Goal: Task Accomplishment & Management: Manage account settings

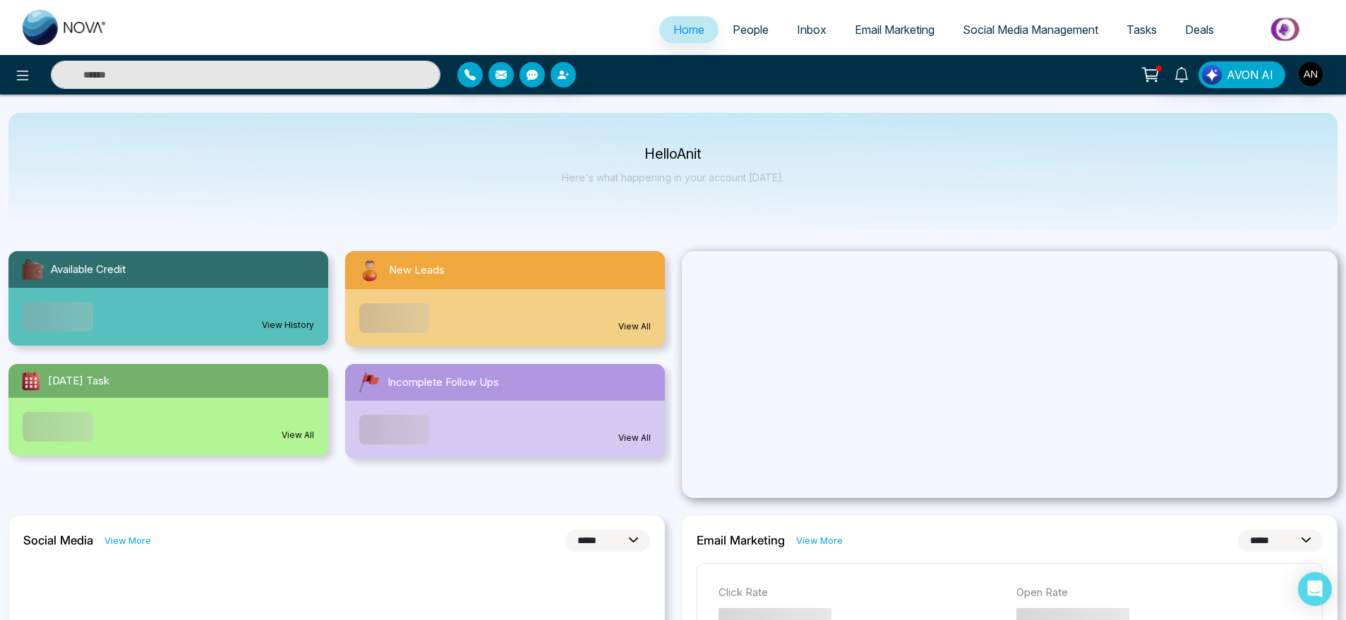
select select "*"
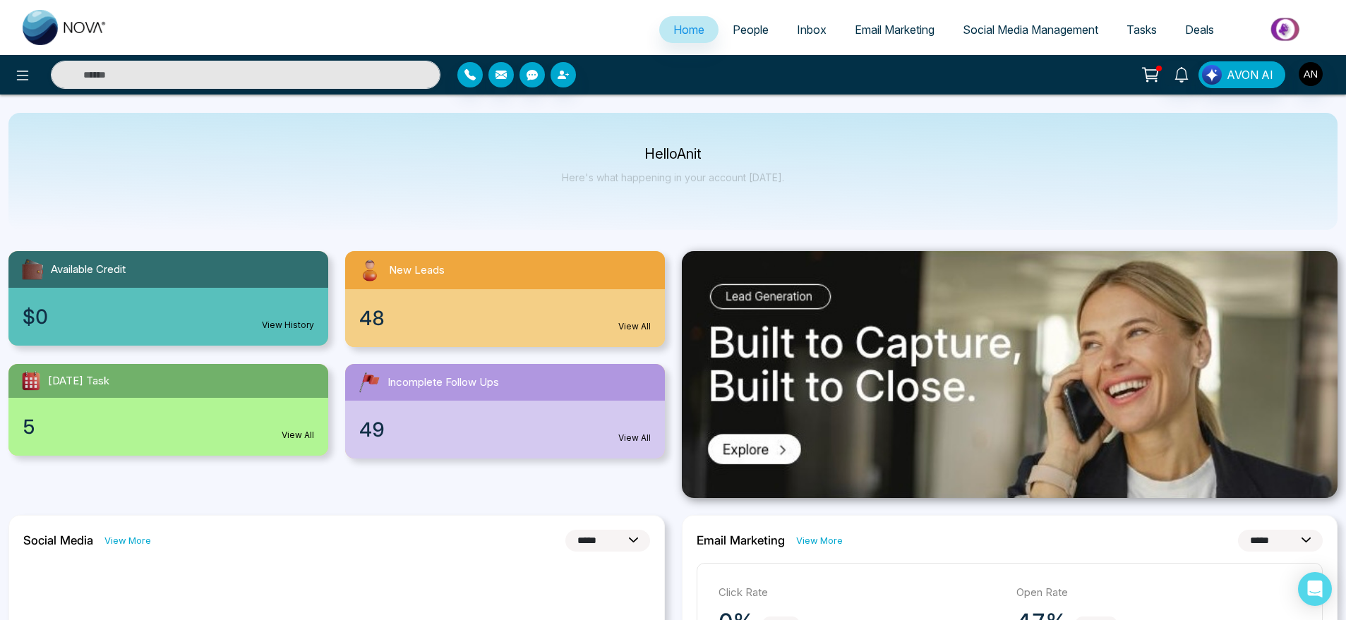
click at [733, 21] on link "People" at bounding box center [750, 29] width 64 height 27
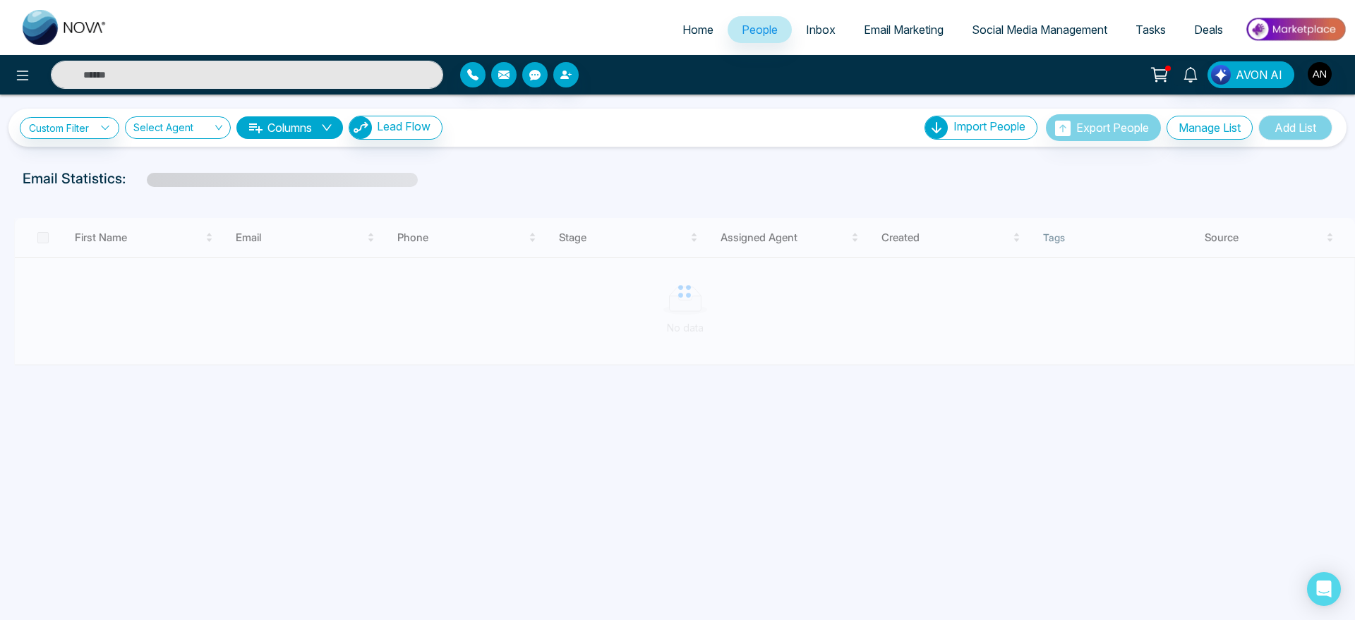
click at [678, 21] on link "Home" at bounding box center [697, 29] width 59 height 27
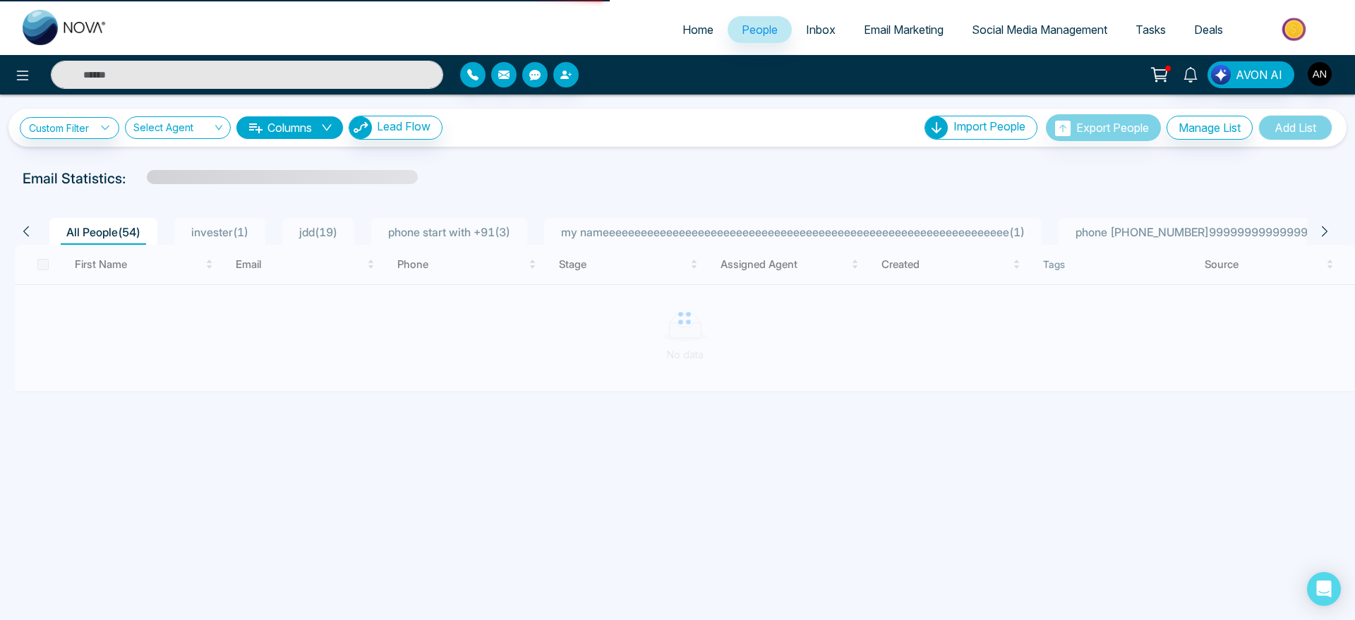
select select "*"
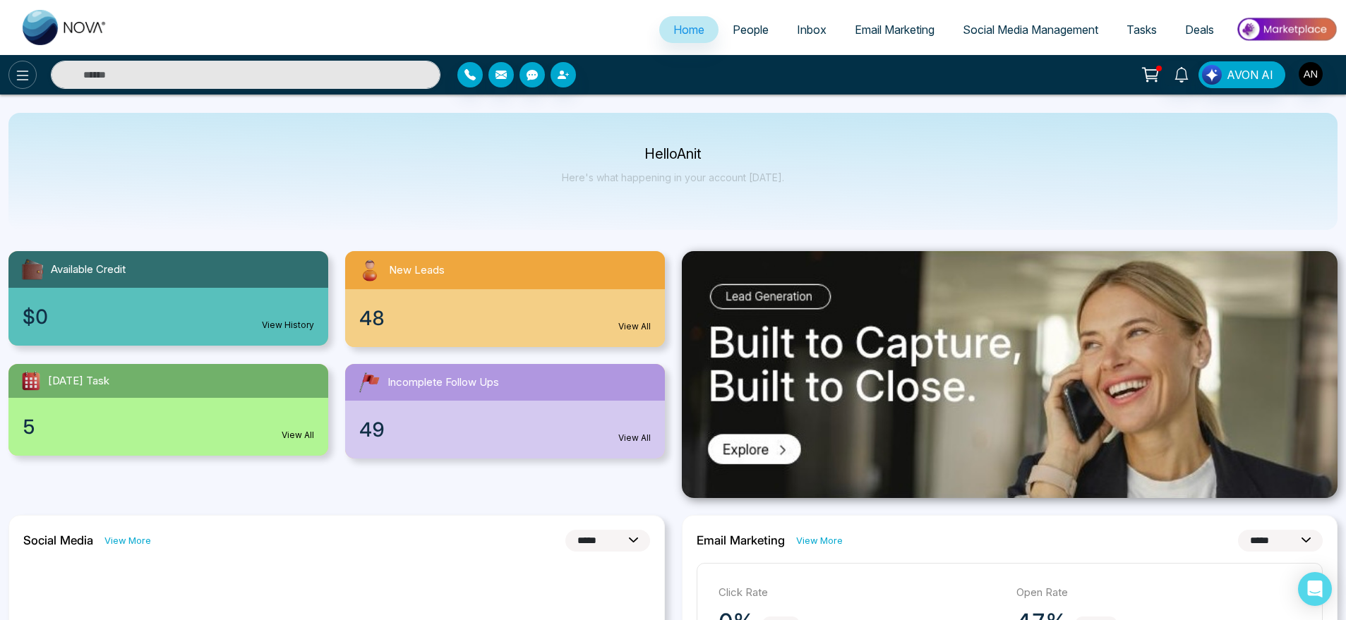
click at [22, 80] on icon at bounding box center [22, 75] width 17 height 17
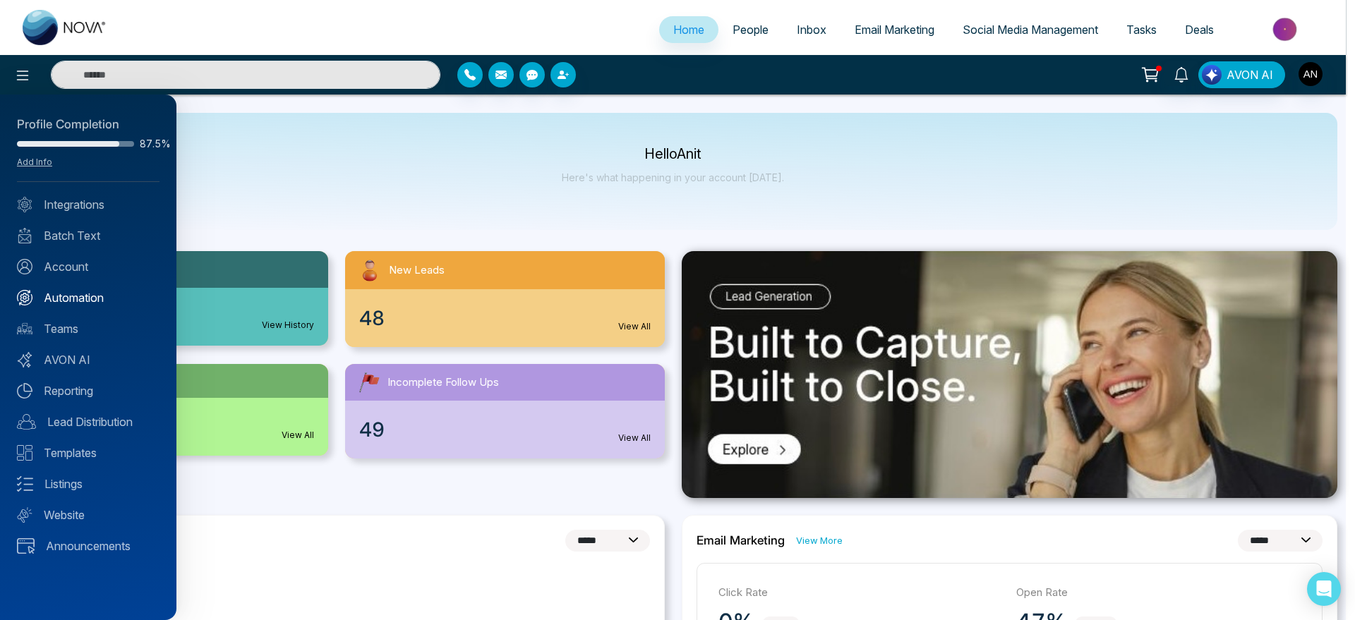
click at [96, 303] on link "Automation" at bounding box center [88, 297] width 143 height 17
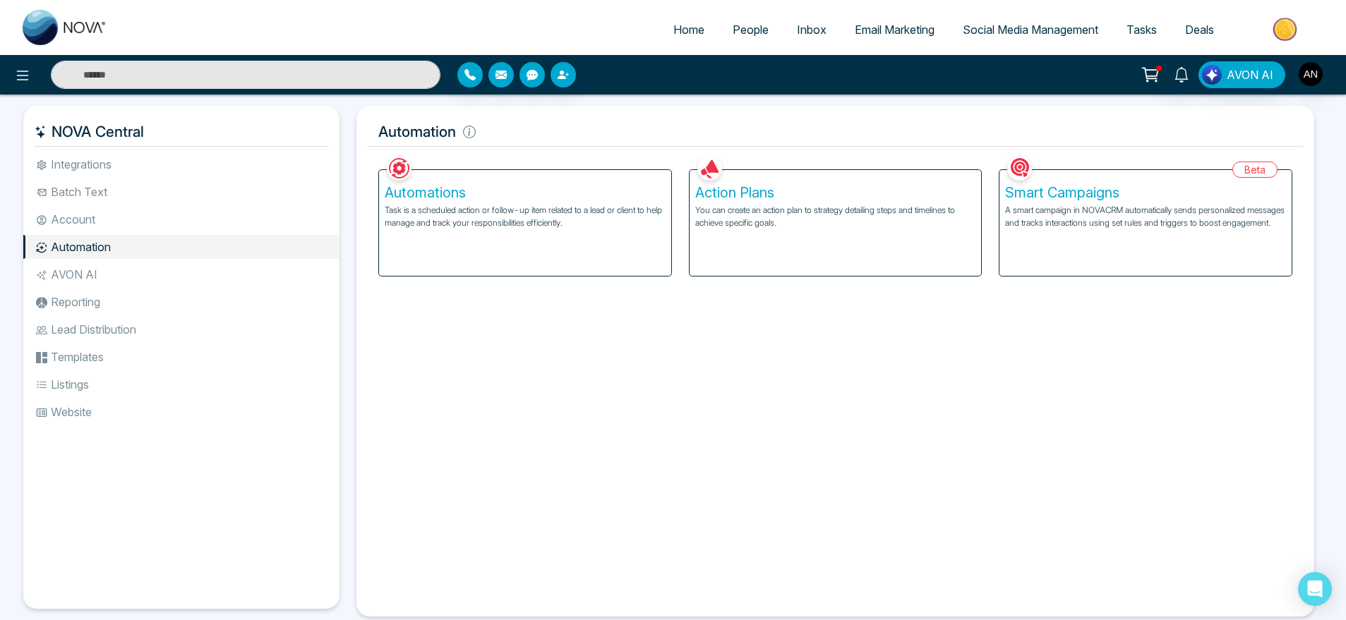
click at [444, 236] on div "Automations Task is a scheduled action or follow-up item related to a lead or c…" at bounding box center [525, 223] width 292 height 106
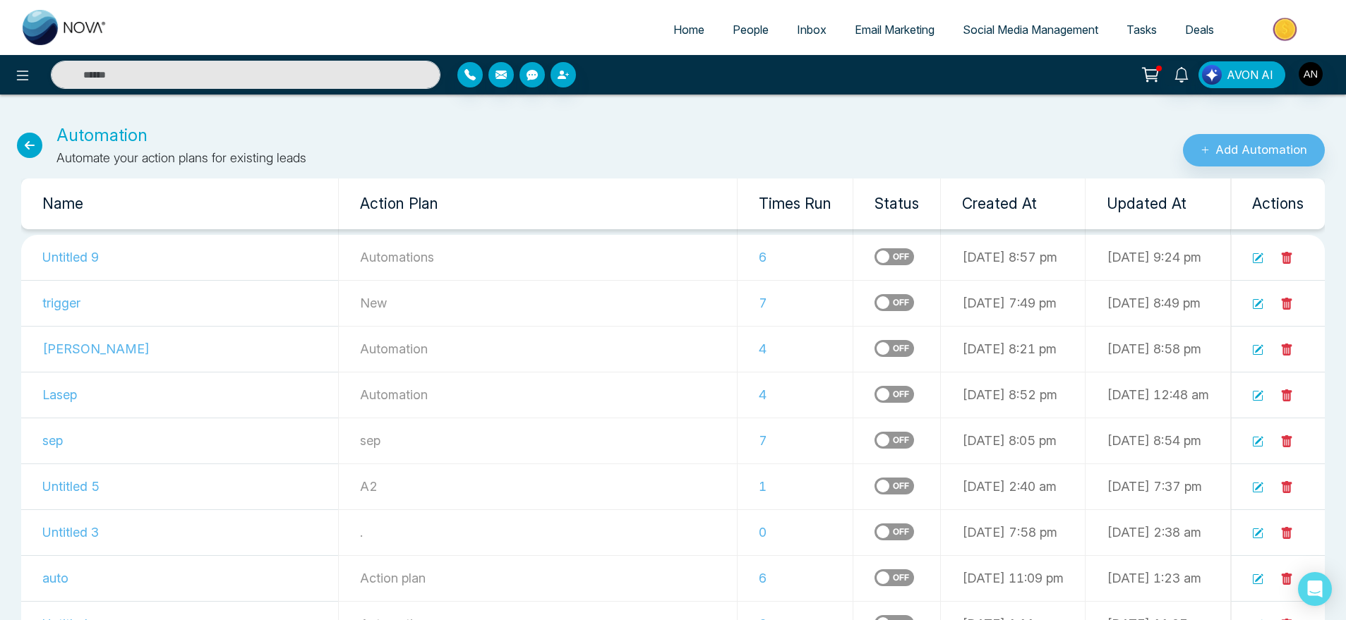
click at [853, 250] on td at bounding box center [896, 258] width 87 height 46
click at [874, 253] on label at bounding box center [894, 256] width 40 height 17
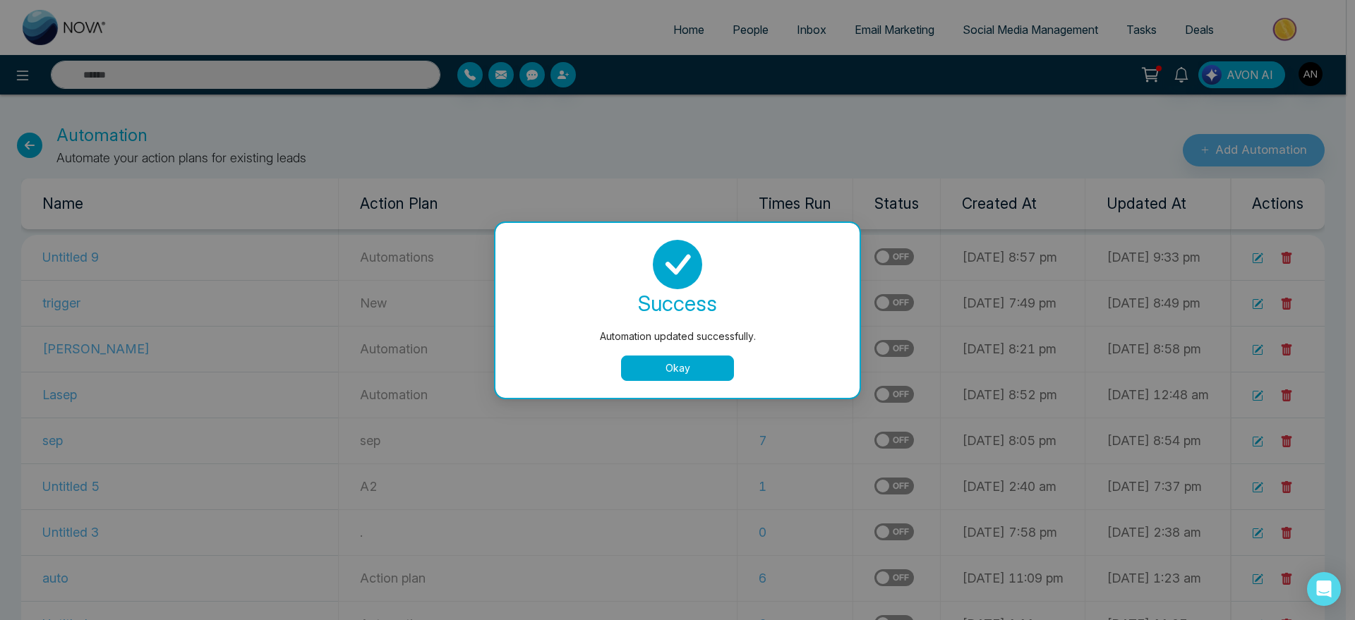
click at [702, 375] on button "Okay" at bounding box center [677, 368] width 113 height 25
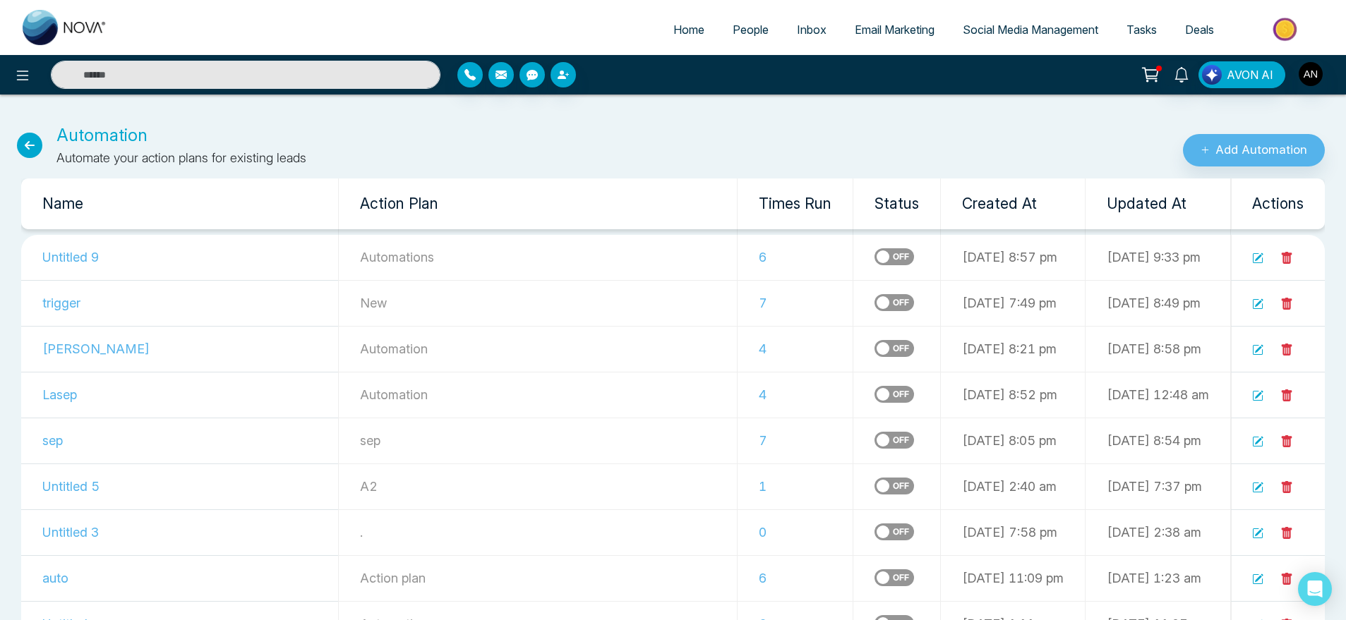
click at [34, 143] on icon at bounding box center [29, 145] width 25 height 25
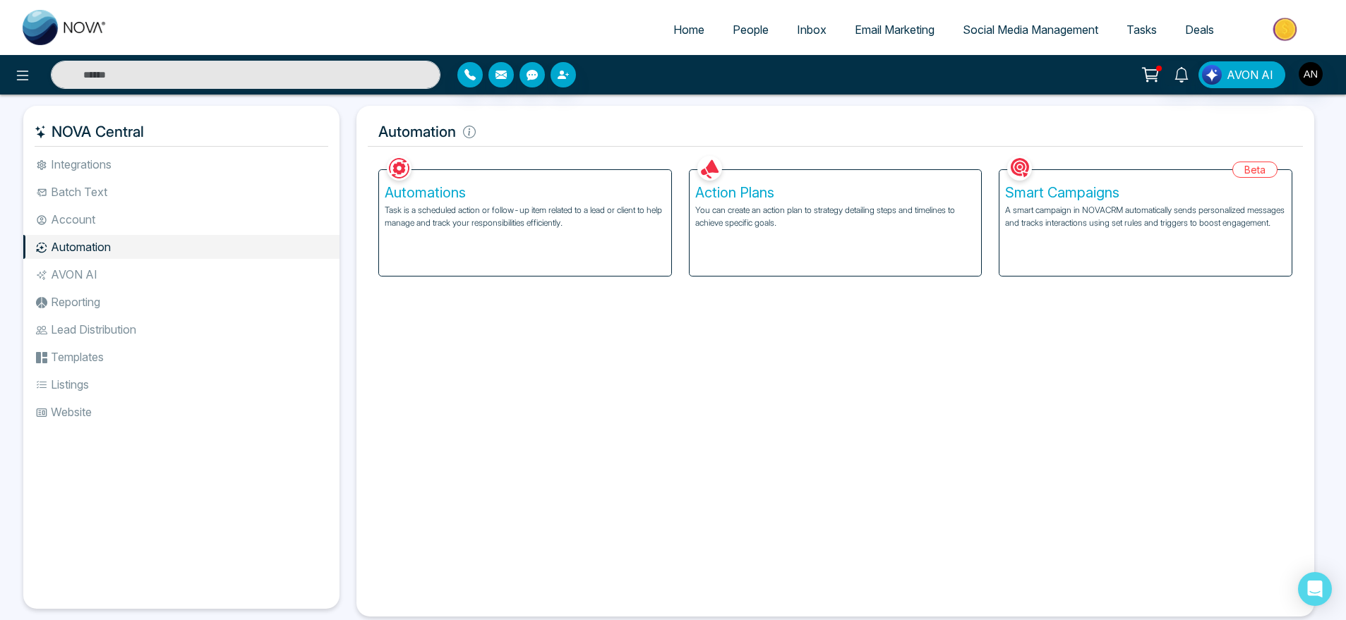
scroll to position [2, 0]
click at [1092, 208] on p "A smart campaign in NOVACRM automatically sends personalized messages and track…" at bounding box center [1145, 214] width 281 height 25
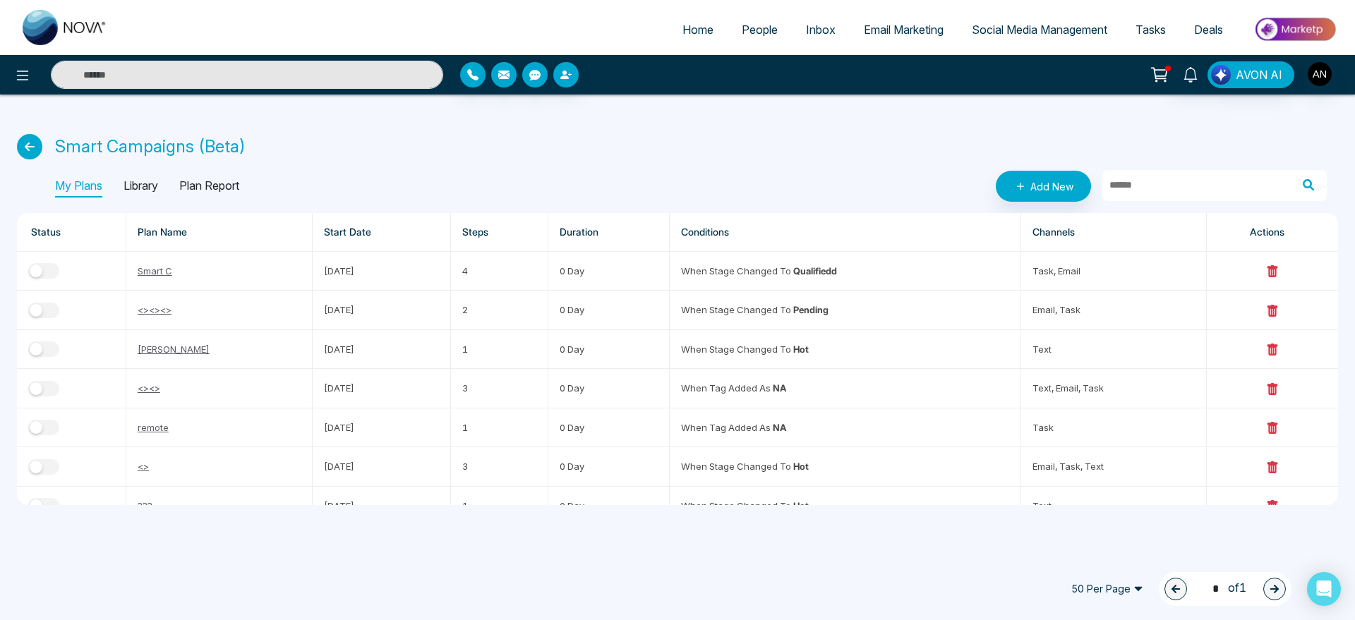
click at [31, 148] on icon at bounding box center [29, 146] width 25 height 25
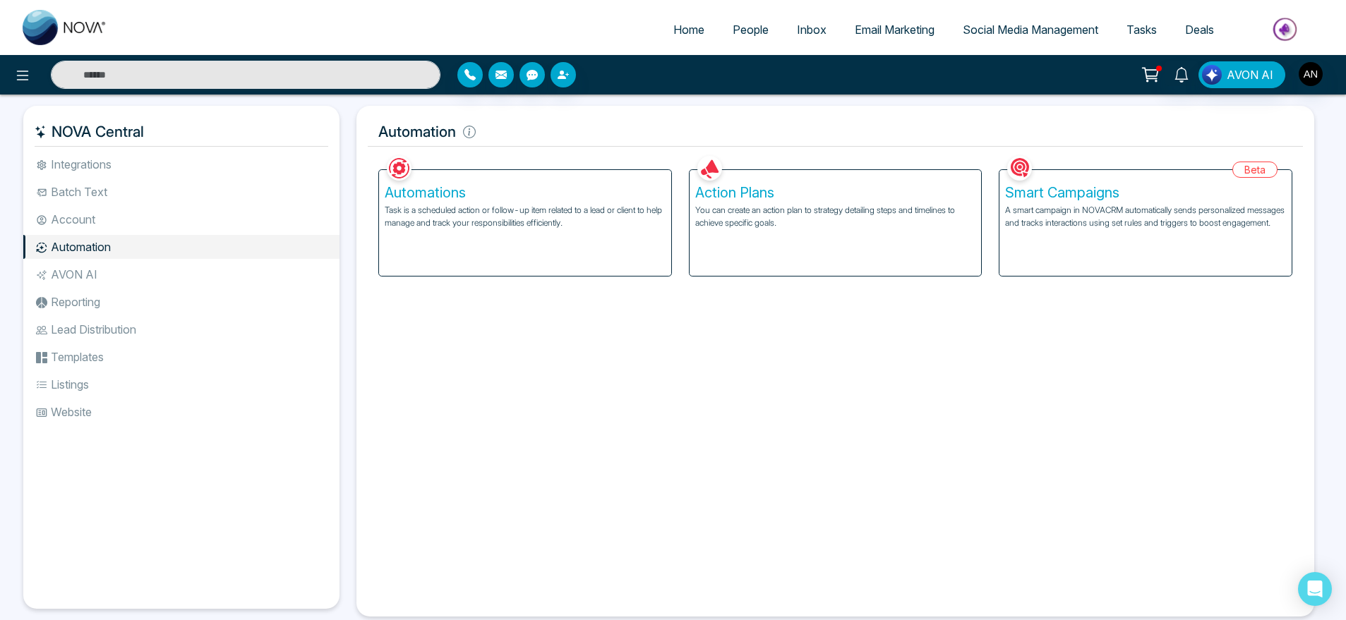
click at [144, 285] on li "AVON AI" at bounding box center [181, 274] width 316 height 24
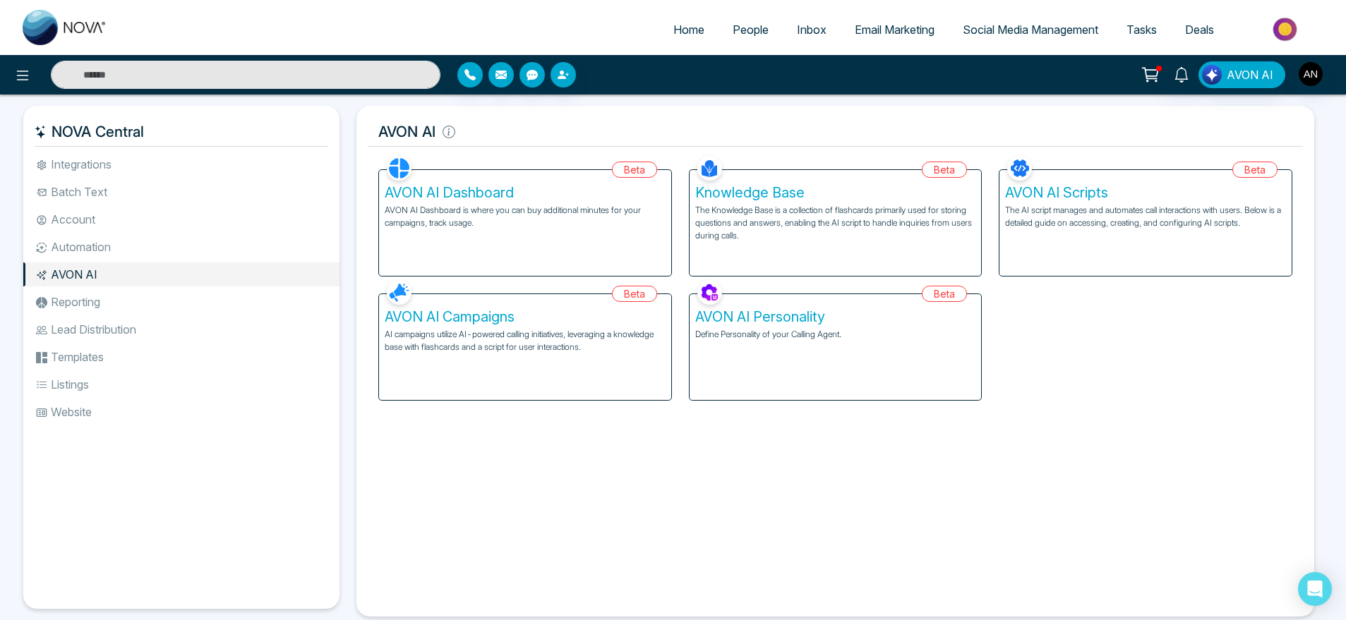
click at [178, 312] on li "Reporting" at bounding box center [181, 302] width 316 height 24
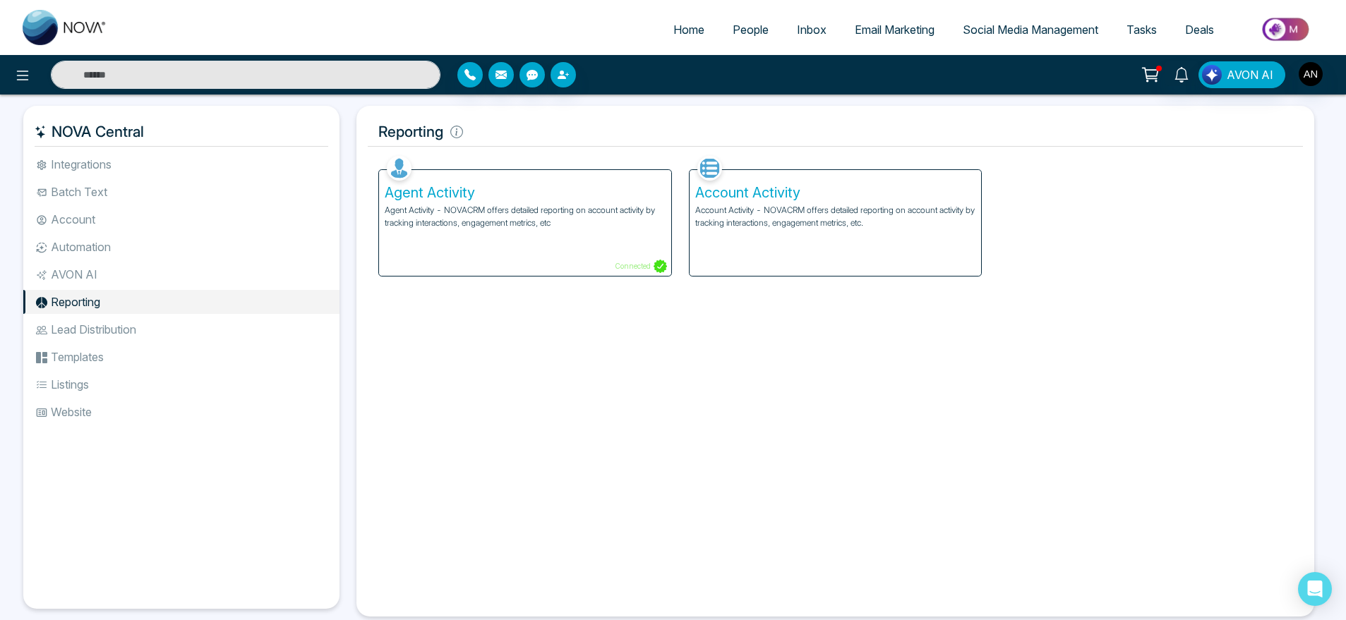
click at [163, 321] on li "Lead Distribution" at bounding box center [181, 330] width 316 height 24
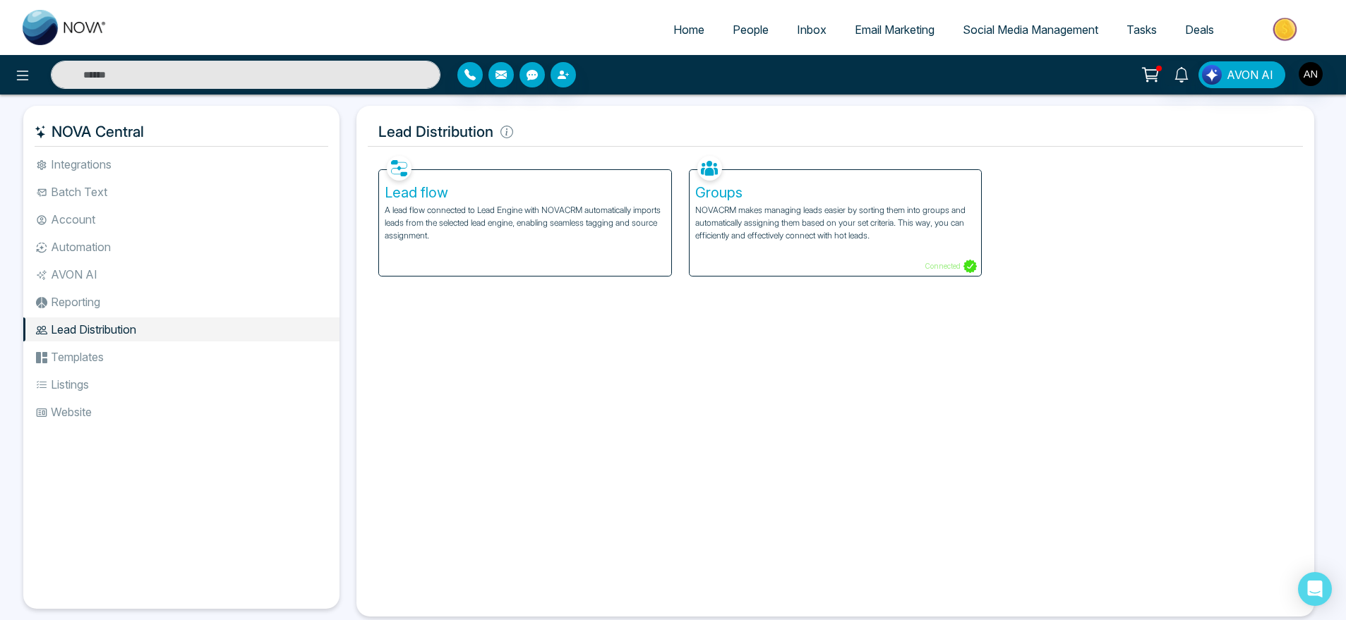
click at [169, 348] on li "Templates" at bounding box center [181, 357] width 316 height 24
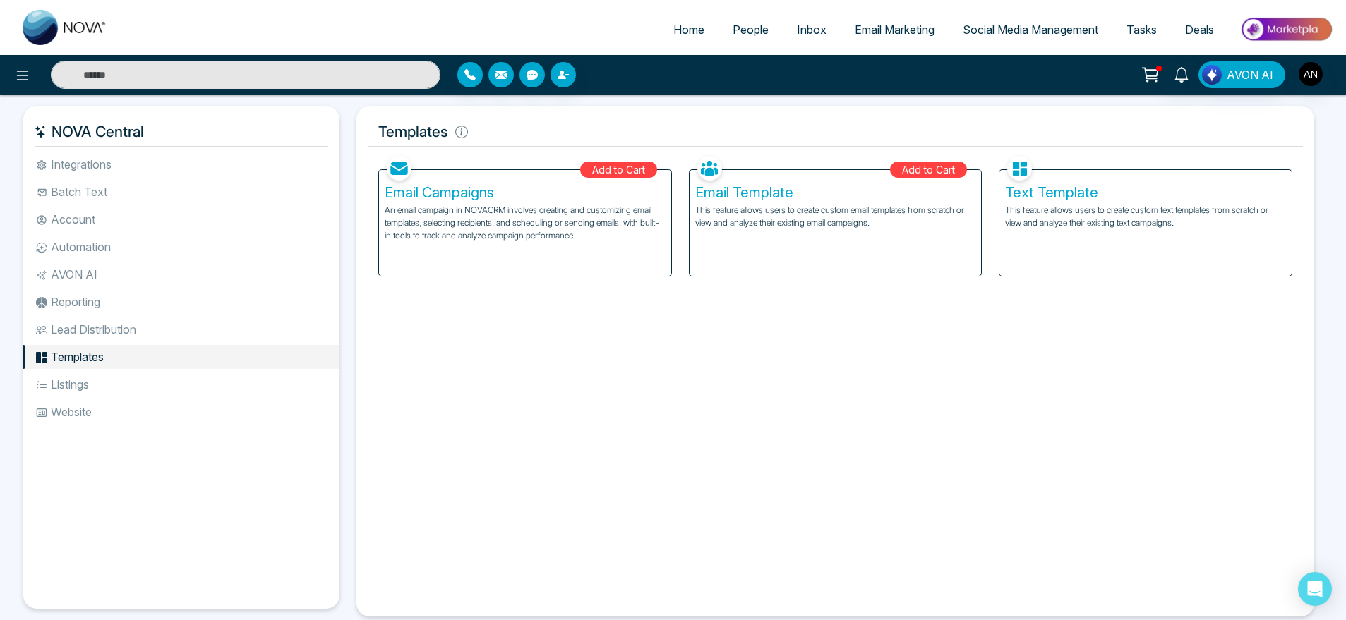
click at [99, 388] on li "Listings" at bounding box center [181, 385] width 316 height 24
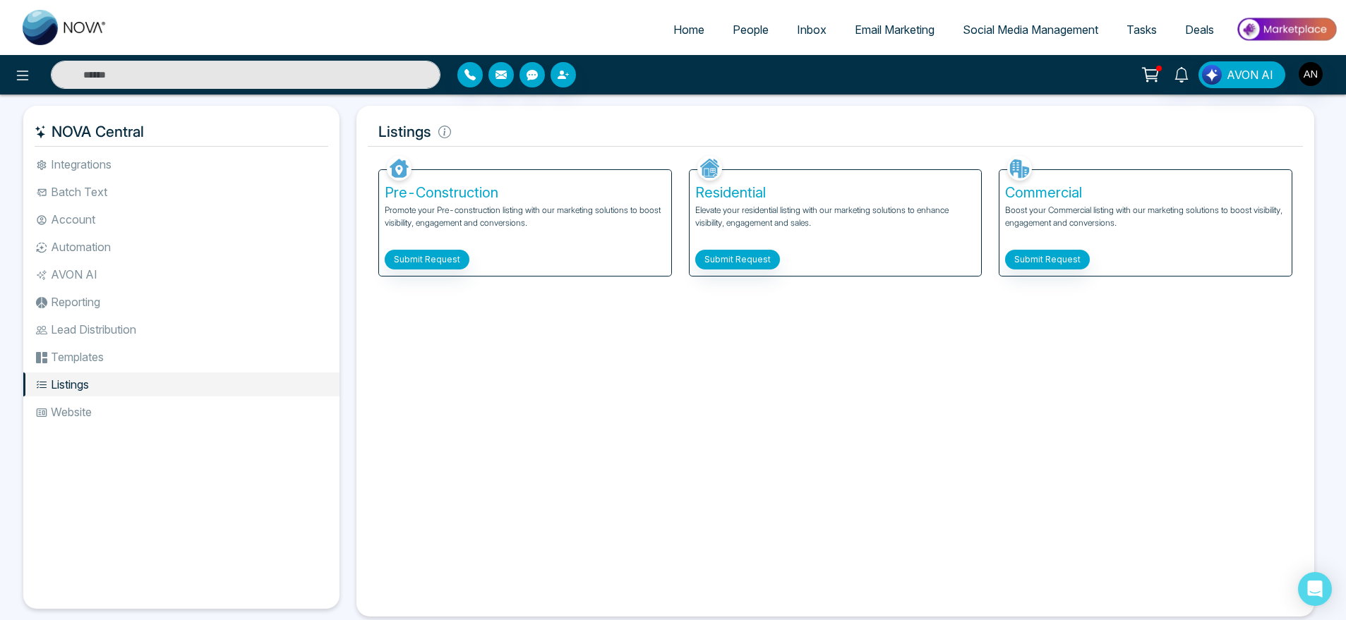
click at [128, 429] on ul "Integrations Batch Text Account Automation AVON AI Reporting Lead Distribution …" at bounding box center [181, 369] width 316 height 434
click at [49, 414] on li "Website" at bounding box center [181, 412] width 316 height 24
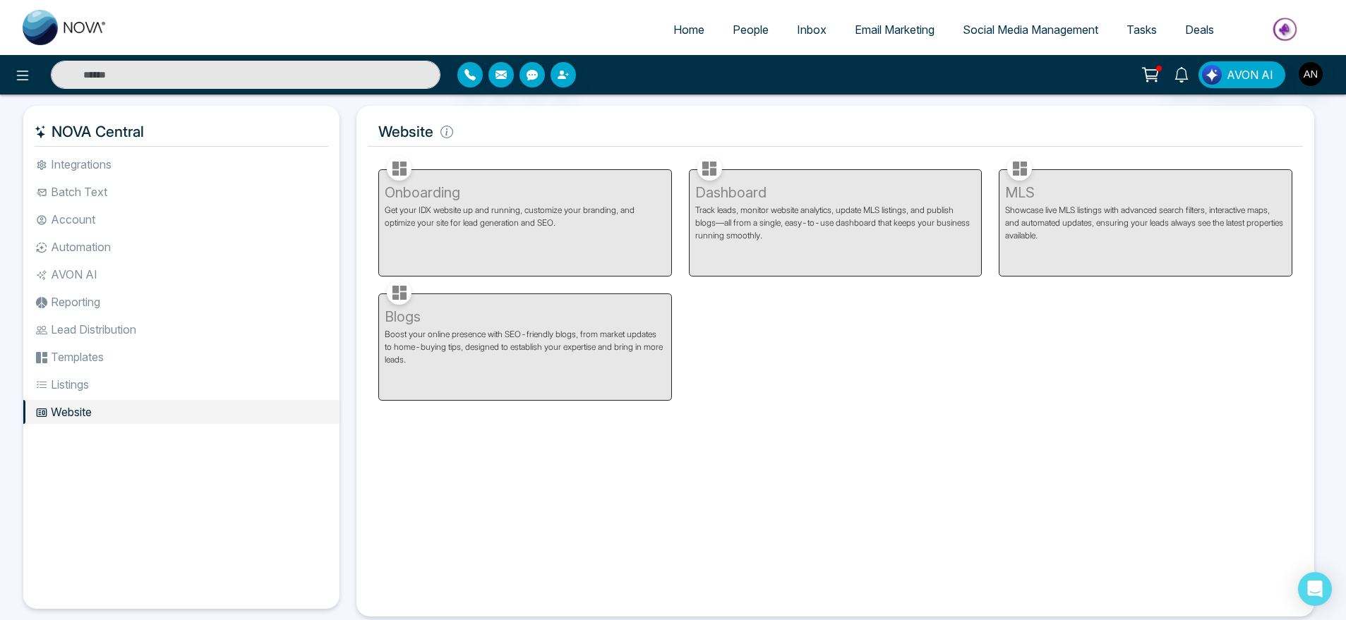
click at [678, 33] on span "Home" at bounding box center [688, 30] width 31 height 14
select select "*"
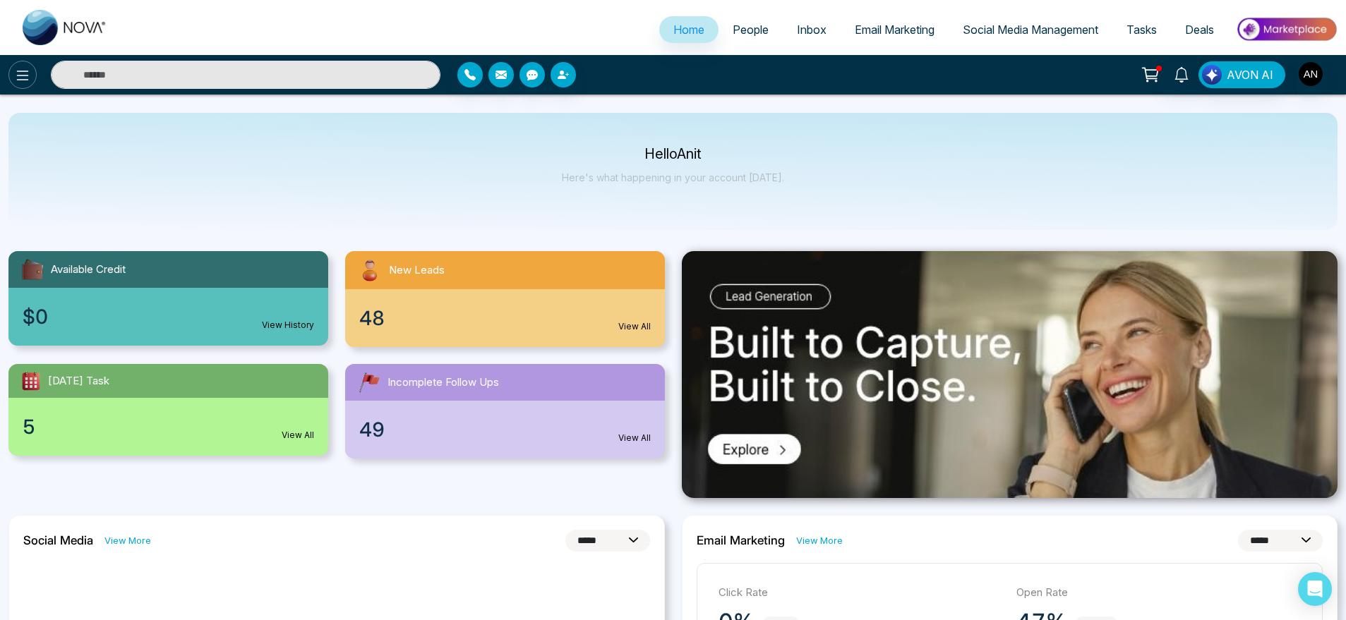
click at [21, 71] on icon at bounding box center [23, 76] width 12 height 10
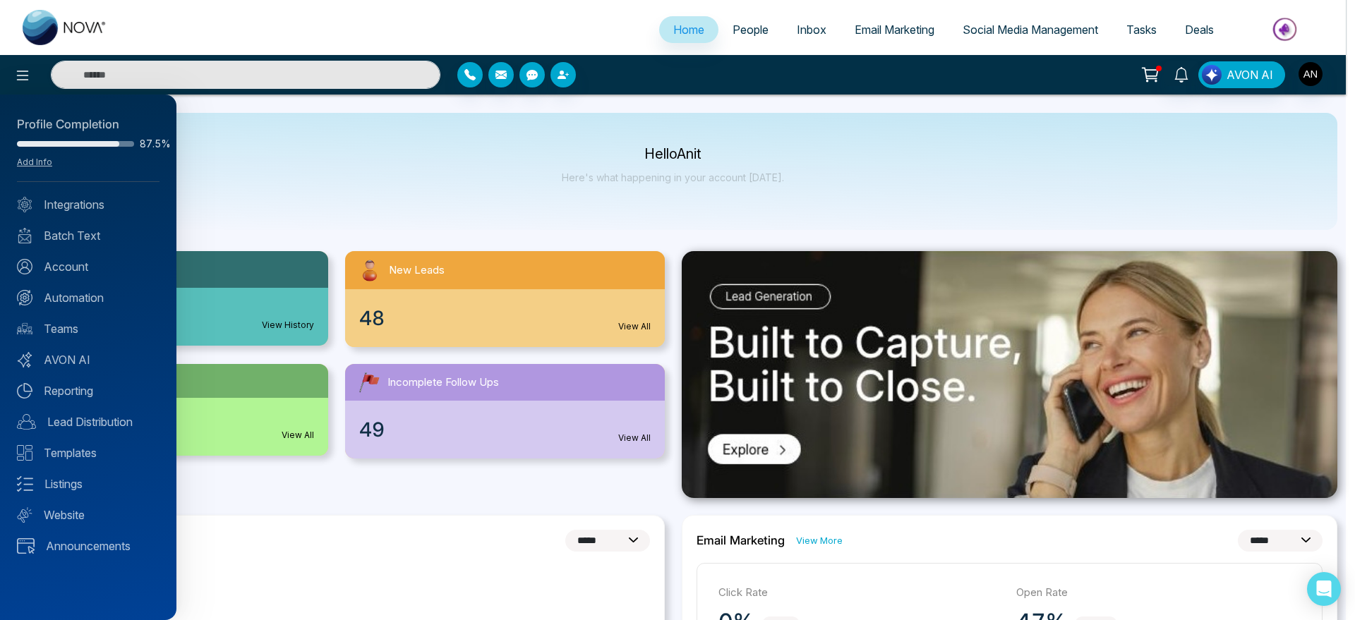
click at [510, 104] on div at bounding box center [677, 310] width 1355 height 620
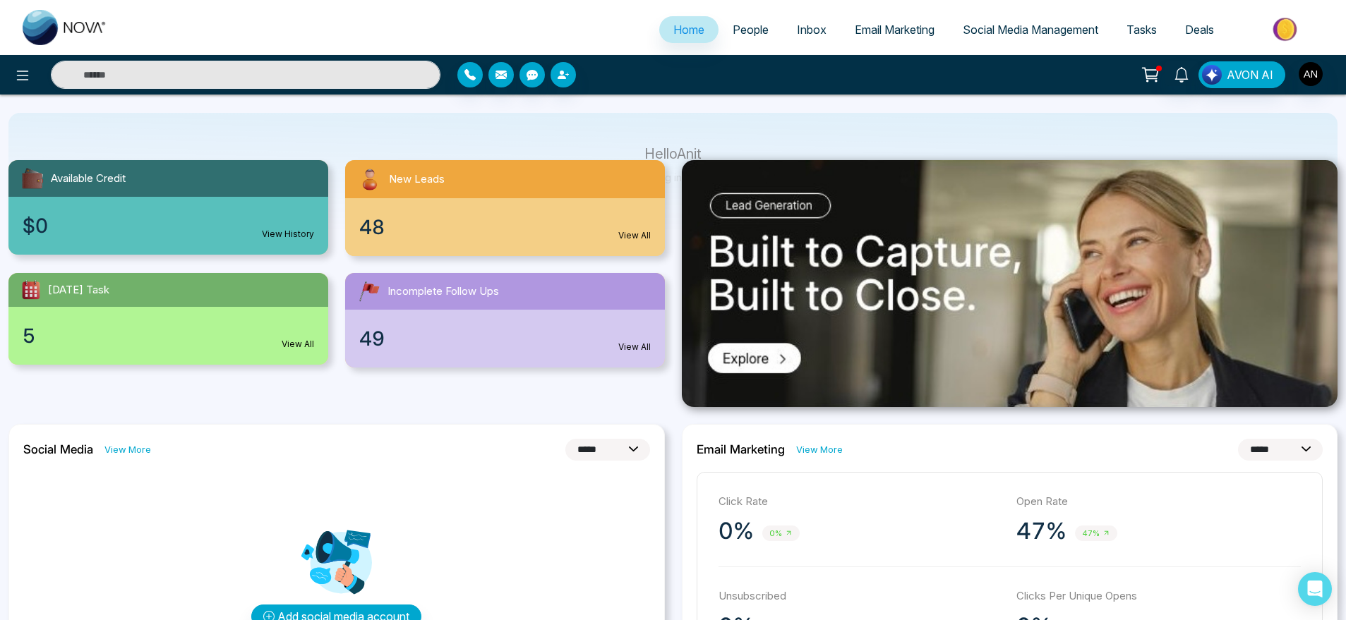
scroll to position [78, 0]
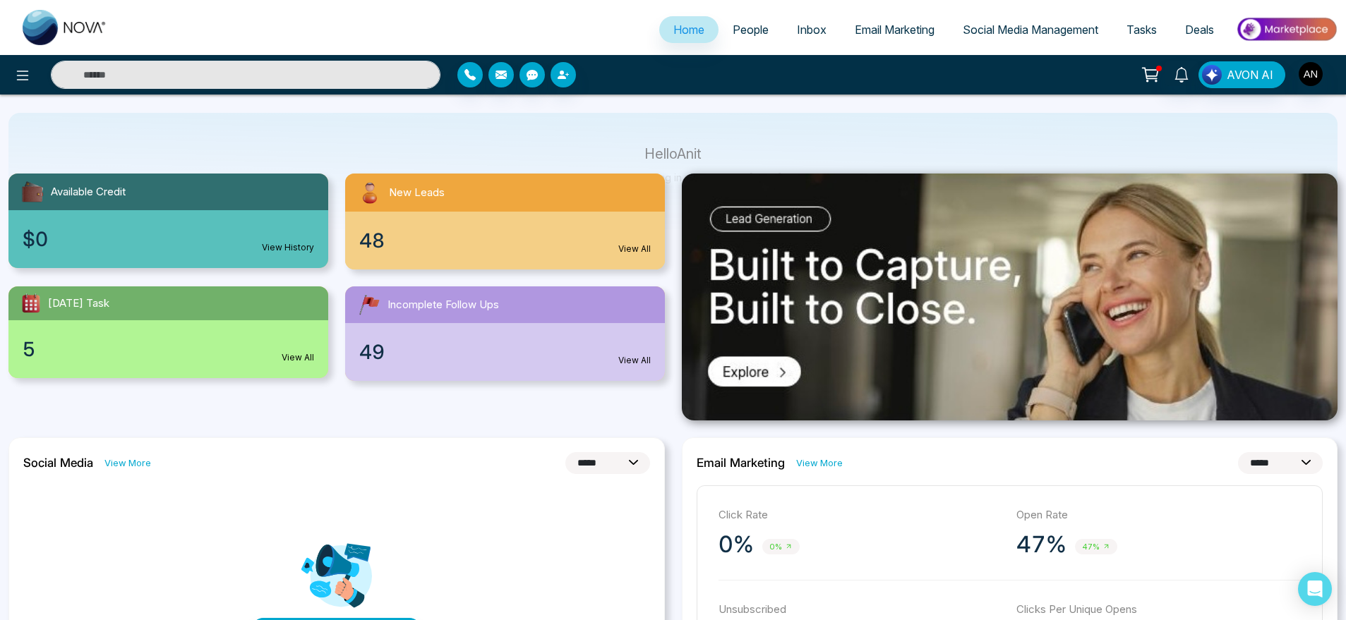
click at [285, 231] on div "$0 View History" at bounding box center [168, 239] width 320 height 58
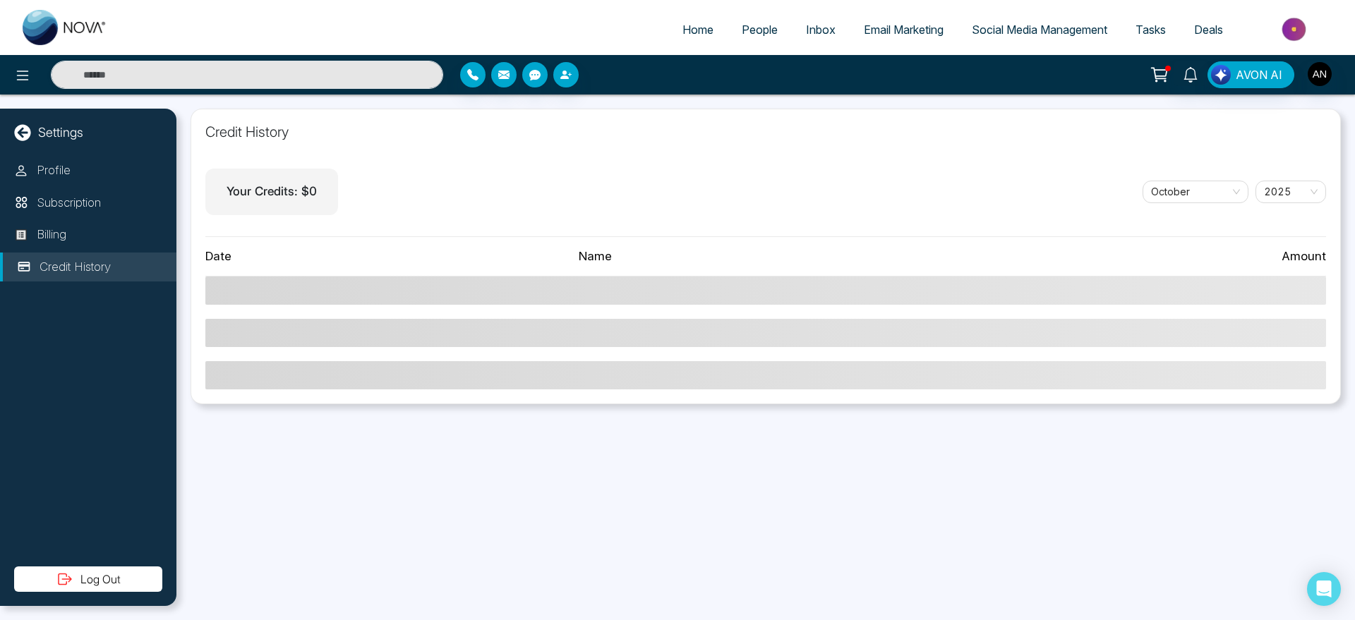
click at [670, 37] on link "Home" at bounding box center [697, 29] width 59 height 27
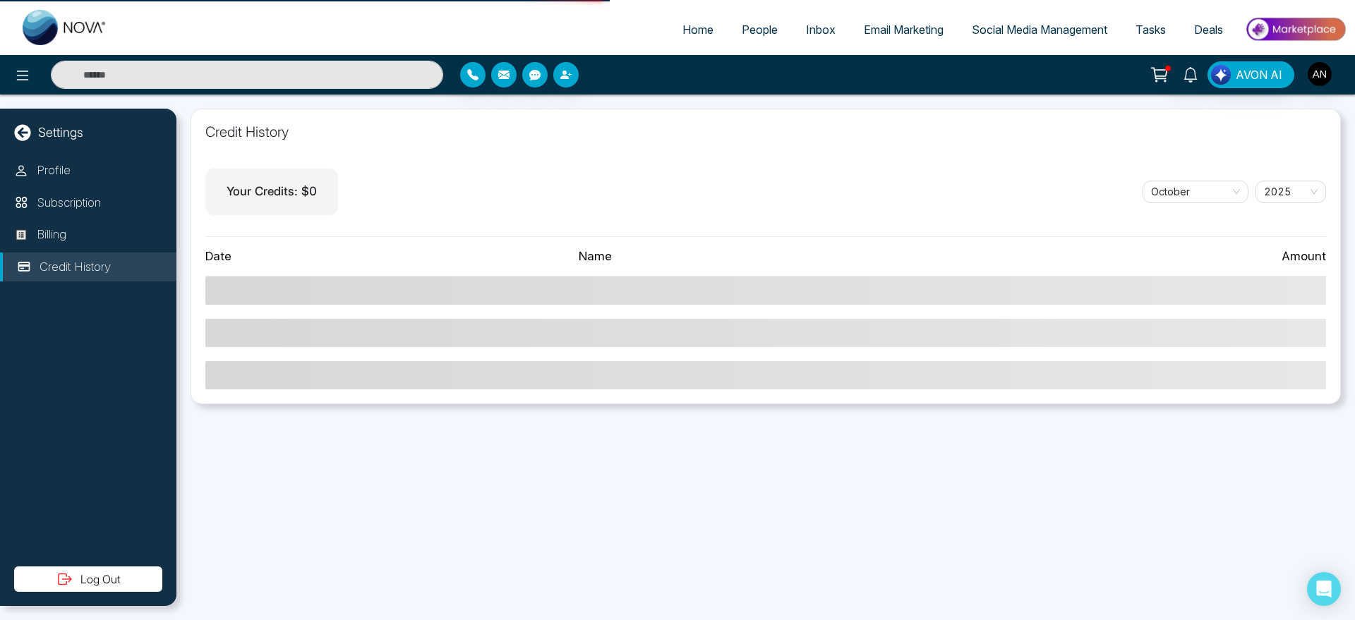
select select "*"
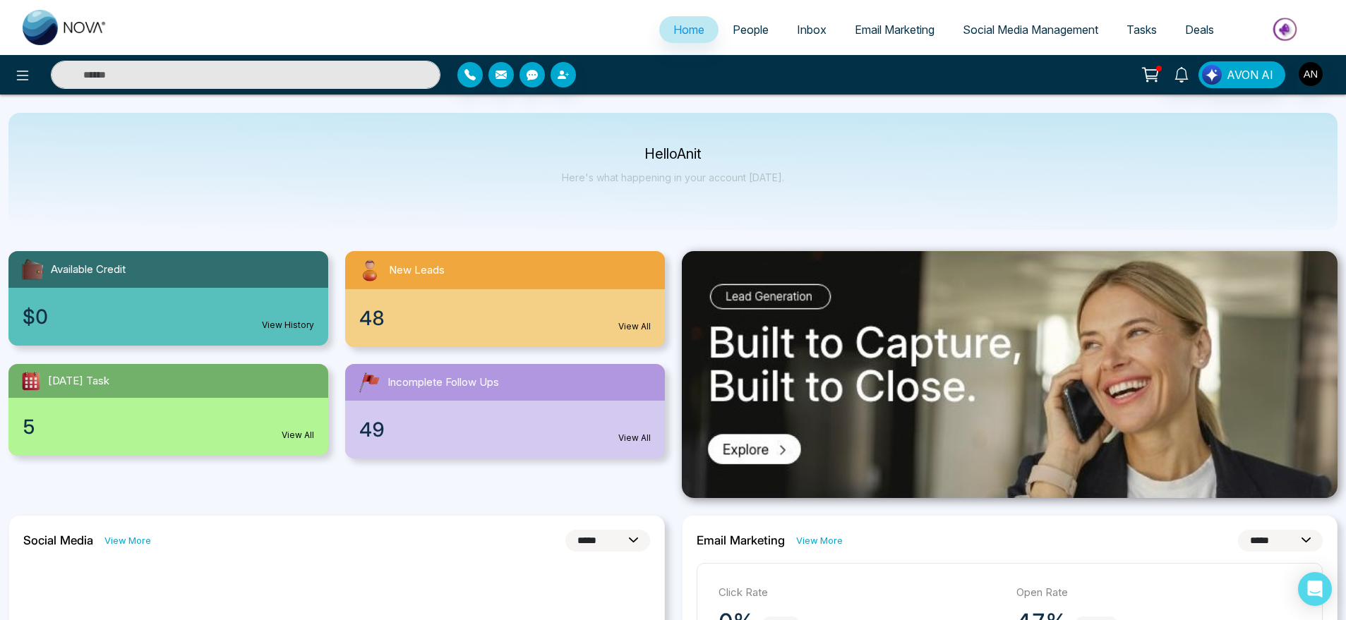
click at [584, 342] on div "48 View All" at bounding box center [505, 318] width 320 height 58
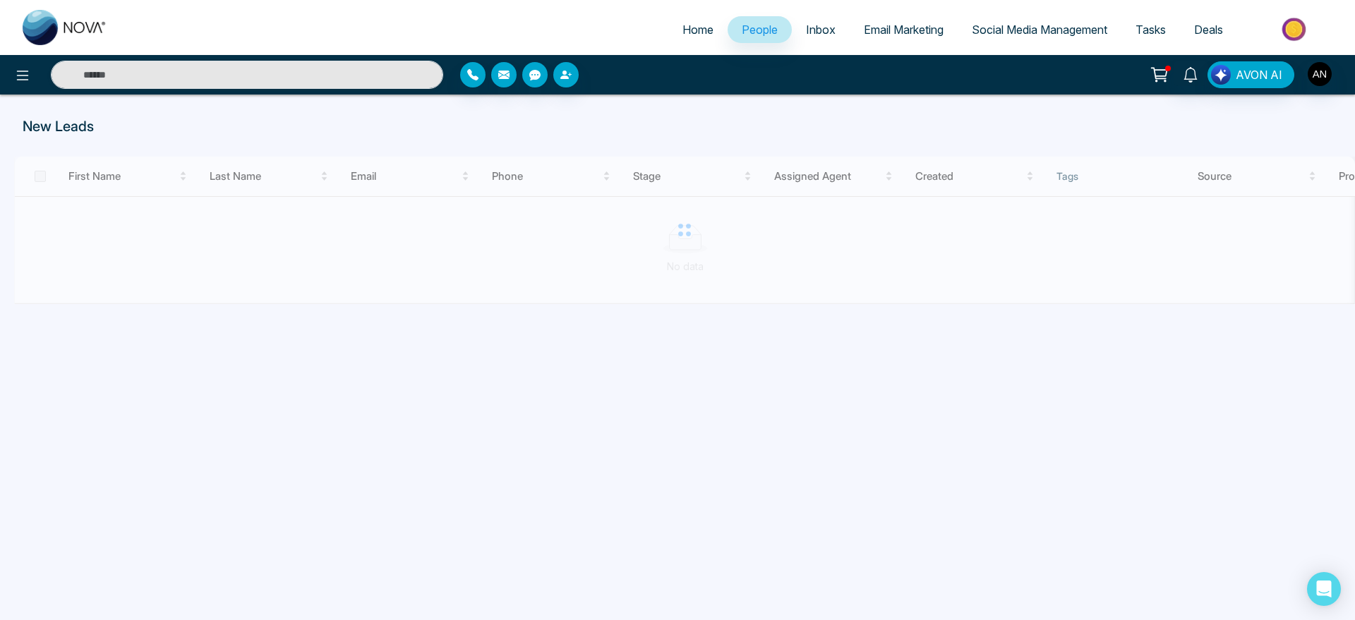
click at [682, 42] on link "Home" at bounding box center [697, 29] width 59 height 27
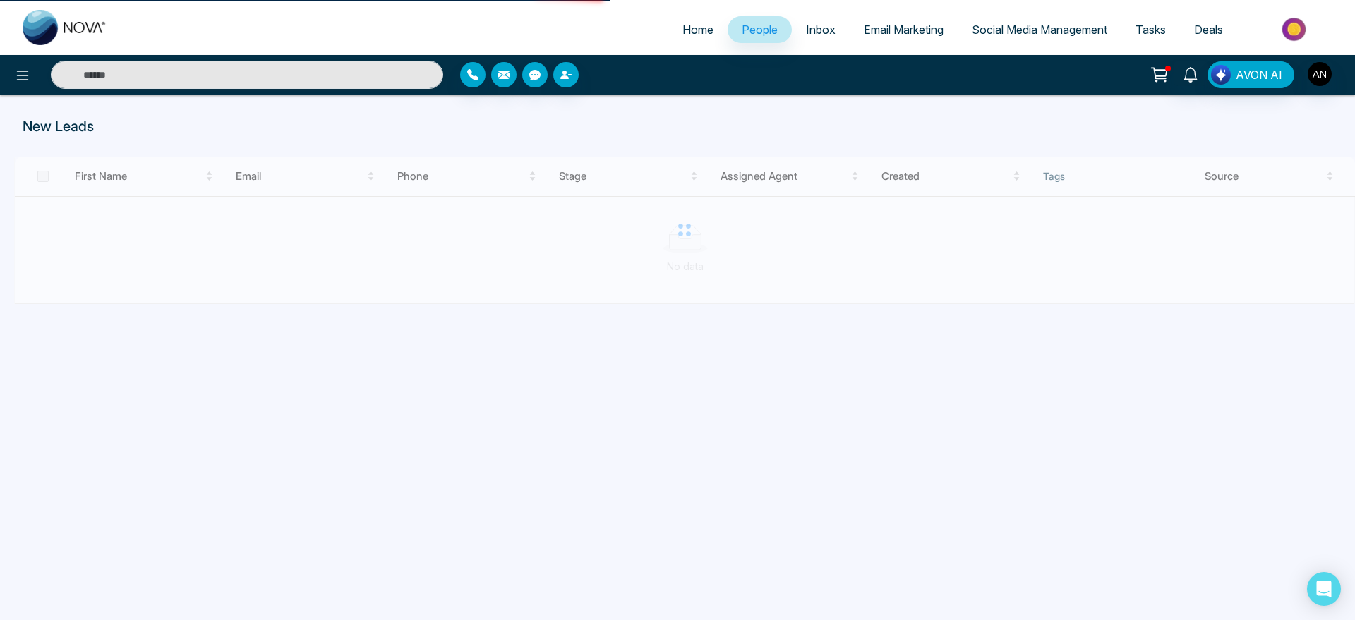
select select "*"
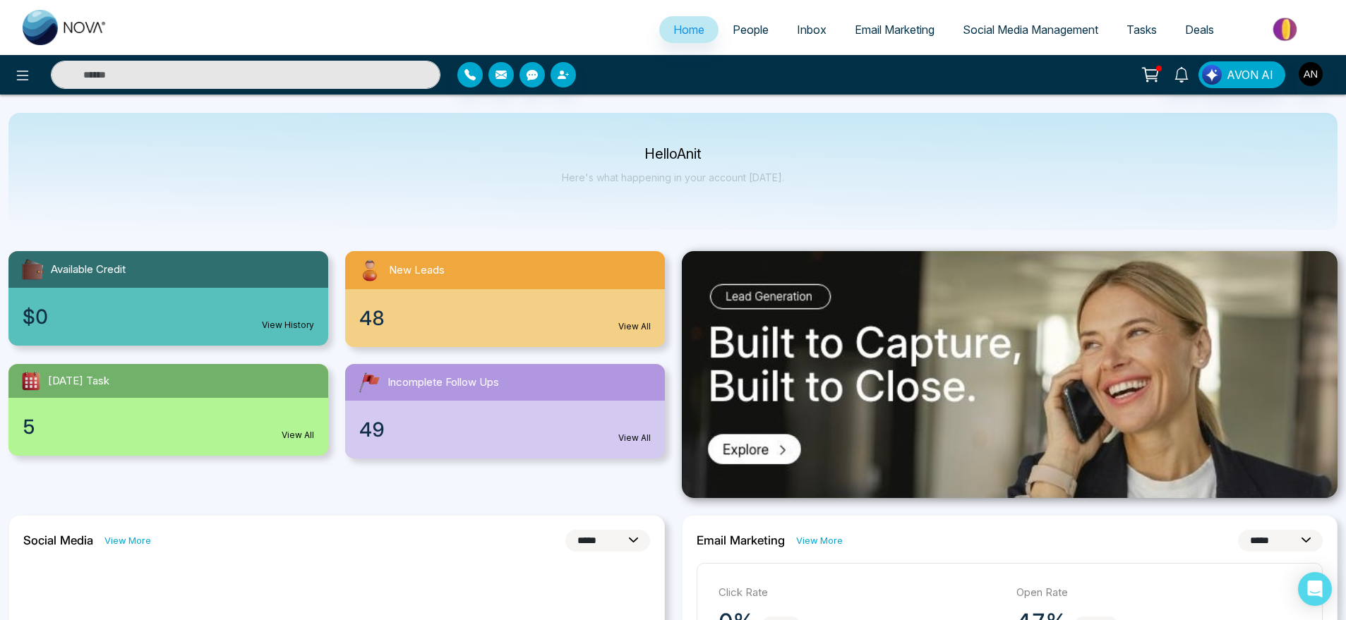
click at [278, 437] on div "5 View All" at bounding box center [168, 427] width 320 height 58
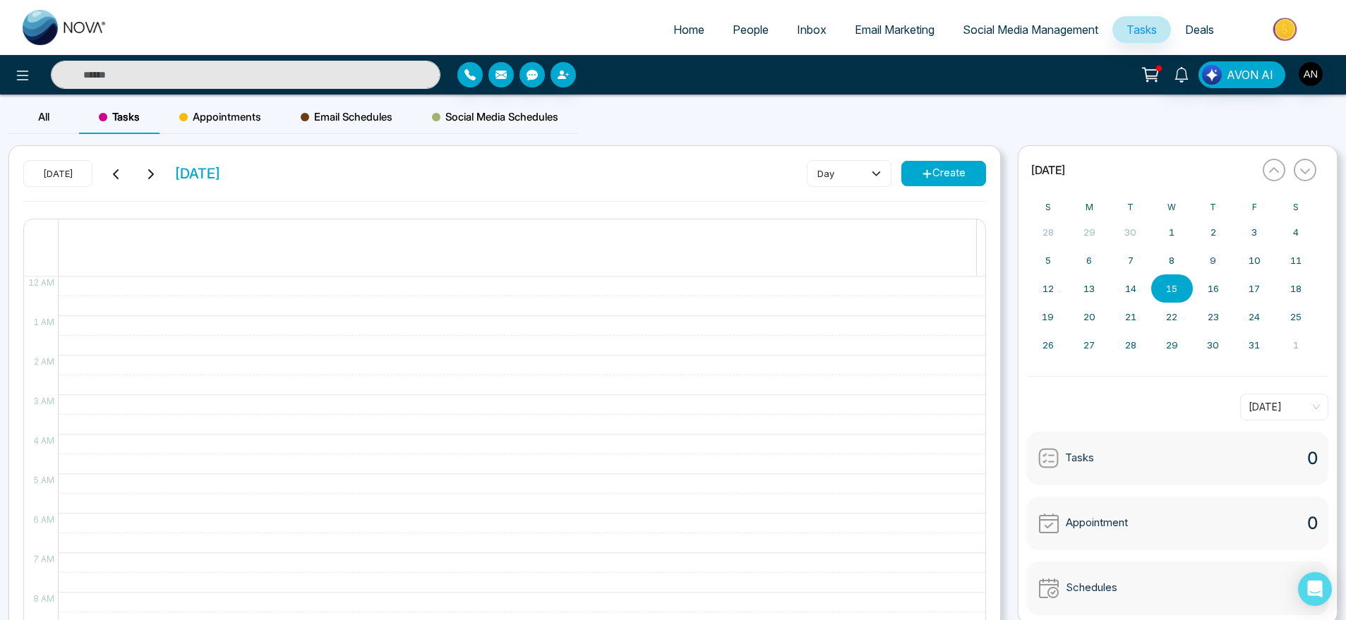
click at [663, 37] on link "Home" at bounding box center [688, 29] width 59 height 27
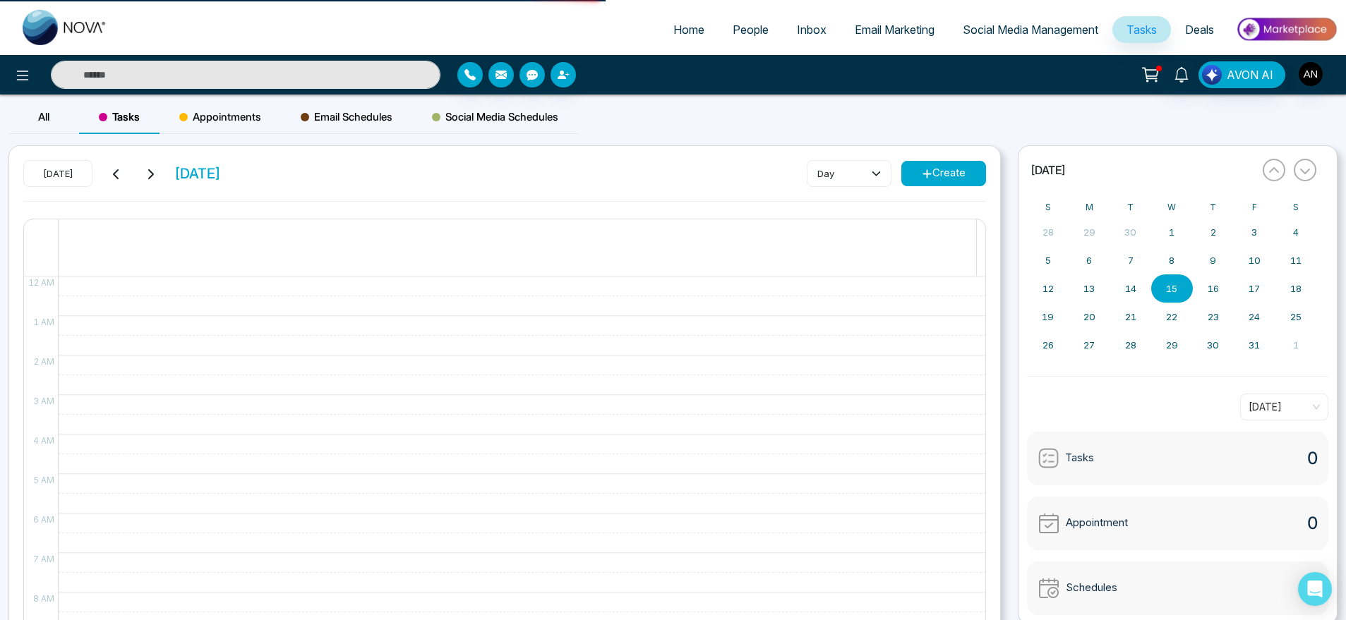
select select "*"
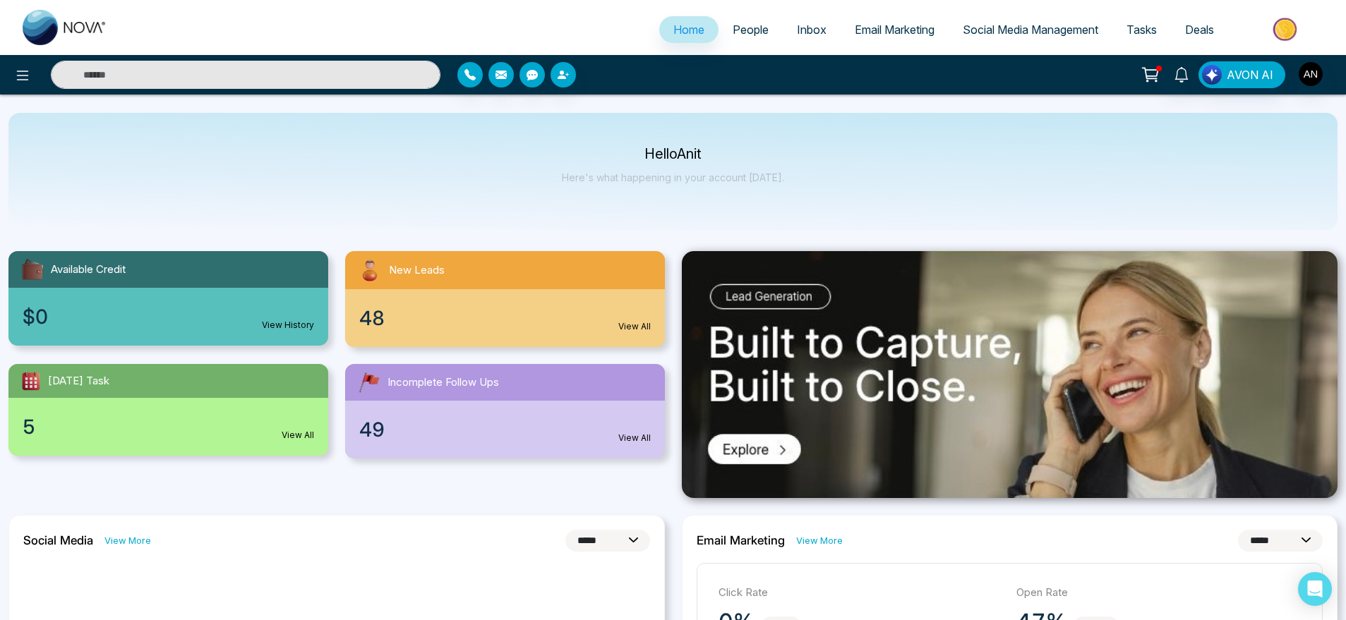
click at [507, 433] on div "49 View All" at bounding box center [505, 430] width 320 height 58
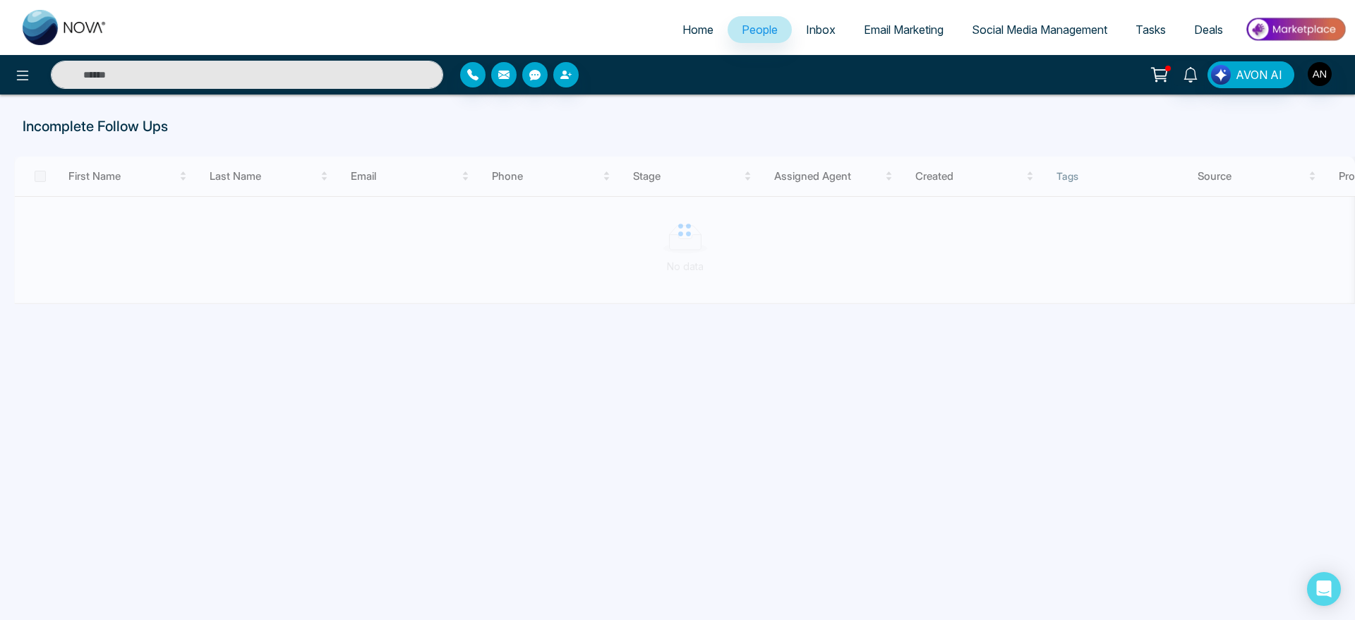
click at [693, 18] on link "Home" at bounding box center [697, 29] width 59 height 27
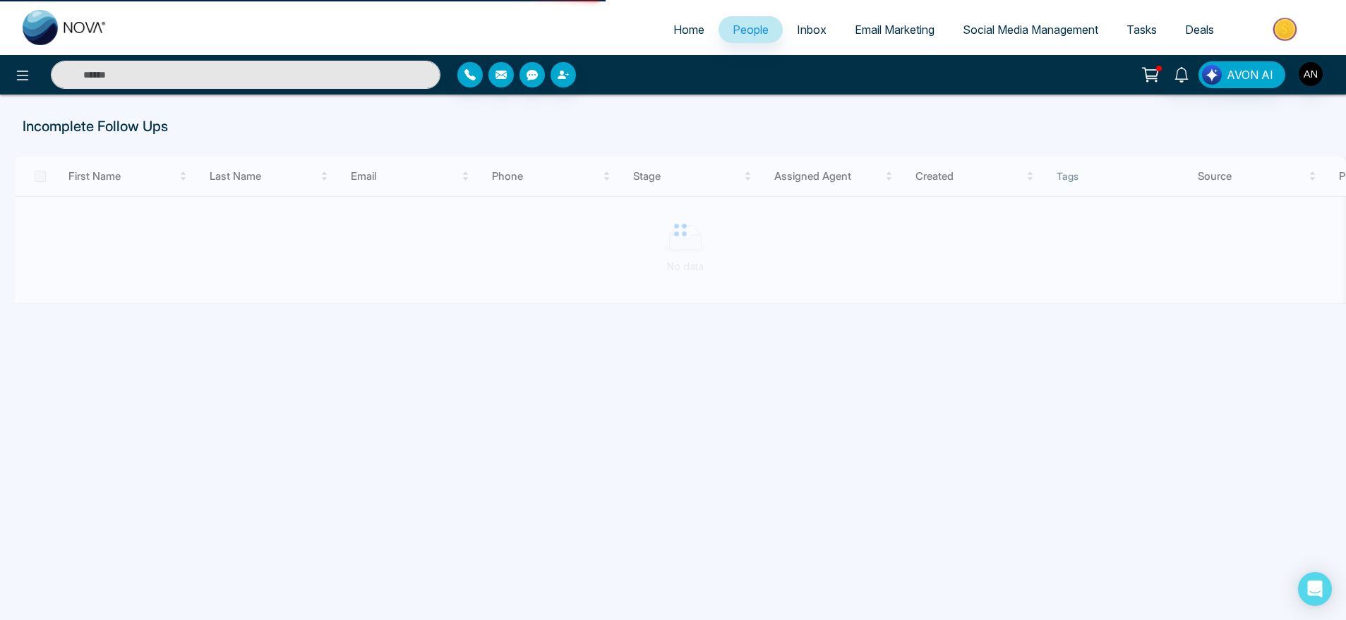
select select "*"
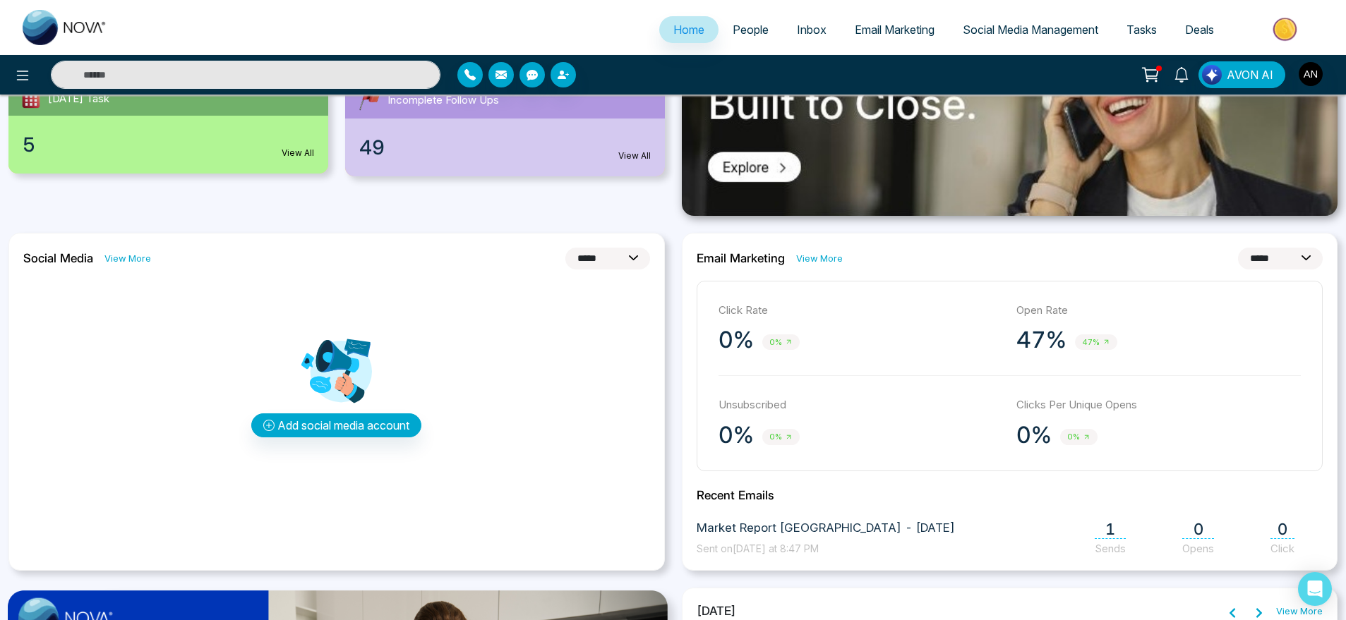
scroll to position [289, 0]
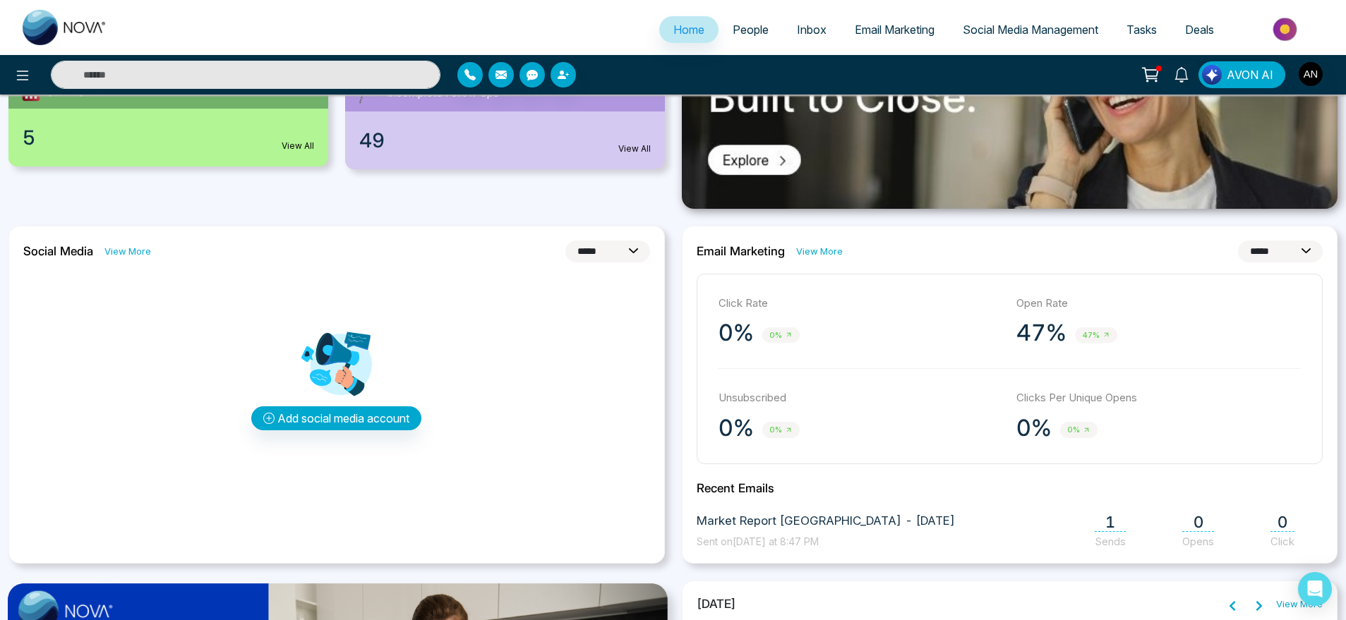
click at [121, 253] on link "View More" at bounding box center [127, 251] width 47 height 13
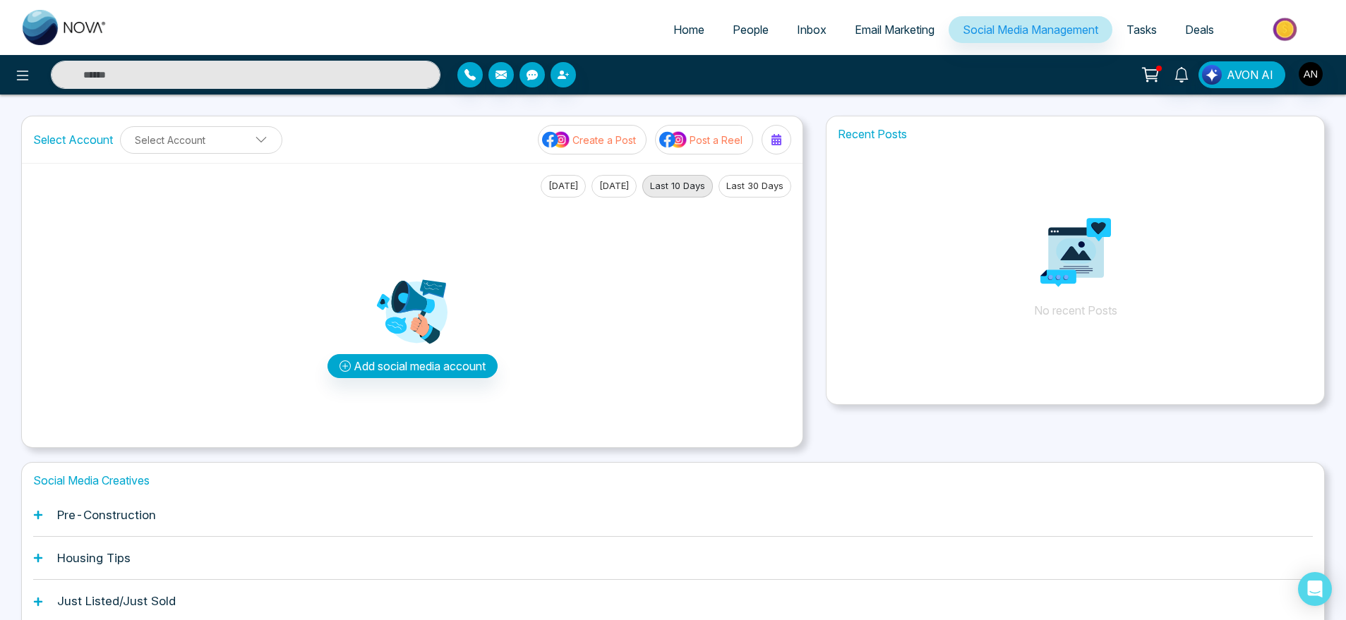
click at [688, 30] on span "Home" at bounding box center [688, 30] width 31 height 14
select select "*"
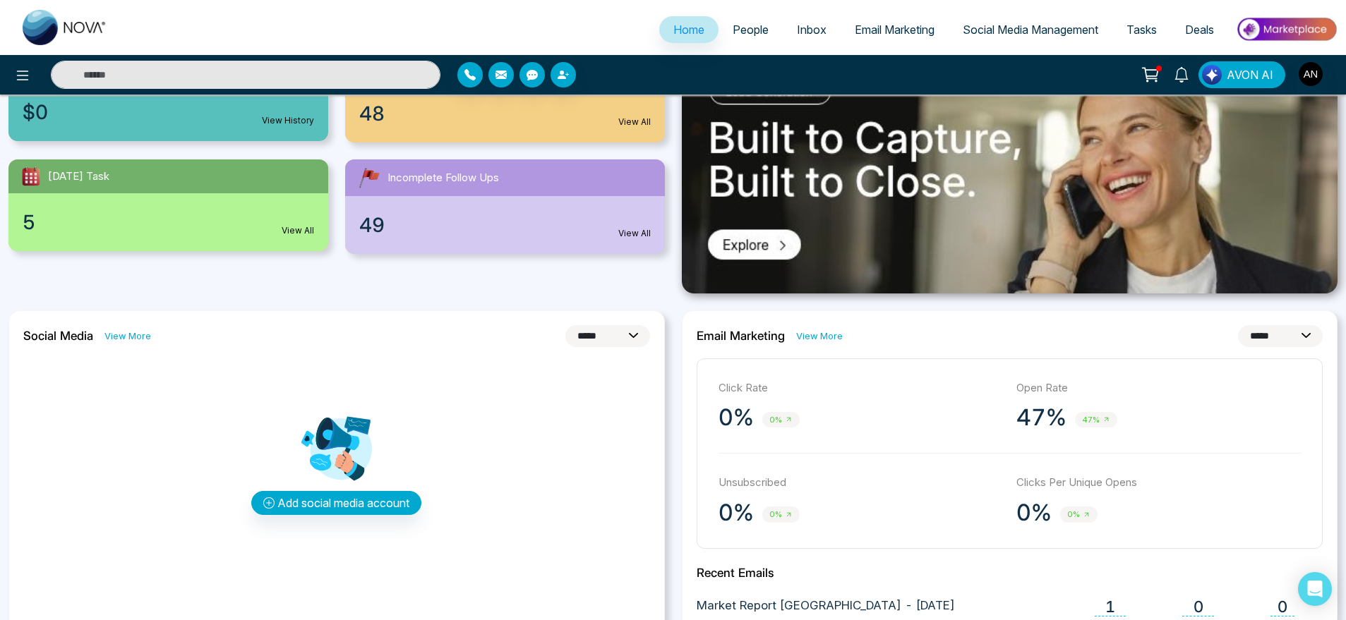
scroll to position [211, 0]
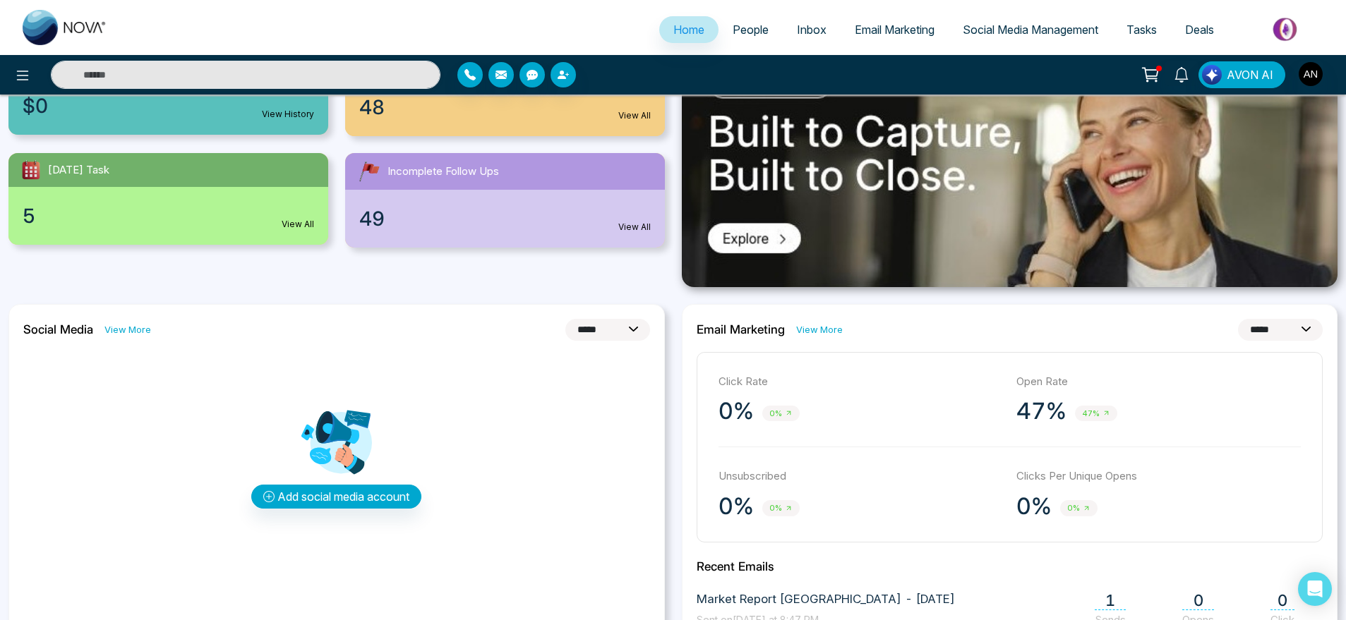
click at [831, 328] on link "View More" at bounding box center [819, 329] width 47 height 13
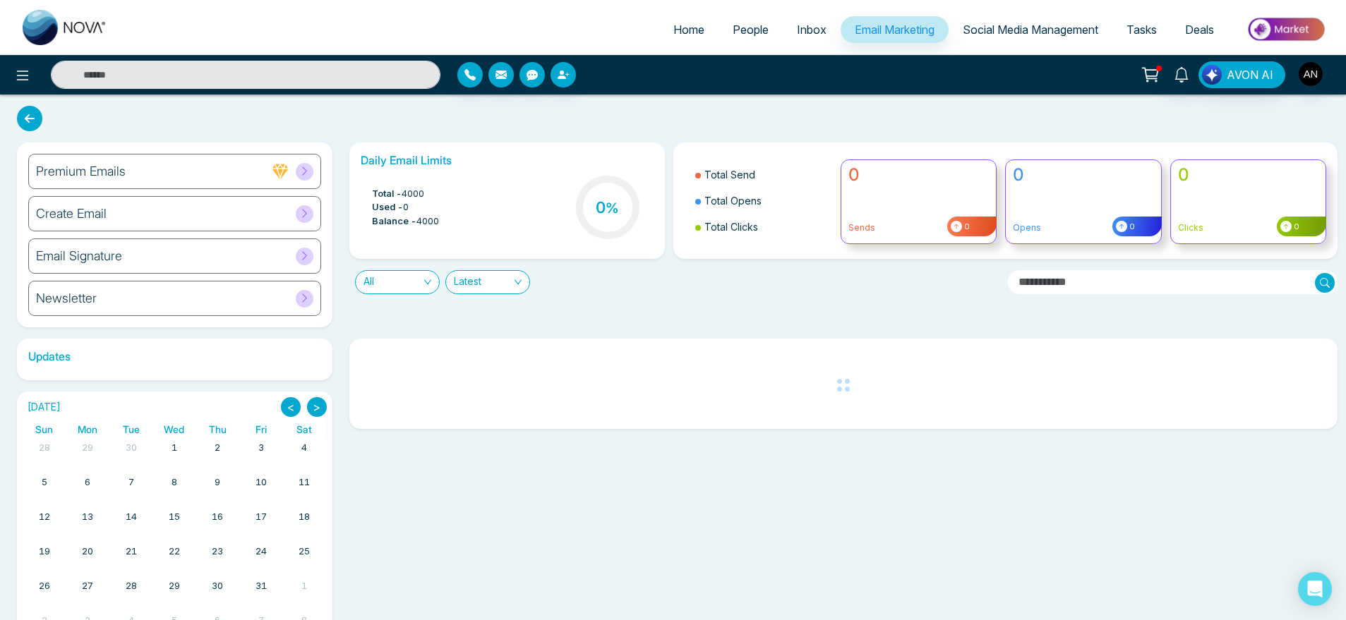
click at [682, 28] on span "Home" at bounding box center [688, 30] width 31 height 14
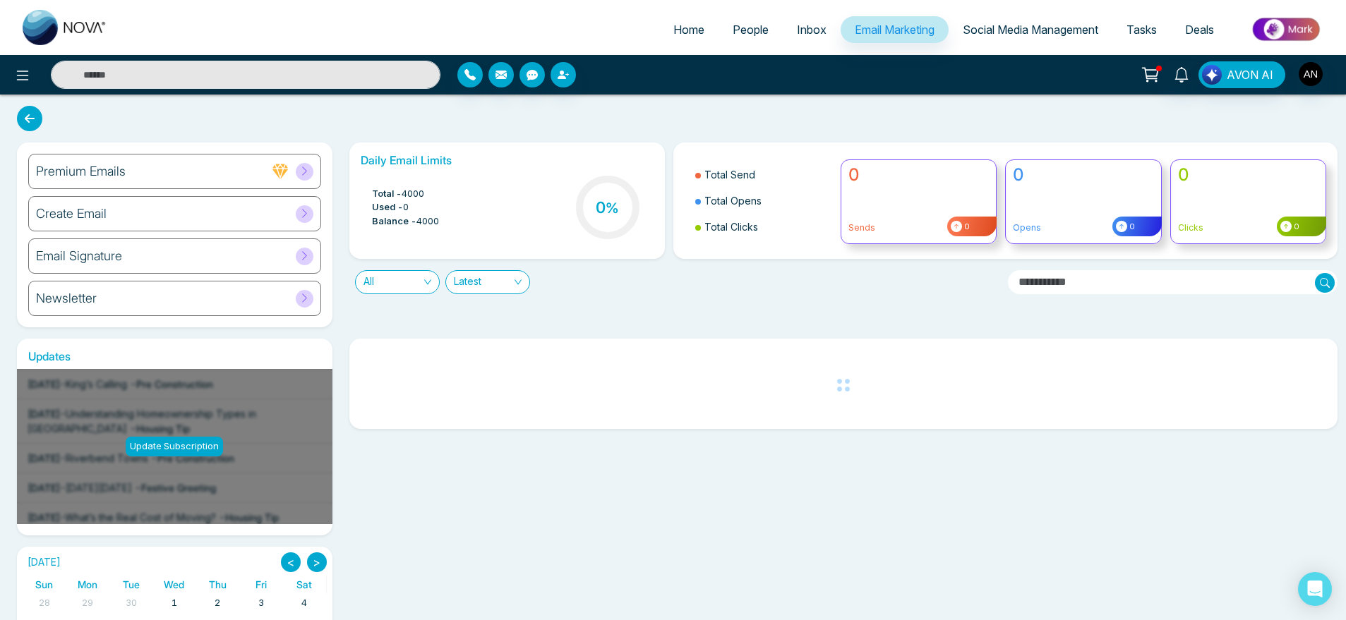
select select "*"
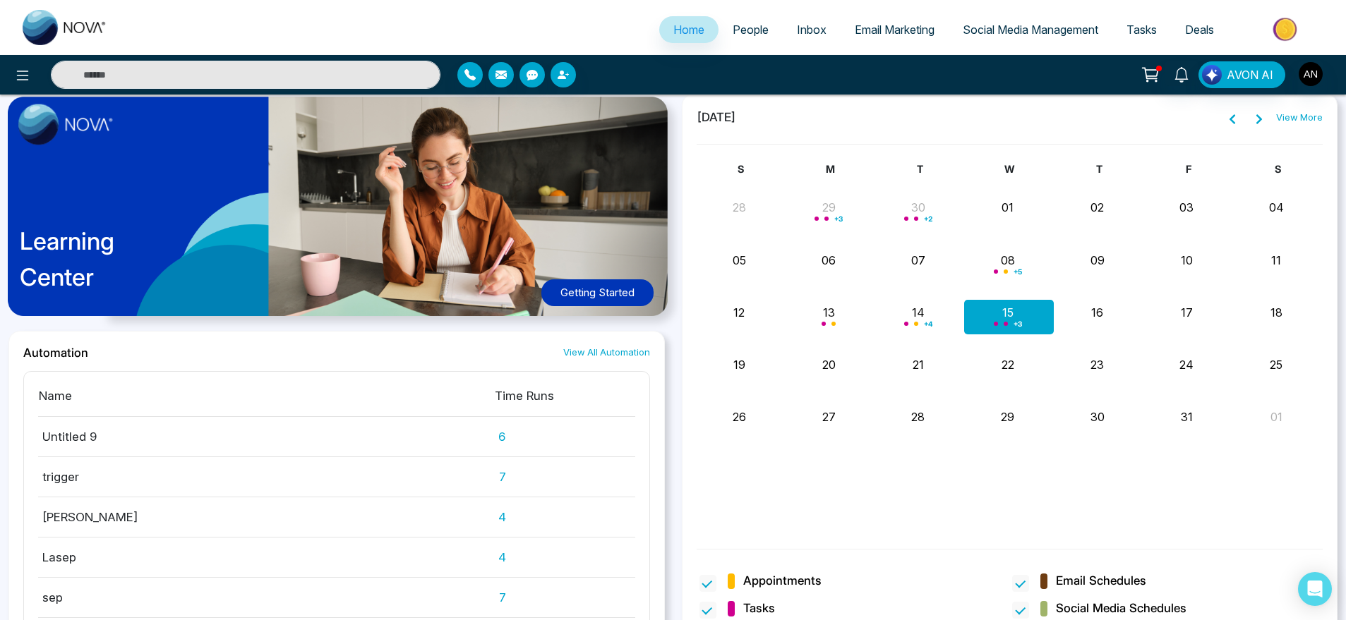
scroll to position [779, 0]
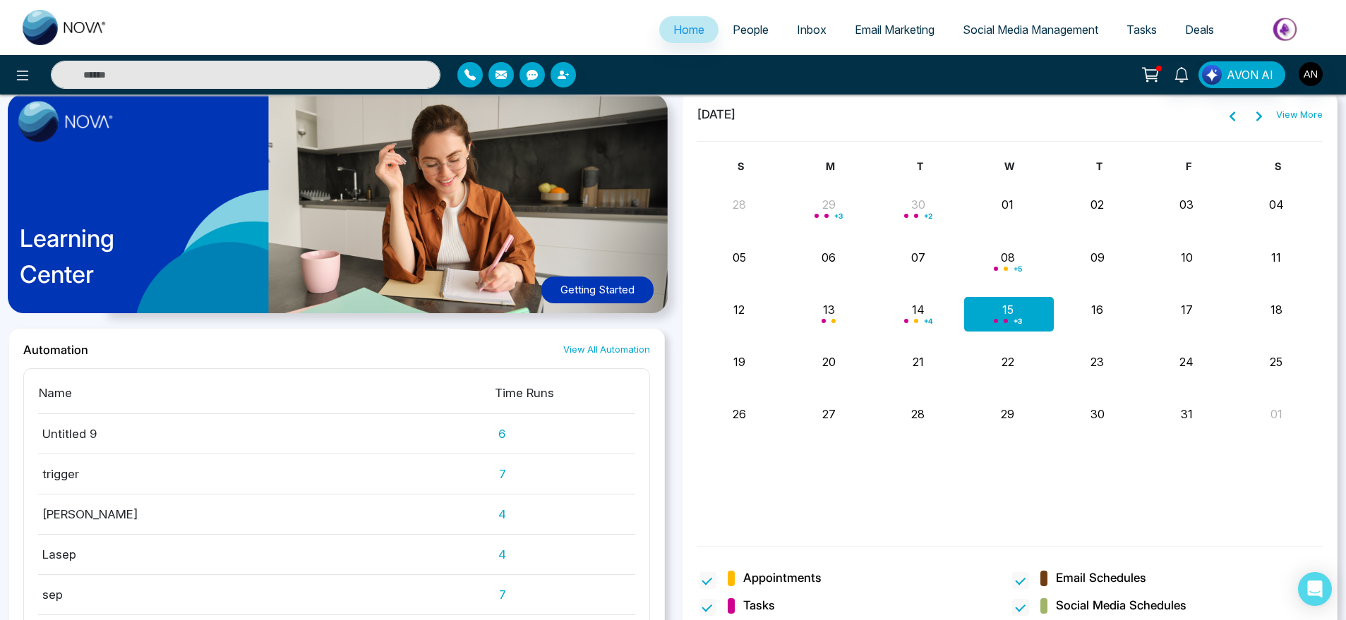
click at [646, 350] on link "View All Automation" at bounding box center [606, 349] width 87 height 13
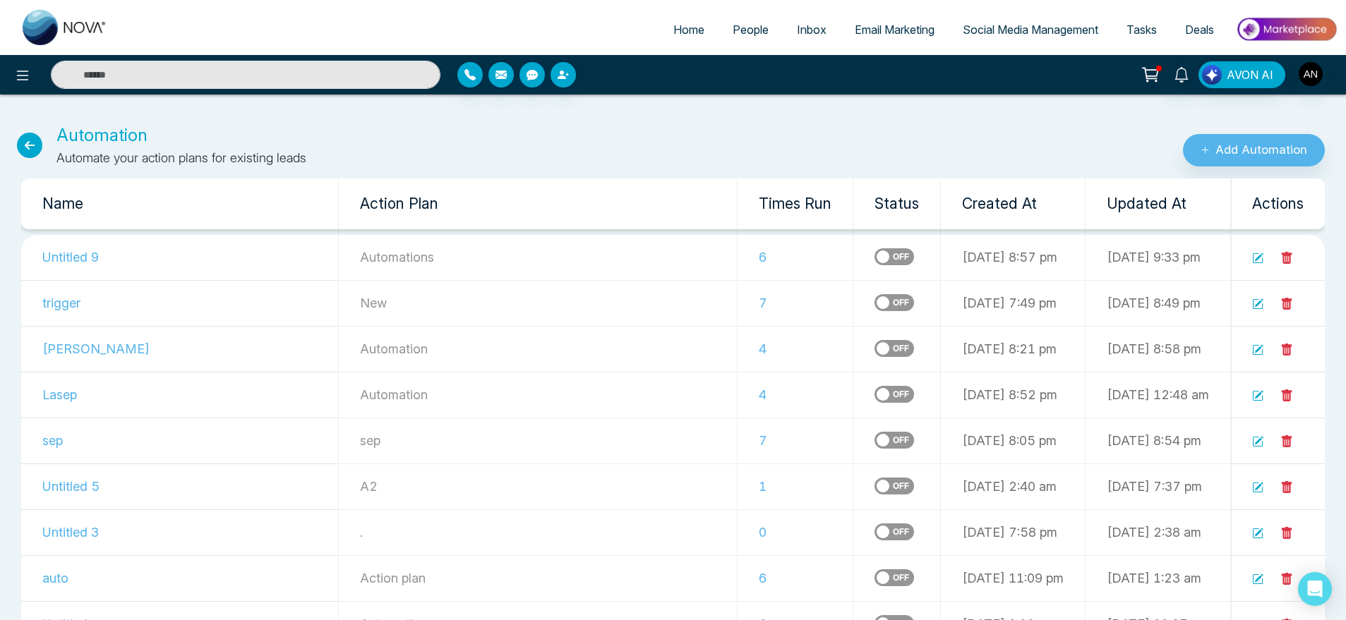
click at [34, 147] on icon at bounding box center [29, 145] width 25 height 25
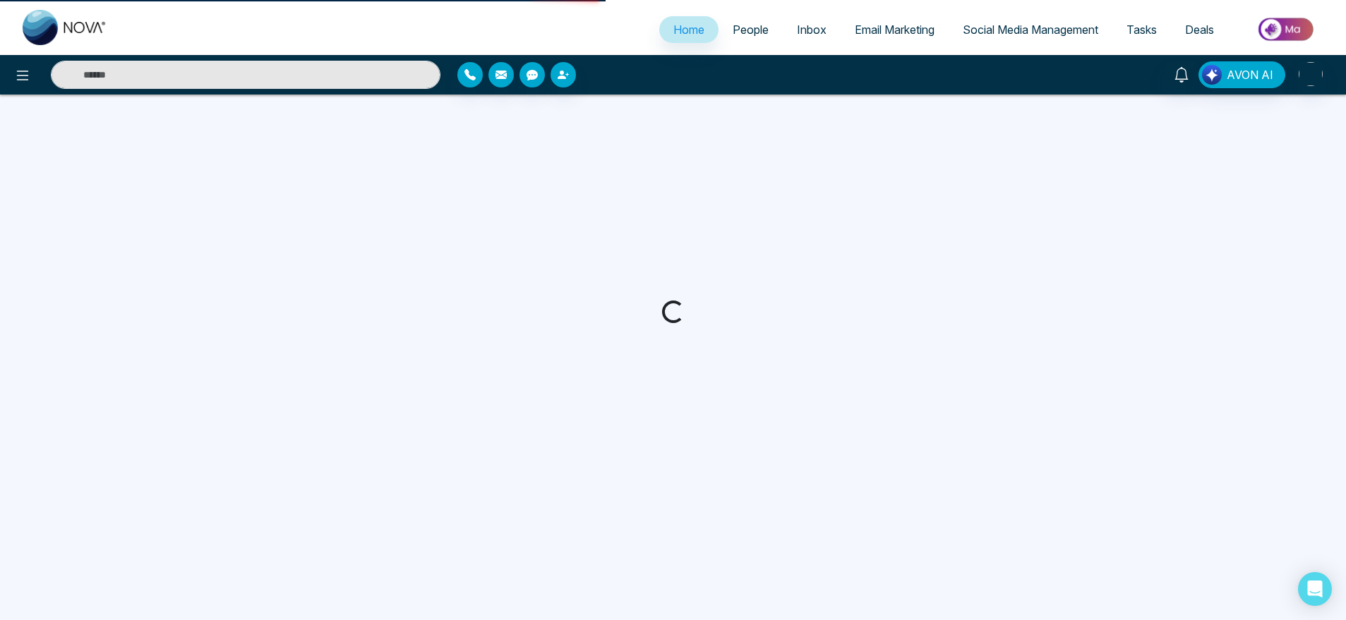
select select "*"
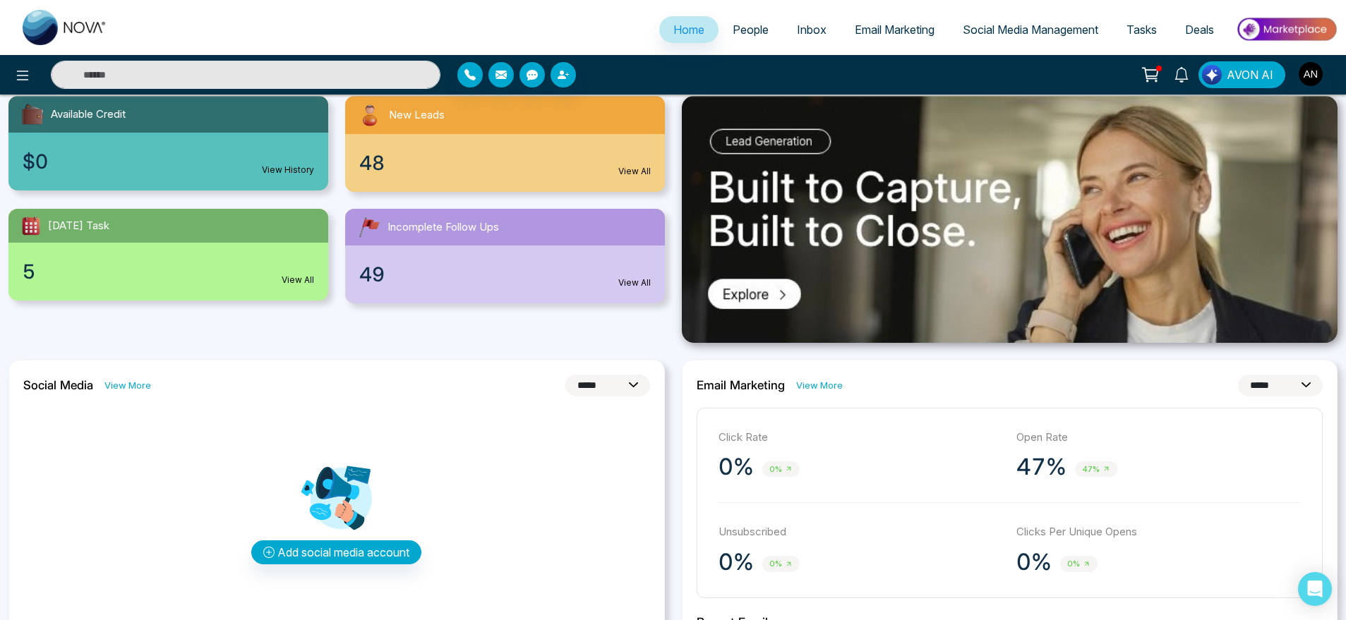
scroll to position [198, 0]
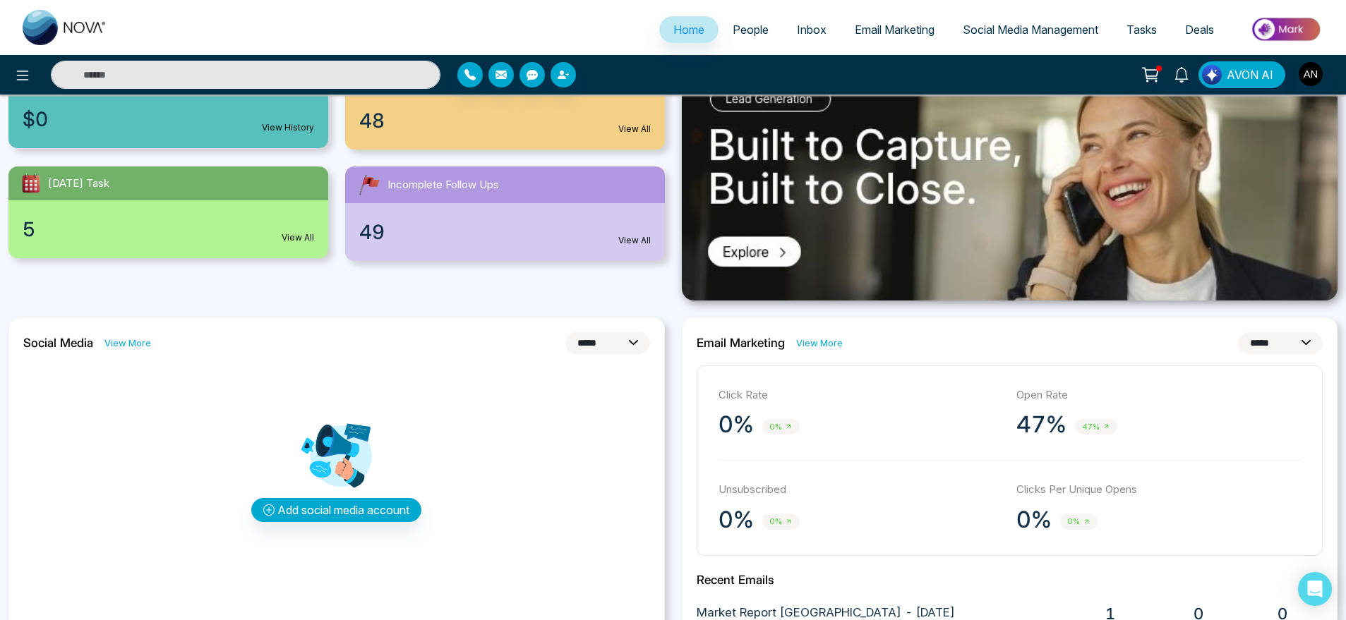
click at [826, 345] on link "View More" at bounding box center [819, 343] width 47 height 13
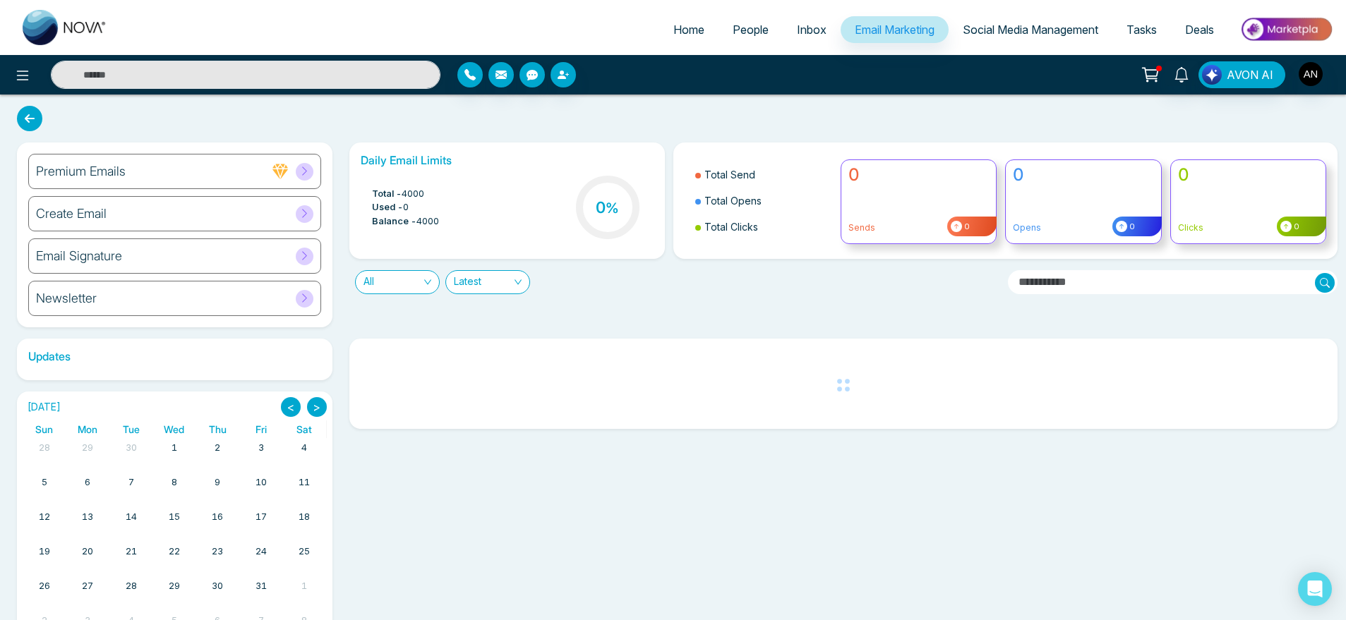
click at [28, 115] on icon at bounding box center [29, 118] width 25 height 25
select select "*"
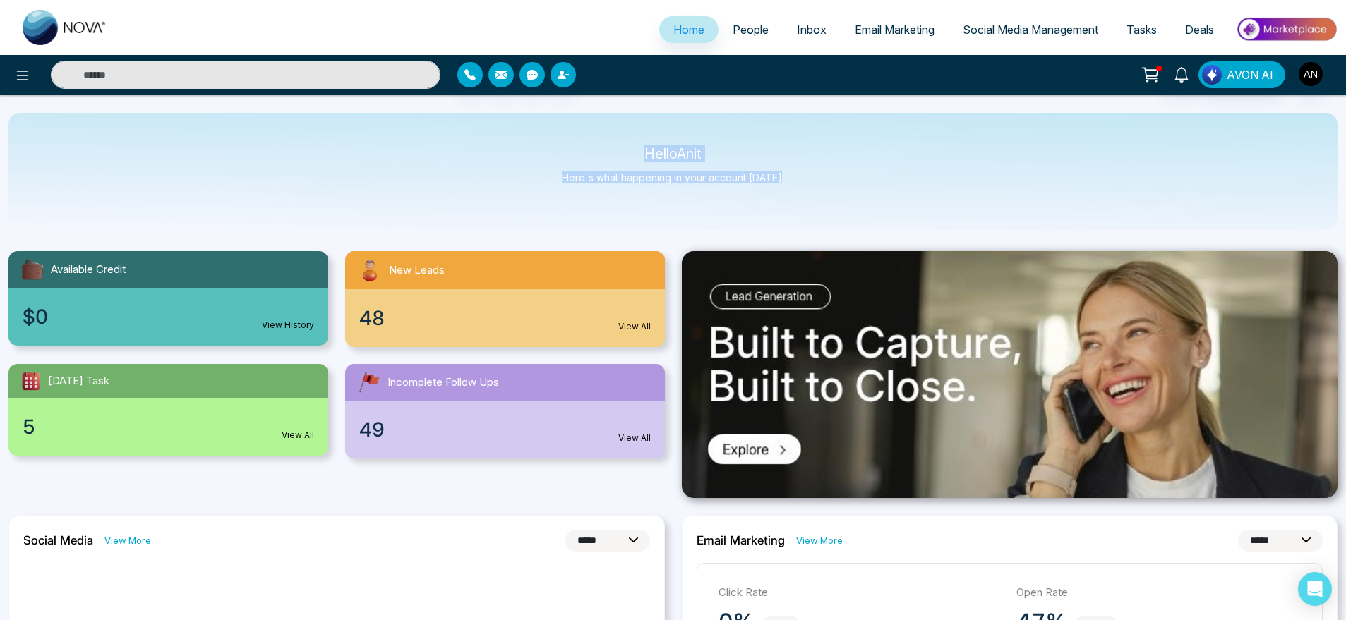
drag, startPoint x: 629, startPoint y: 135, endPoint x: 811, endPoint y: 195, distance: 191.5
click at [811, 195] on div "Hello Anit Here's what happening in your account [DATE]." at bounding box center [672, 171] width 1329 height 117
drag, startPoint x: 811, startPoint y: 195, endPoint x: 617, endPoint y: 132, distance: 203.3
click at [617, 132] on div "Hello Anit Here's what happening in your account [DATE]." at bounding box center [672, 171] width 1329 height 117
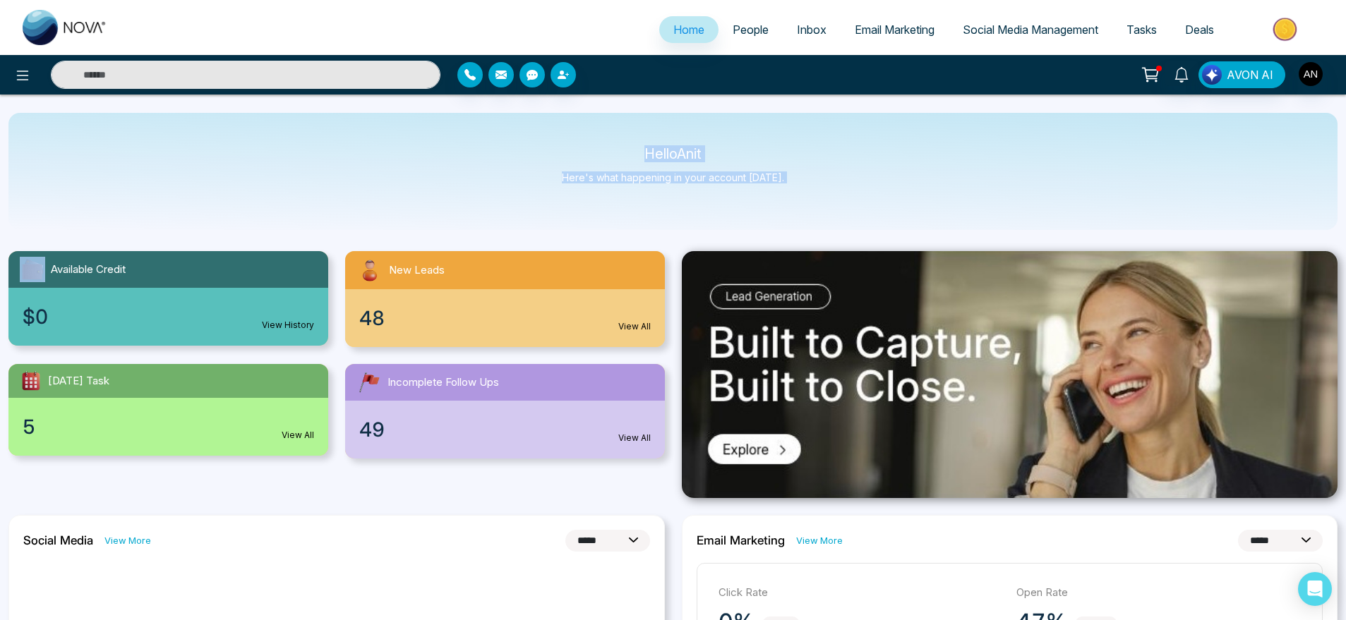
click at [617, 132] on div "Hello Anit Here's what happening in your account [DATE]." at bounding box center [672, 171] width 1329 height 117
drag, startPoint x: 633, startPoint y: 138, endPoint x: 826, endPoint y: 177, distance: 196.5
click at [826, 177] on div "Hello Anit Here's what happening in your account [DATE]." at bounding box center [672, 171] width 1329 height 117
click at [1305, 68] on img "button" at bounding box center [1310, 74] width 24 height 24
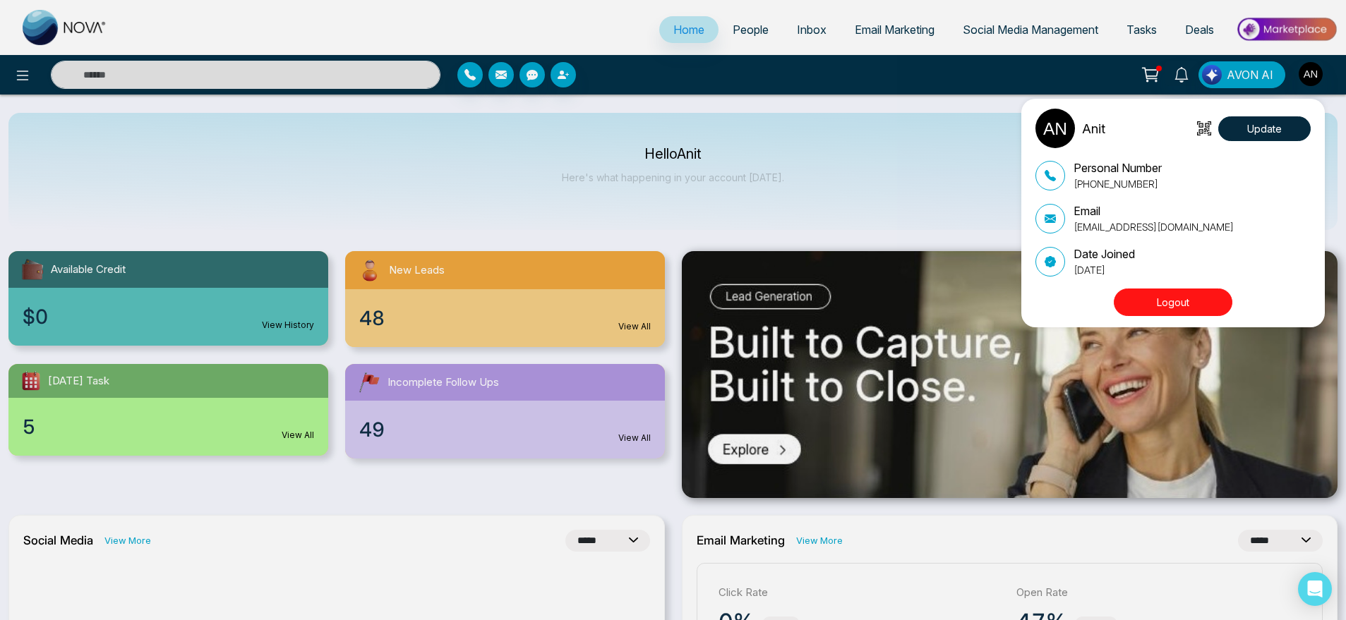
click at [864, 167] on div "Anit Update Personal Number [PHONE_NUMBER] Email [EMAIL_ADDRESS][DOMAIN_NAME] D…" at bounding box center [673, 310] width 1346 height 620
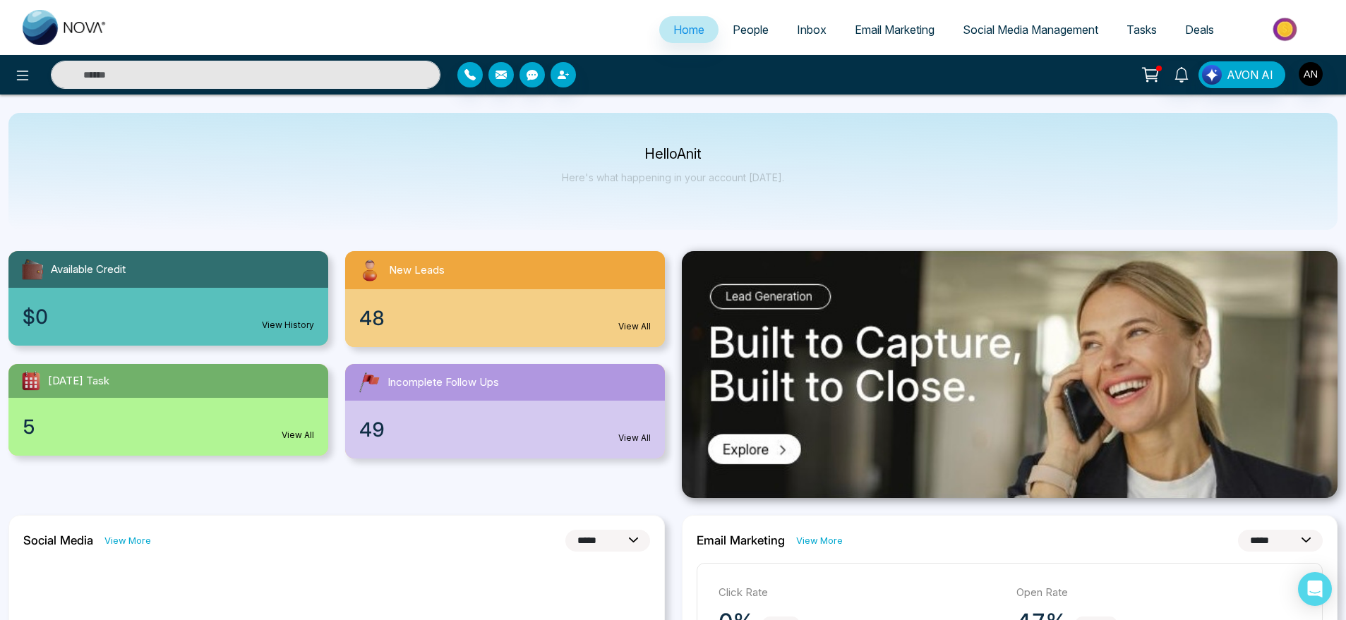
click at [670, 205] on div "Hello Anit Here's what happening in your account [DATE]." at bounding box center [672, 171] width 1329 height 117
click at [14, 79] on icon at bounding box center [22, 75] width 17 height 17
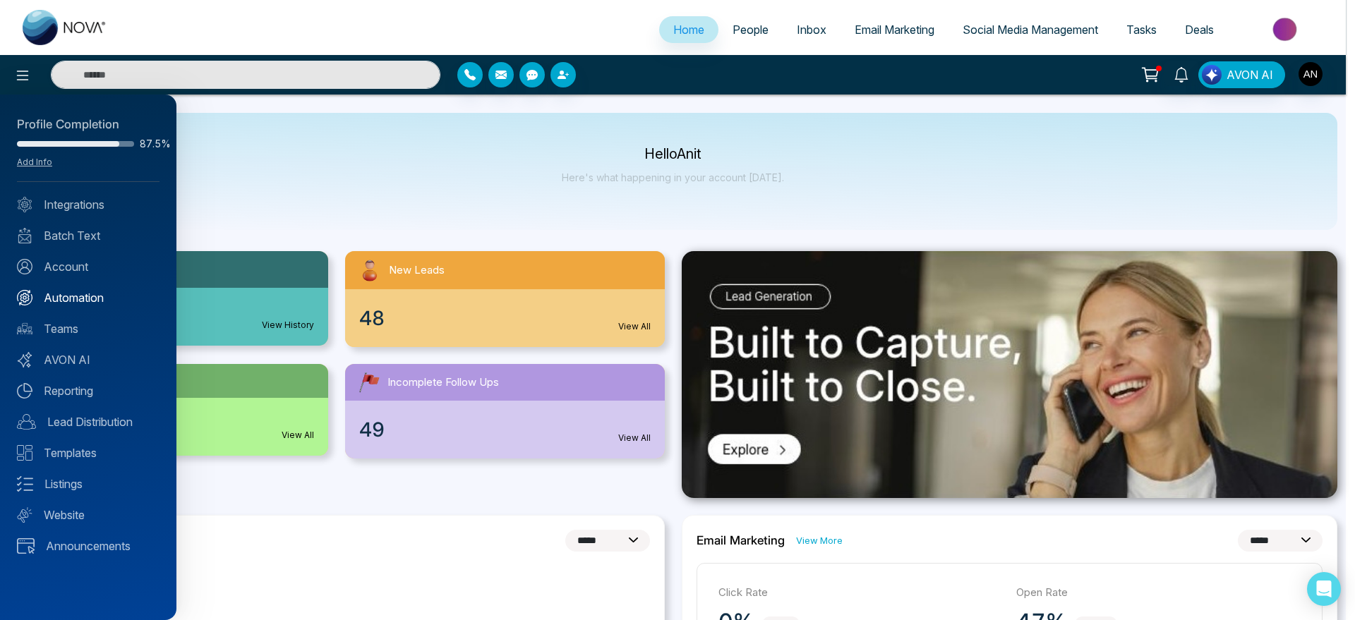
click at [90, 291] on link "Automation" at bounding box center [88, 297] width 143 height 17
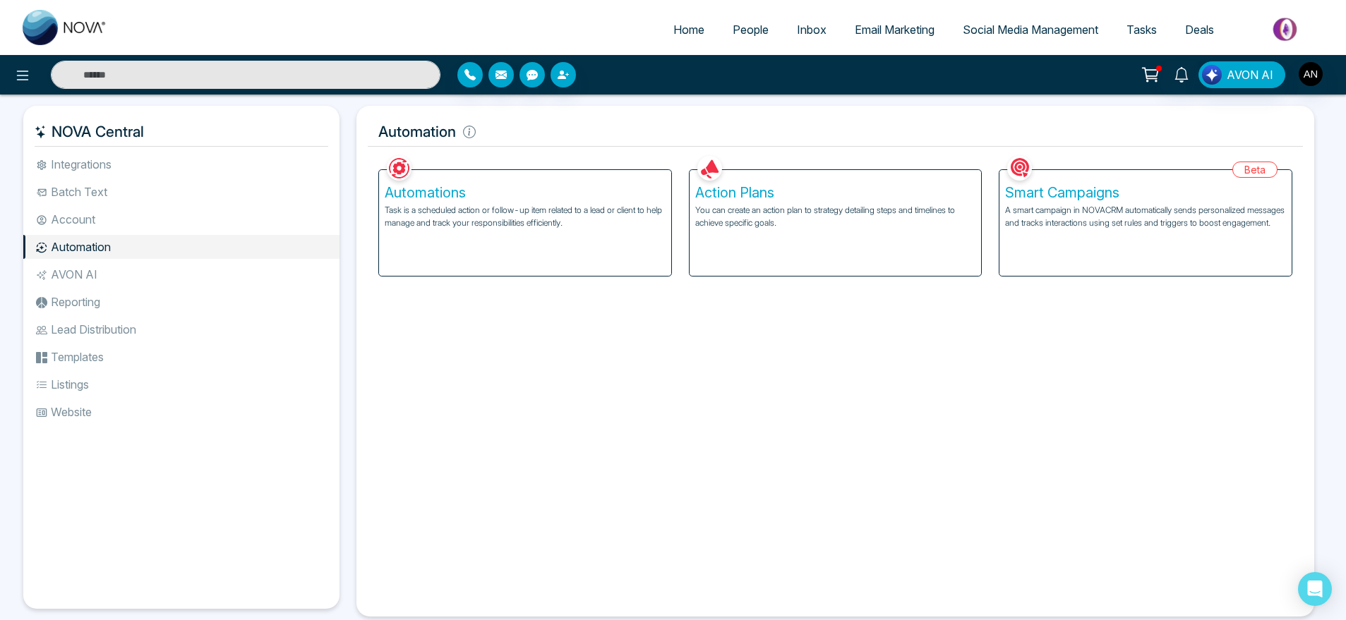
click at [461, 252] on div "Automations Task is a scheduled action or follow-up item related to a lead or c…" at bounding box center [525, 223] width 292 height 106
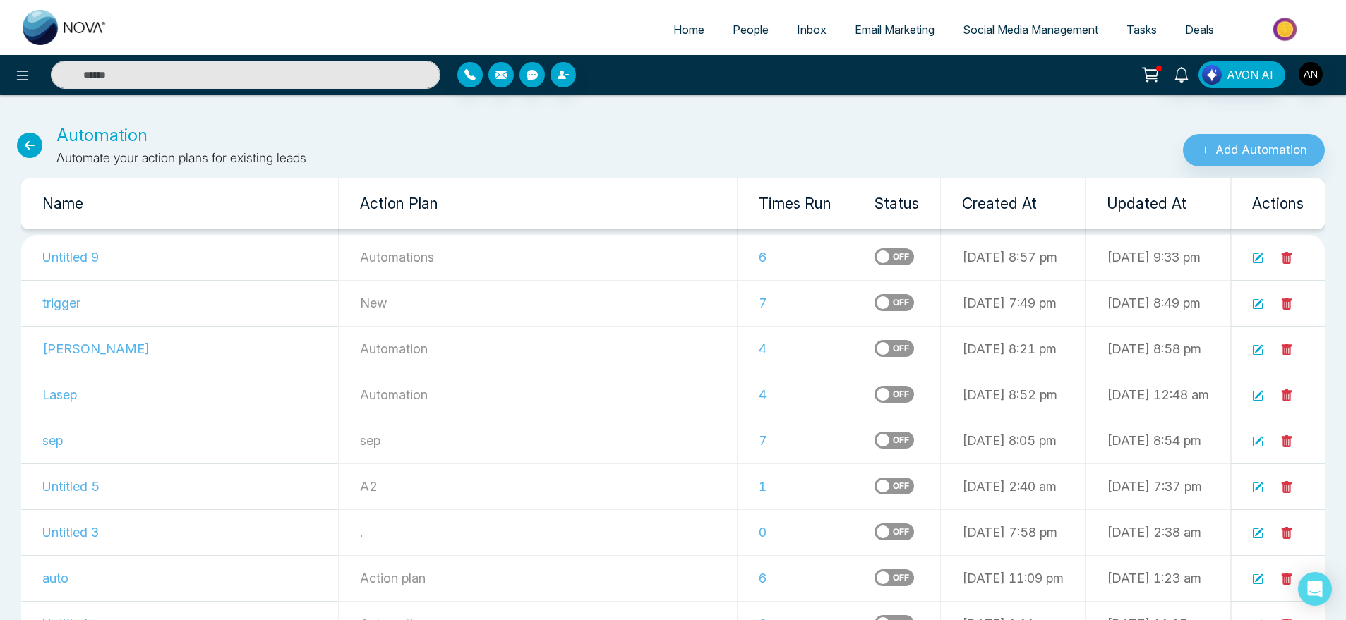
click at [737, 262] on td "6" at bounding box center [795, 258] width 116 height 46
drag, startPoint x: 313, startPoint y: 265, endPoint x: 449, endPoint y: 258, distance: 137.1
click at [449, 258] on td "Automations" at bounding box center [537, 258] width 399 height 46
click at [449, 258] on p "Automations" at bounding box center [538, 257] width 356 height 19
click at [27, 150] on icon at bounding box center [29, 145] width 25 height 25
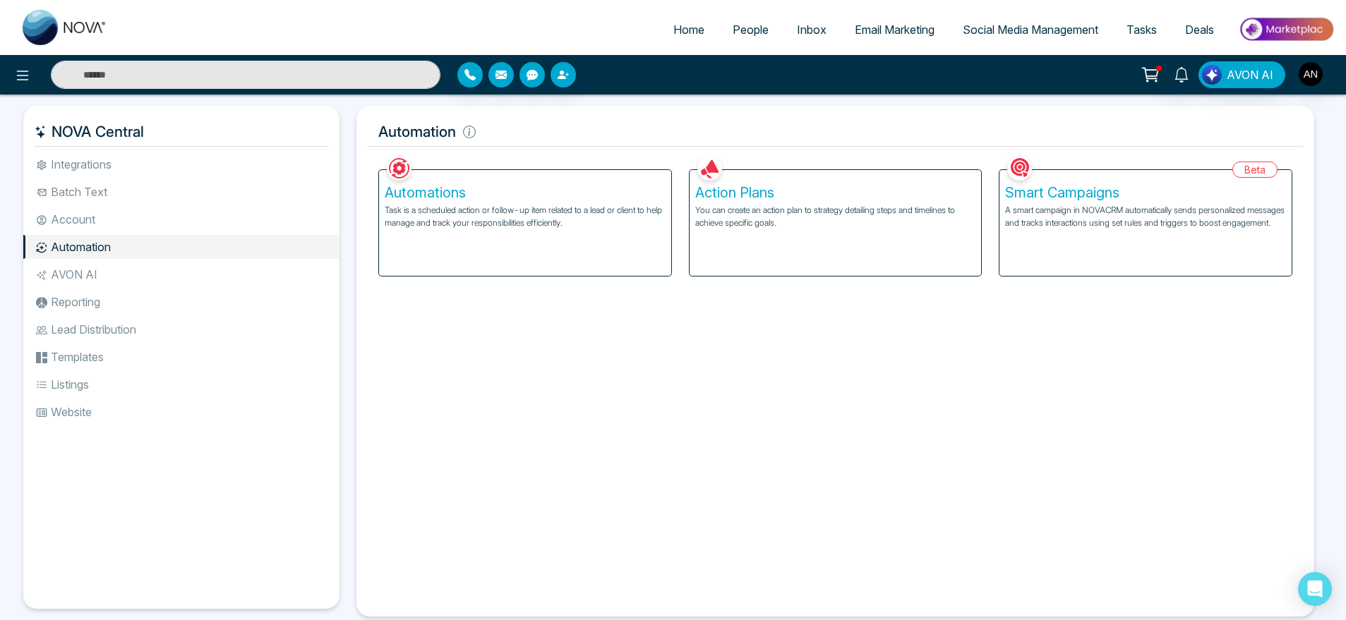
click at [895, 173] on div "Action Plans You can create an action plan to strategy detailing steps and time…" at bounding box center [835, 223] width 292 height 106
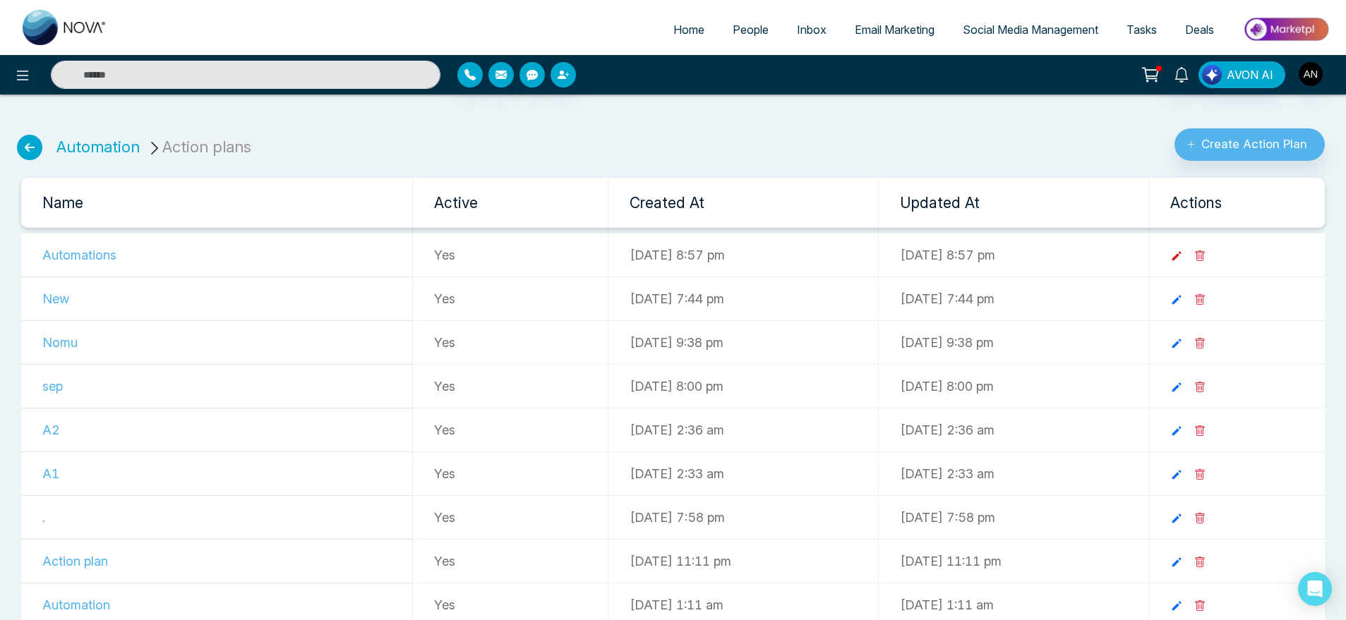
click at [1183, 258] on icon at bounding box center [1176, 256] width 13 height 13
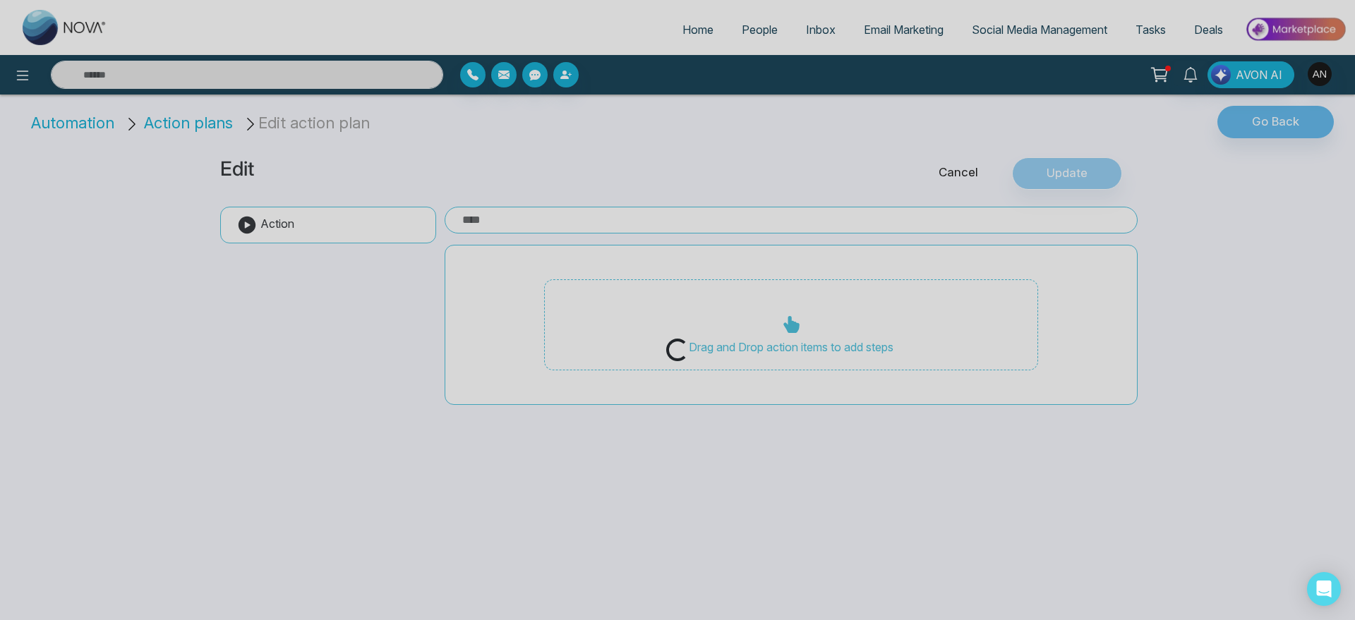
type input "**********"
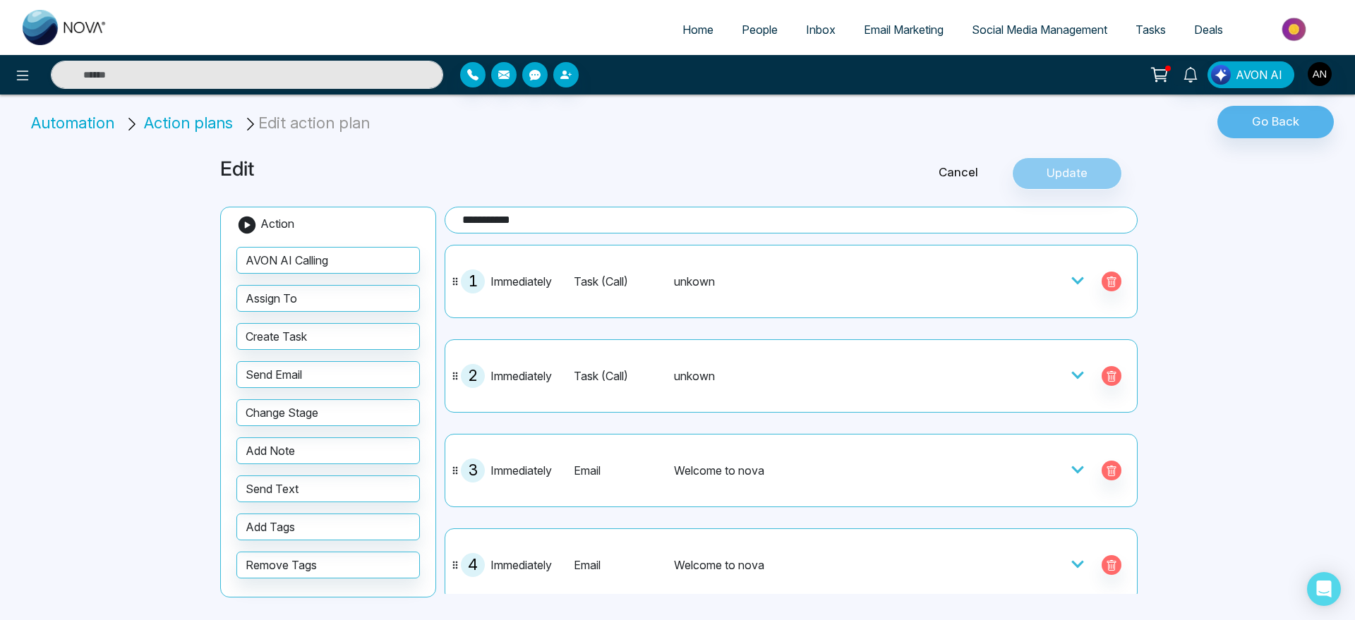
click at [1050, 284] on div at bounding box center [1044, 282] width 169 height 24
click at [1070, 281] on icon at bounding box center [1077, 281] width 14 height 14
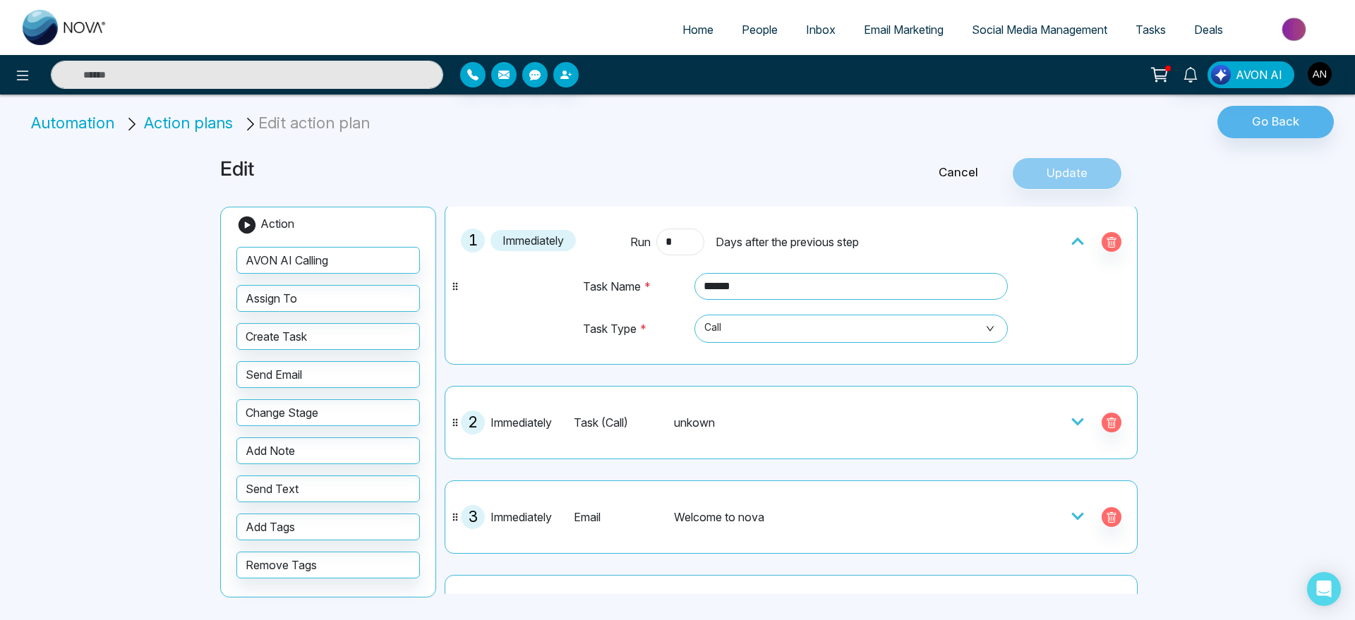
scroll to position [42, 0]
click at [1071, 421] on icon at bounding box center [1077, 420] width 12 height 7
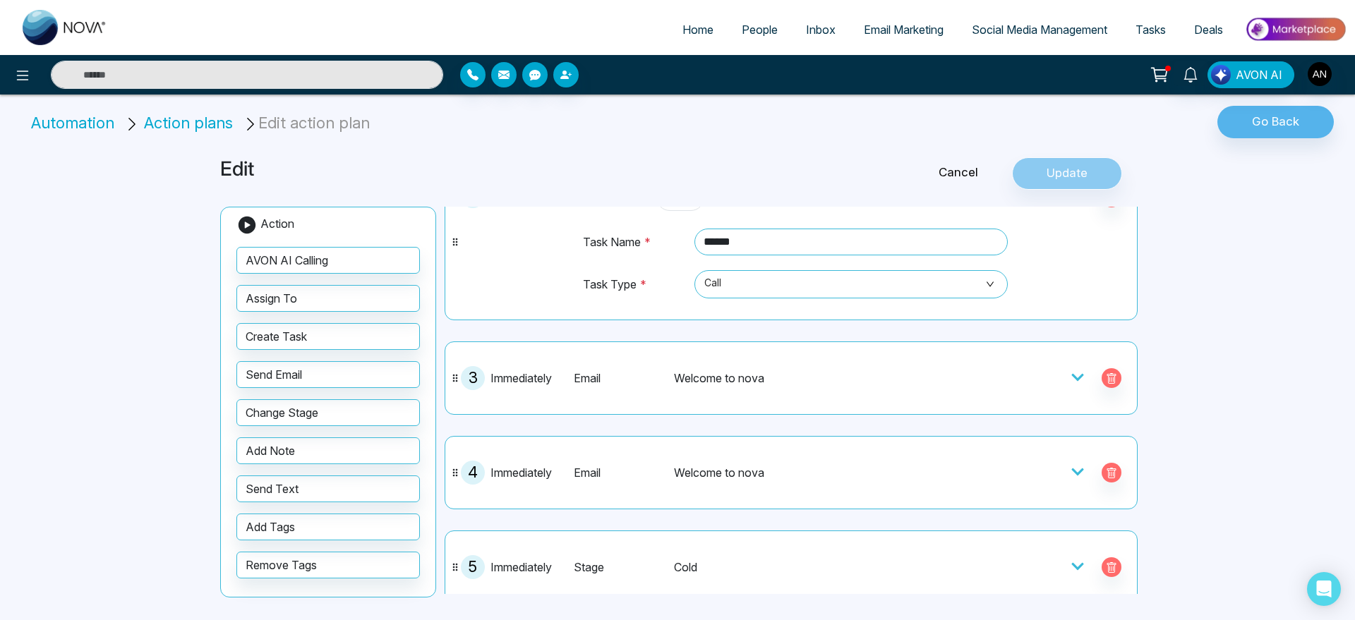
scroll to position [282, 0]
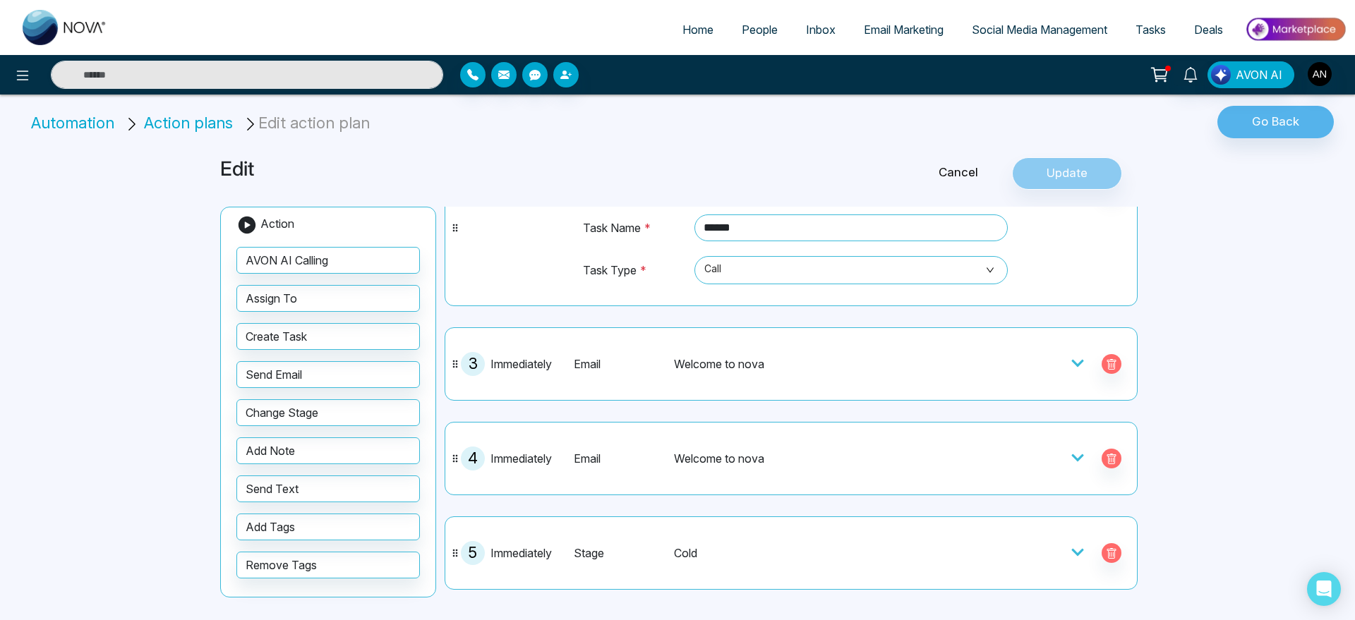
click at [1070, 370] on icon at bounding box center [1077, 363] width 14 height 14
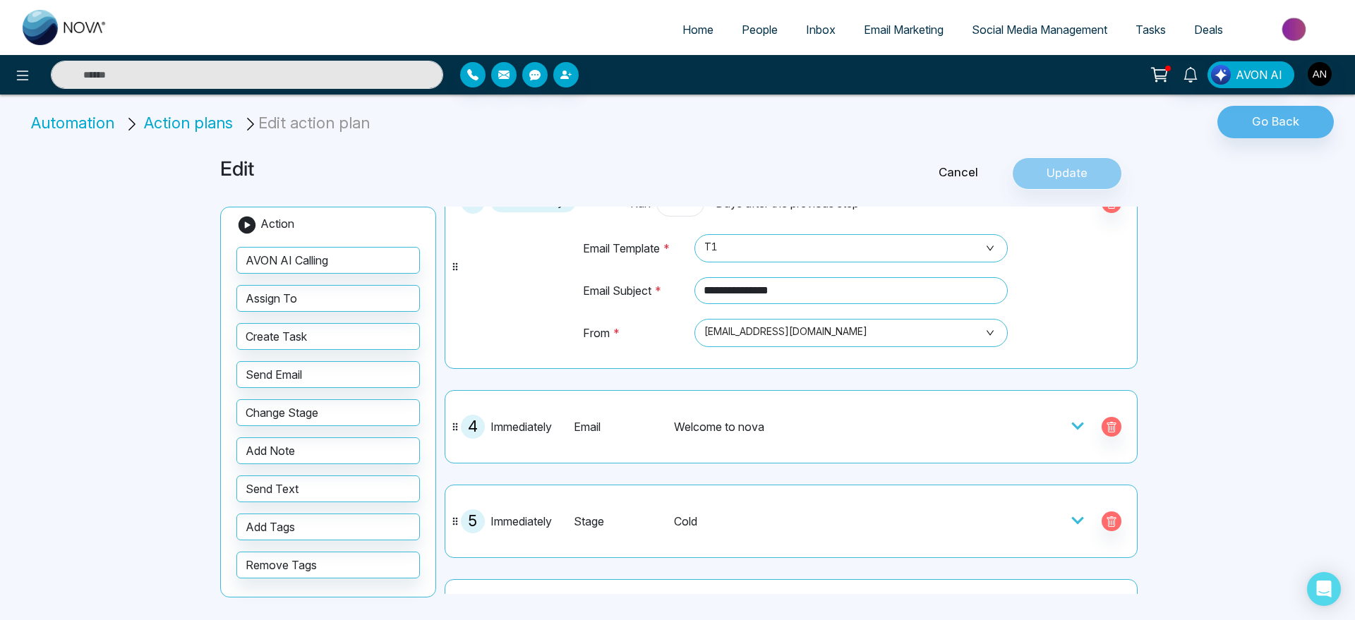
scroll to position [452, 0]
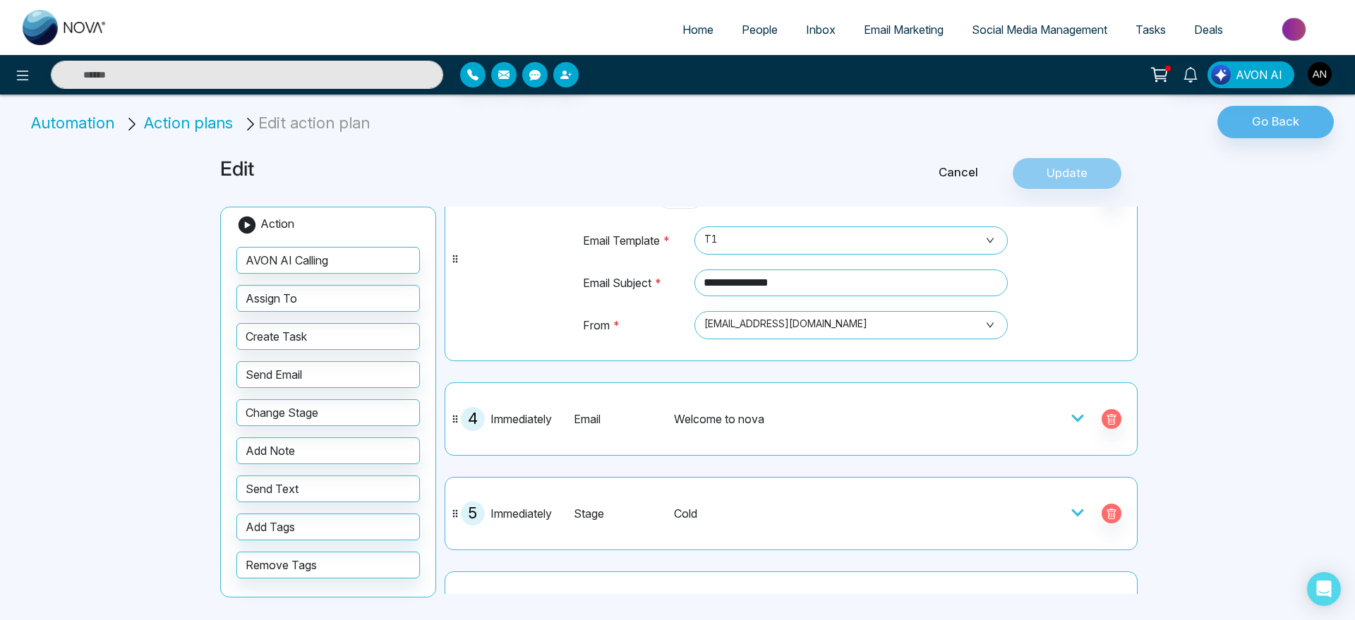
click at [1075, 426] on div at bounding box center [1095, 419] width 51 height 20
click at [1070, 418] on icon at bounding box center [1077, 418] width 14 height 14
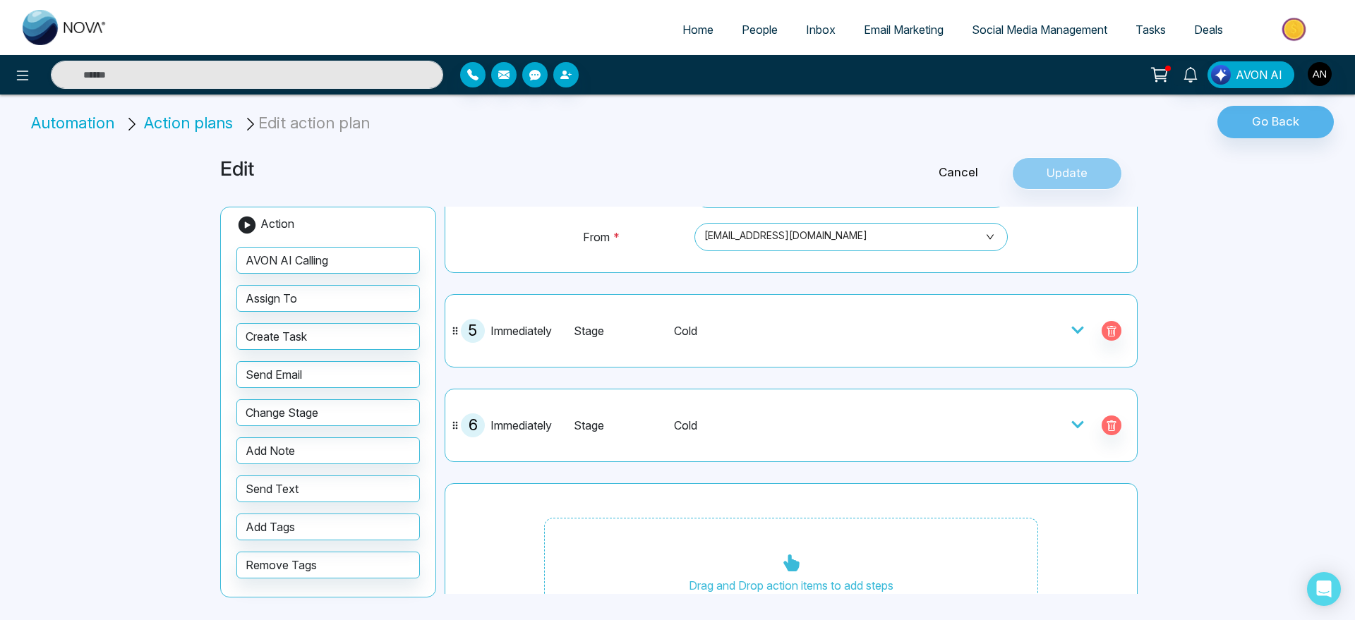
scroll to position [791, 0]
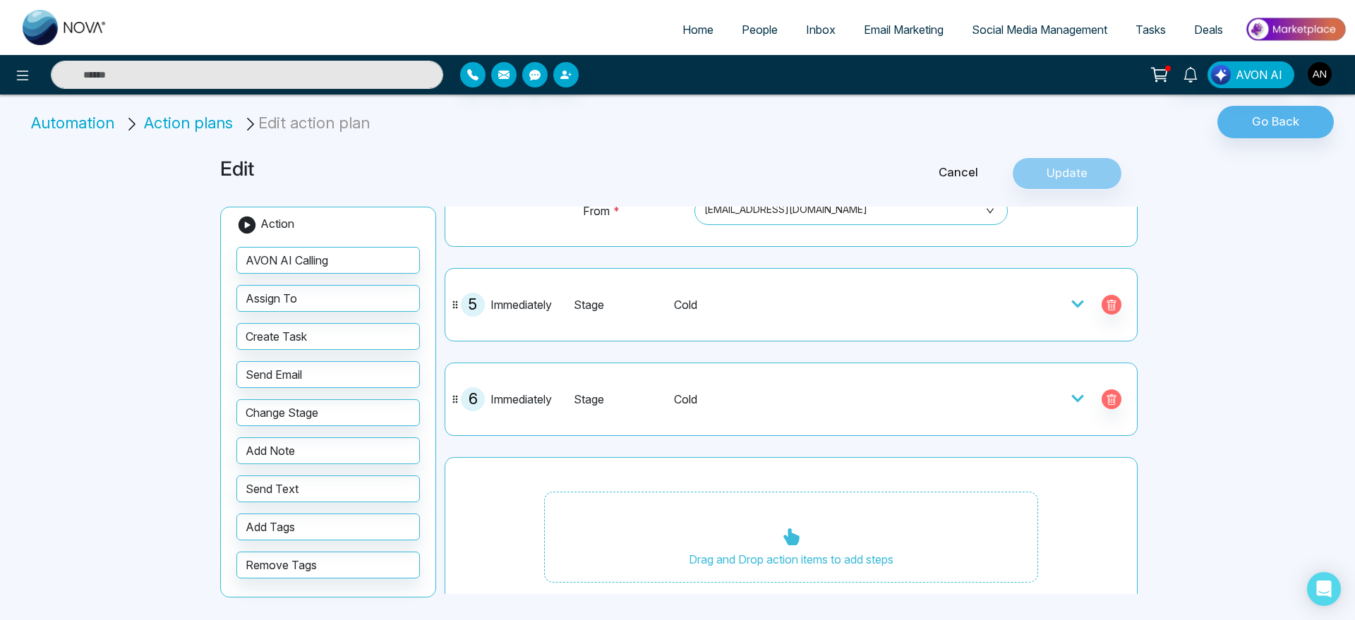
click at [1056, 303] on div at bounding box center [1044, 305] width 169 height 24
click at [1075, 301] on div at bounding box center [1095, 305] width 51 height 20
click at [1070, 301] on icon at bounding box center [1077, 304] width 14 height 14
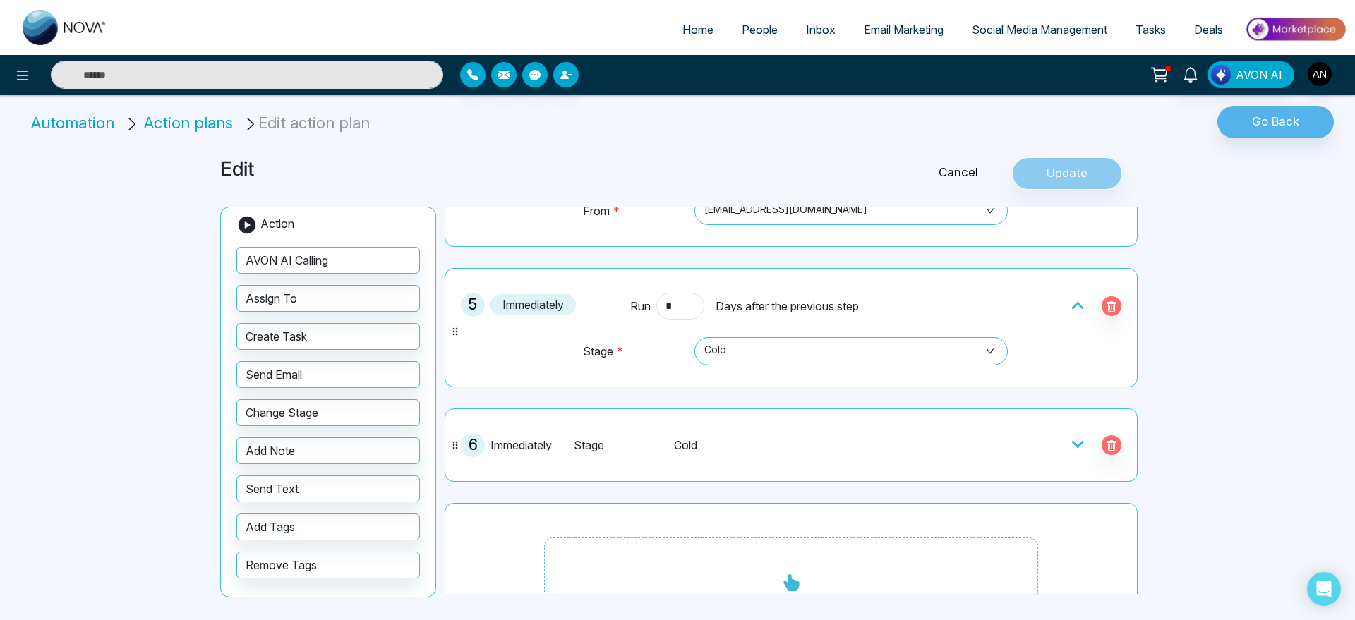
click at [1070, 438] on icon at bounding box center [1077, 444] width 14 height 14
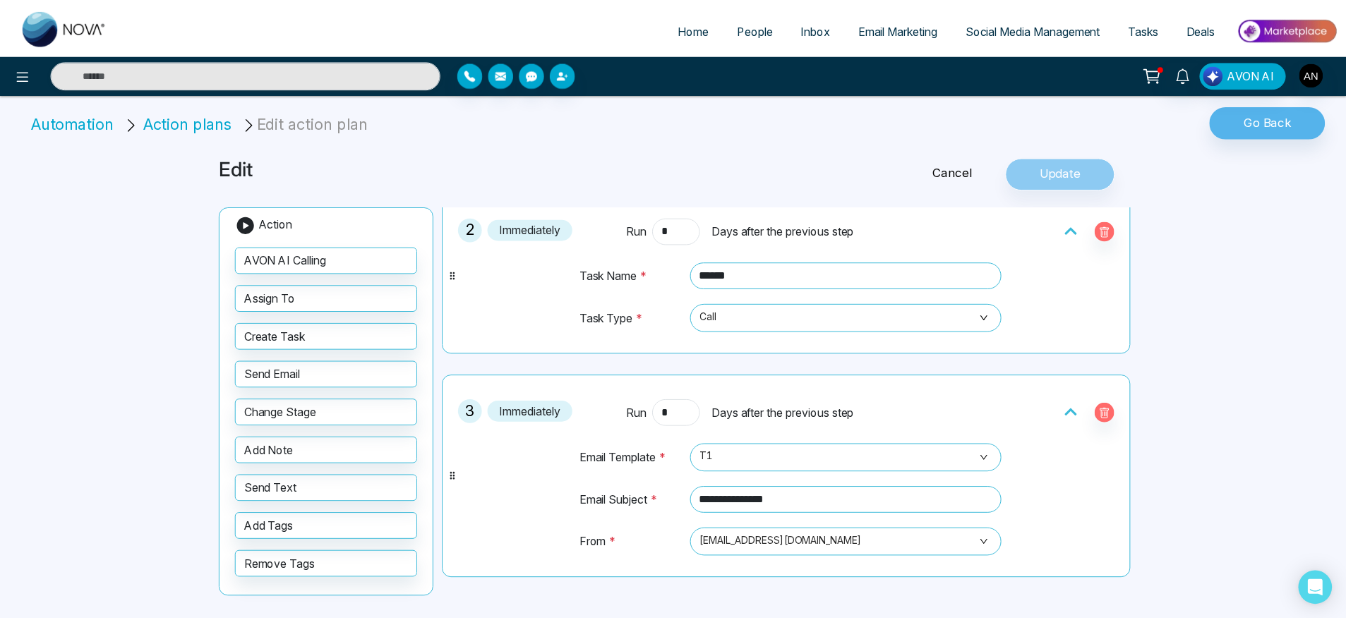
scroll to position [0, 0]
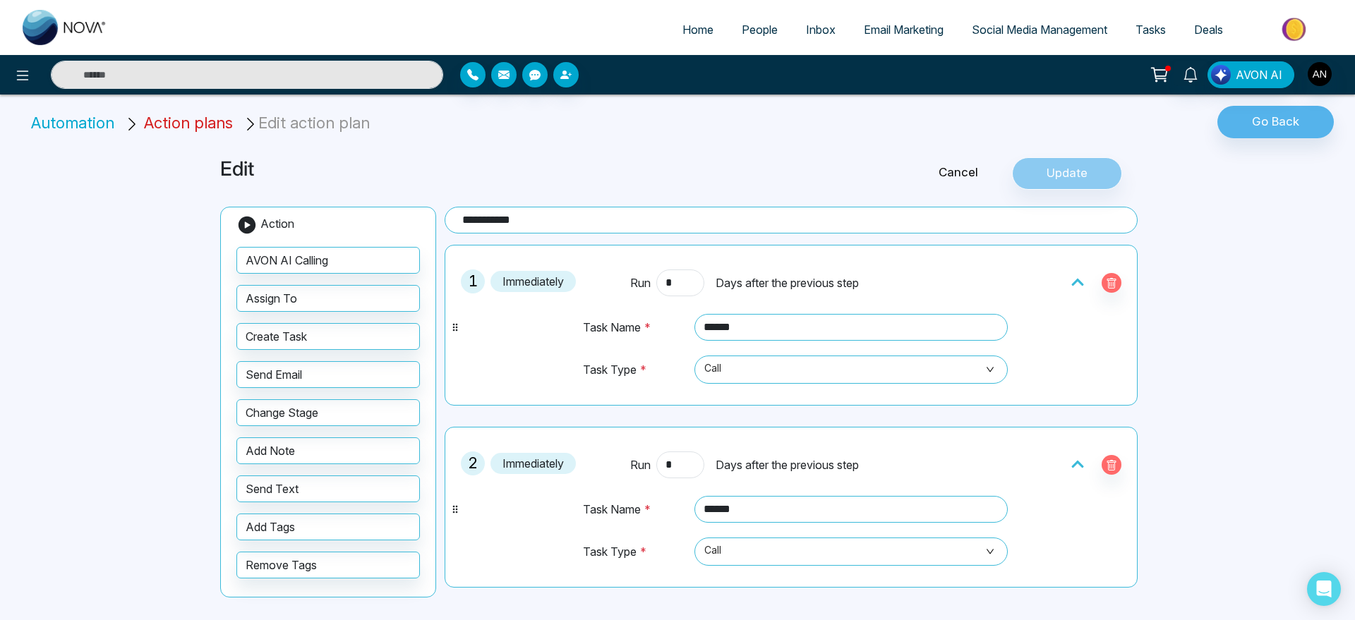
click at [198, 124] on span "Action plans" at bounding box center [188, 123] width 89 height 18
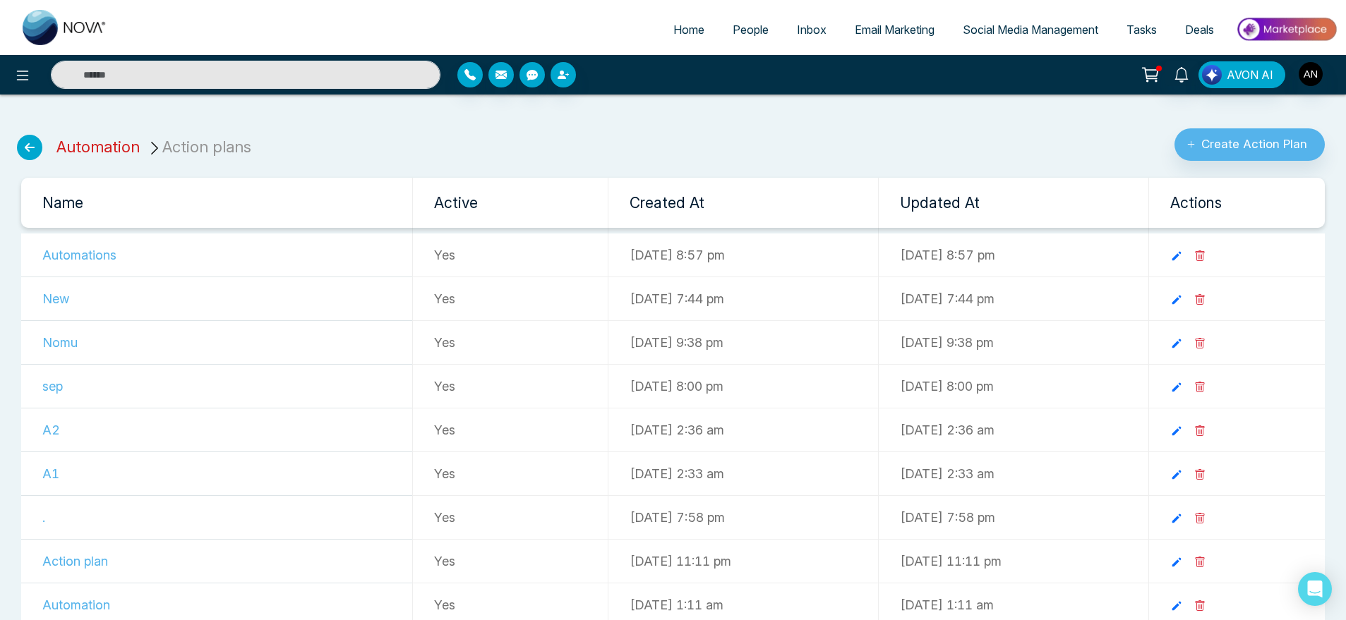
click at [104, 155] on link "Automation" at bounding box center [97, 147] width 83 height 18
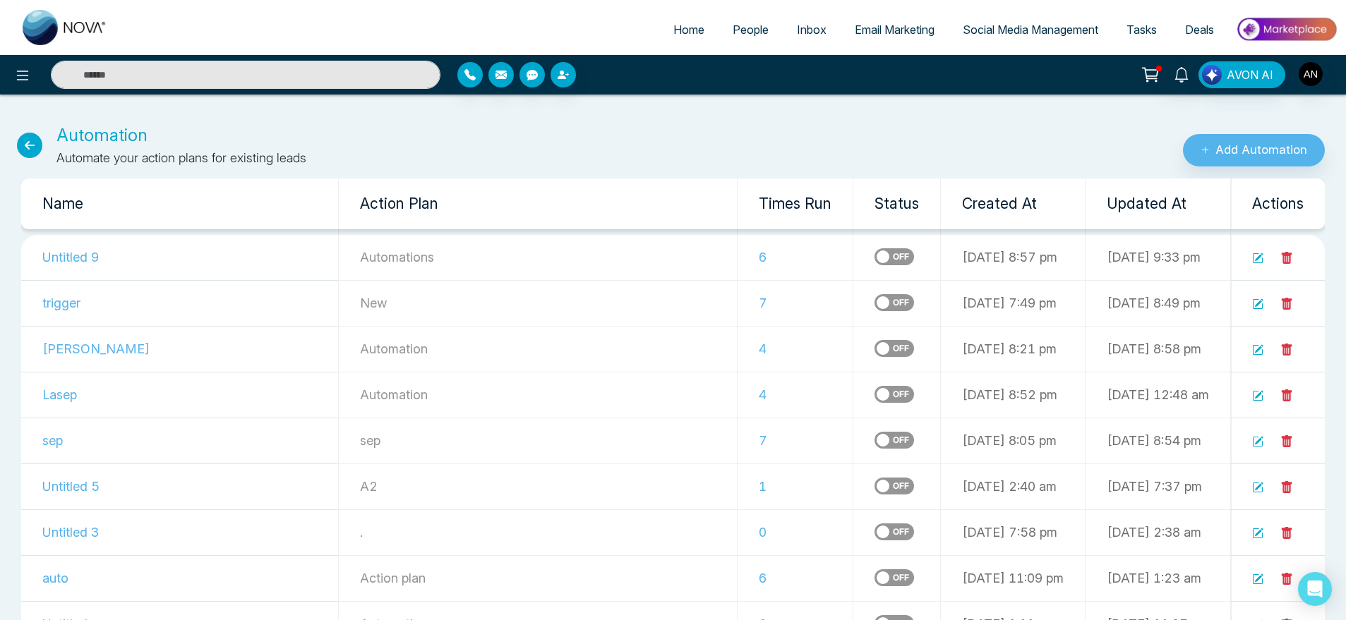
drag, startPoint x: 40, startPoint y: 150, endPoint x: 20, endPoint y: 141, distance: 21.8
click at [20, 141] on icon at bounding box center [29, 145] width 25 height 25
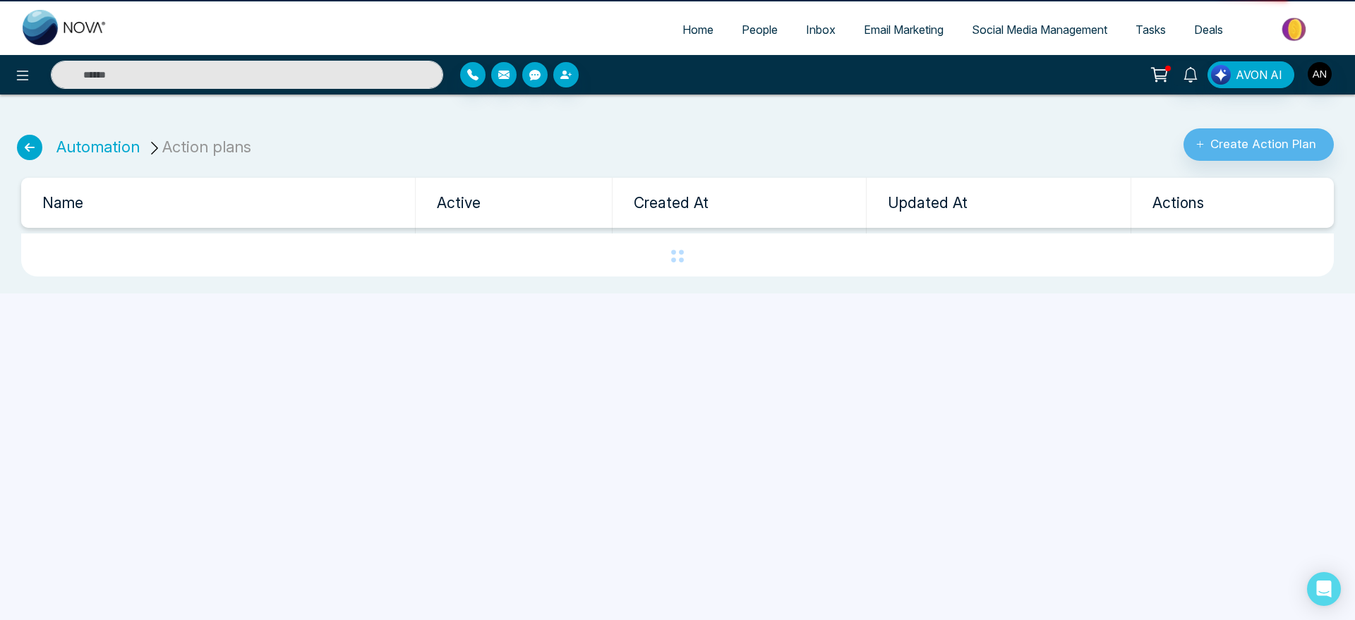
click at [20, 141] on icon at bounding box center [29, 147] width 25 height 25
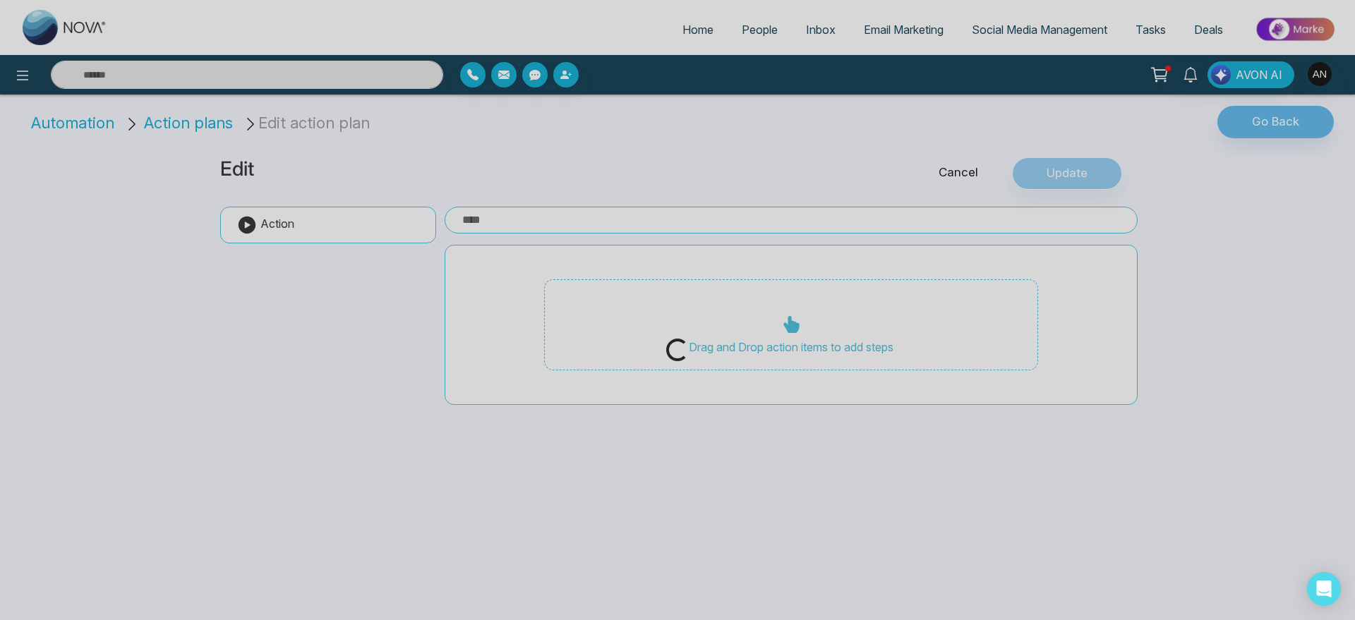
click at [20, 141] on div "Loading..." at bounding box center [677, 310] width 1355 height 620
drag, startPoint x: 20, startPoint y: 141, endPoint x: 21, endPoint y: 82, distance: 59.3
click at [21, 82] on div "Loading..." at bounding box center [677, 310] width 1355 height 620
type input "**********"
click at [21, 82] on div "Loading..." at bounding box center [677, 310] width 1355 height 620
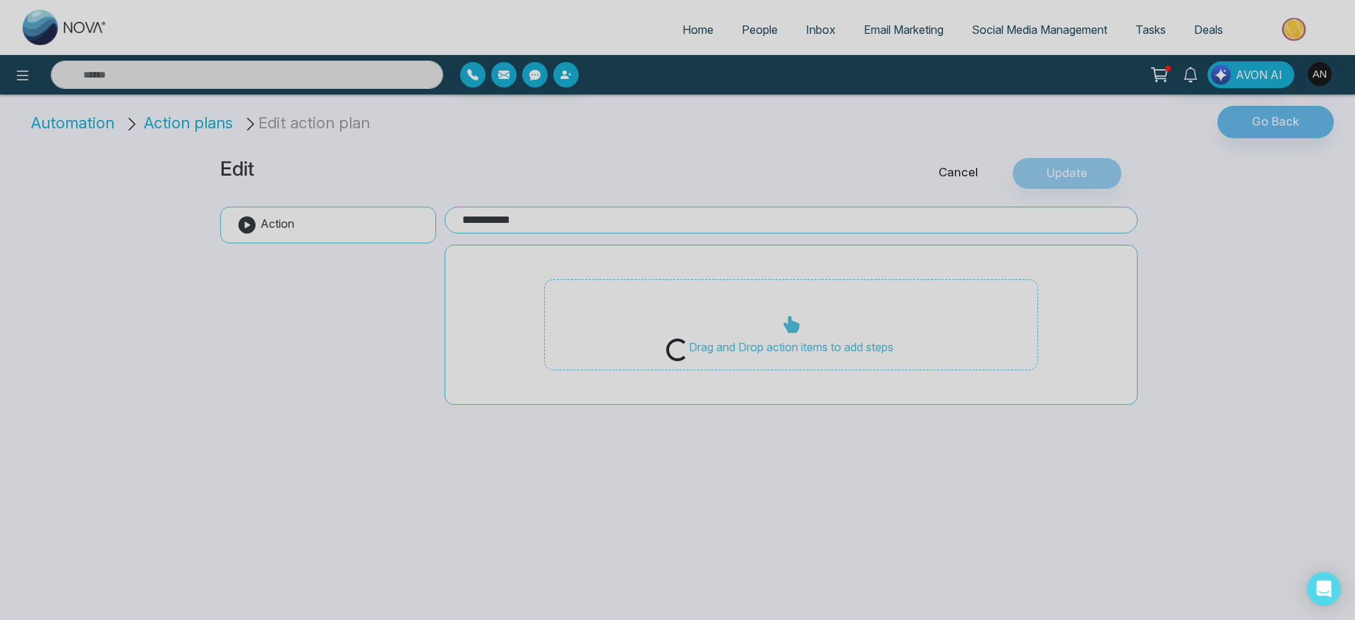
click at [19, 73] on div "Loading..." at bounding box center [677, 310] width 1355 height 620
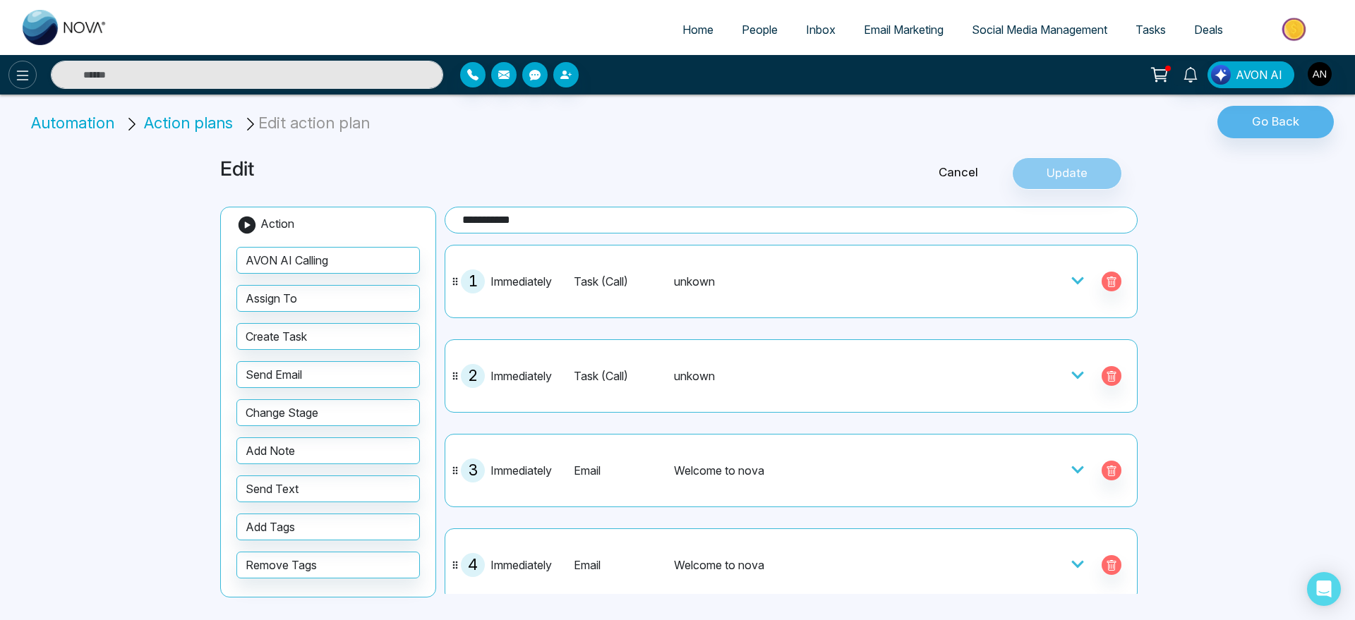
click at [24, 77] on icon at bounding box center [22, 75] width 17 height 17
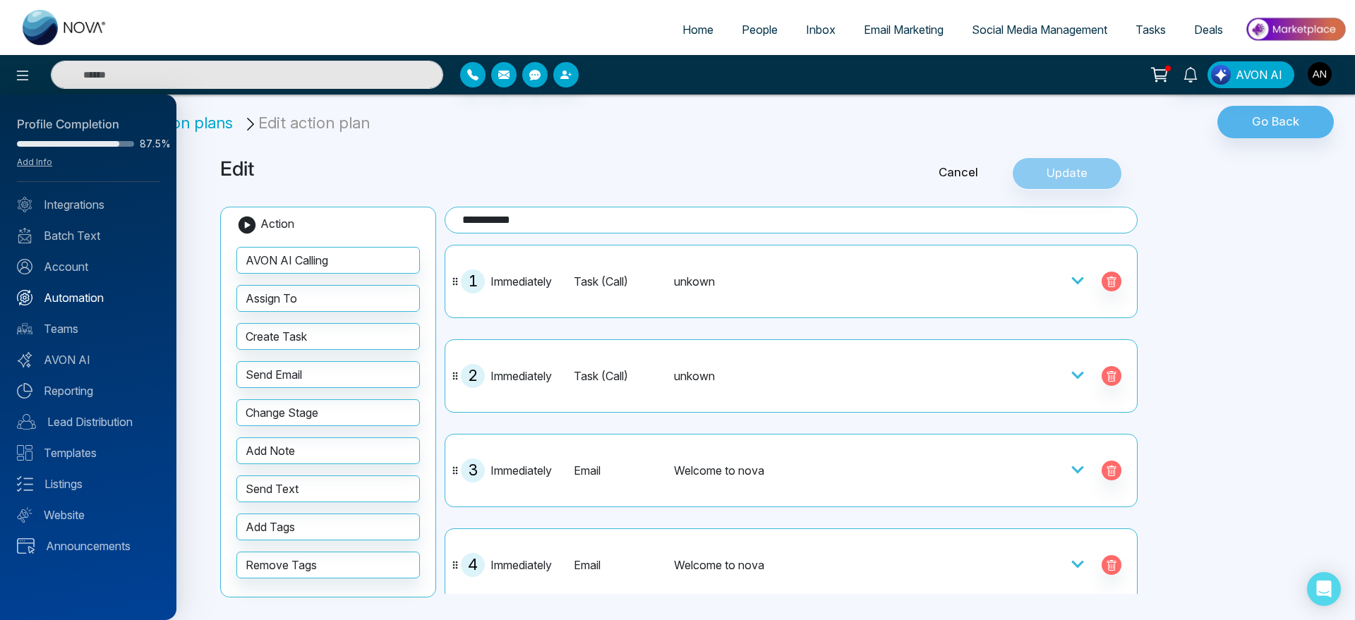
click at [89, 295] on link "Automation" at bounding box center [88, 297] width 143 height 17
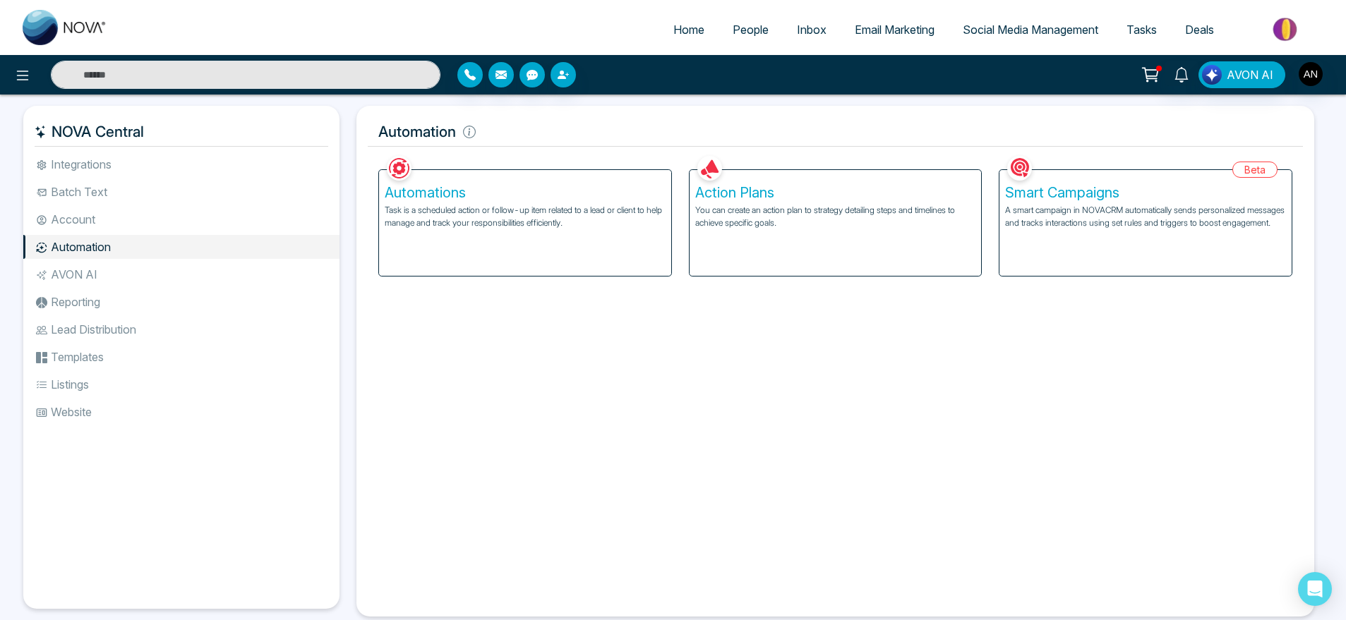
click at [1211, 212] on p "A smart campaign in NOVACRM automatically sends personalized messages and track…" at bounding box center [1145, 216] width 281 height 25
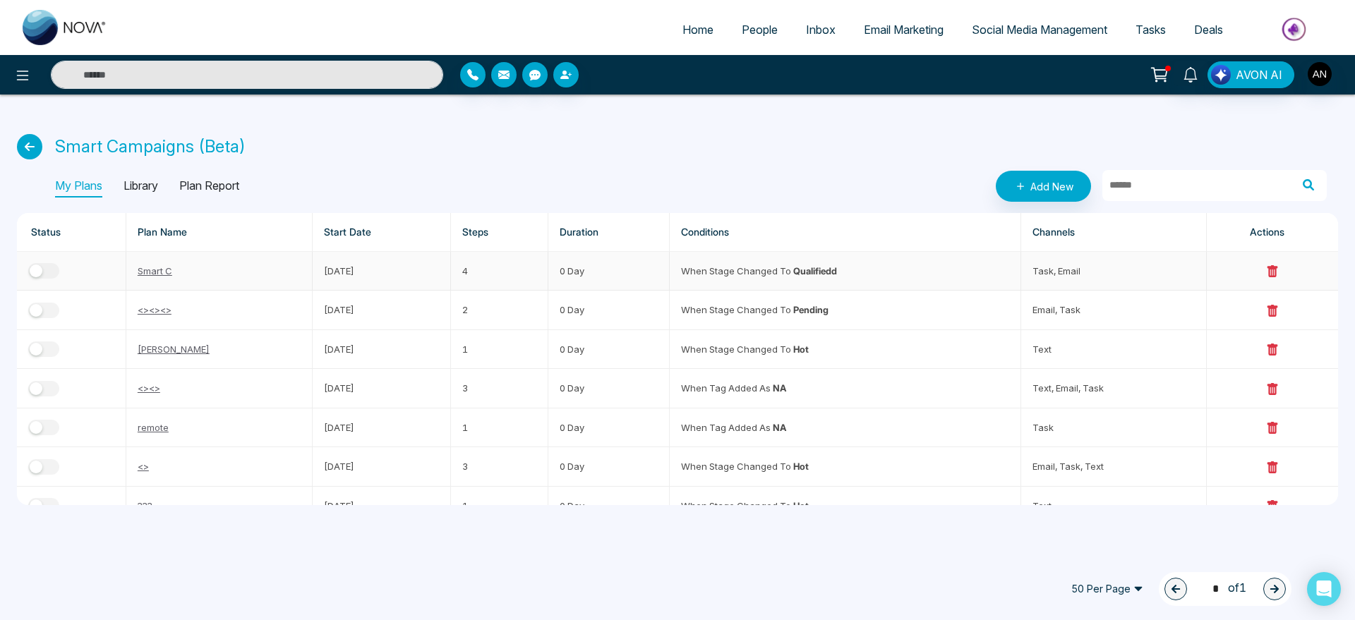
click at [149, 274] on link "Smart C" at bounding box center [155, 270] width 35 height 11
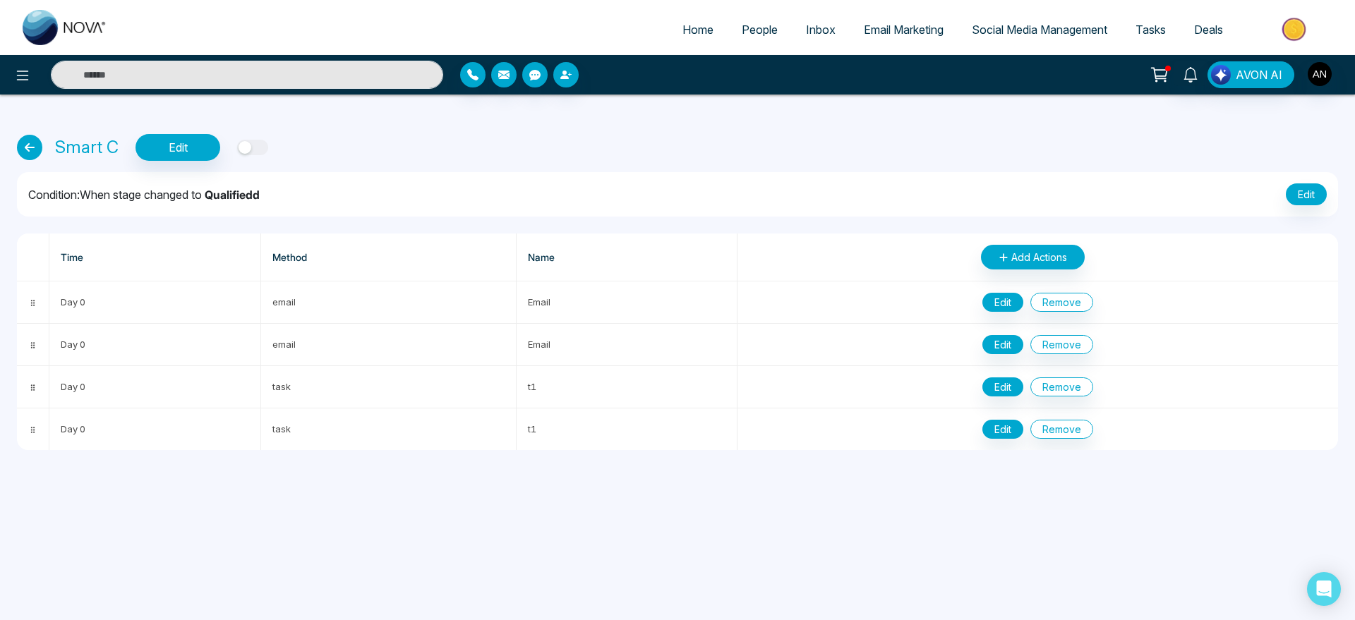
click at [32, 159] on link at bounding box center [33, 147] width 32 height 25
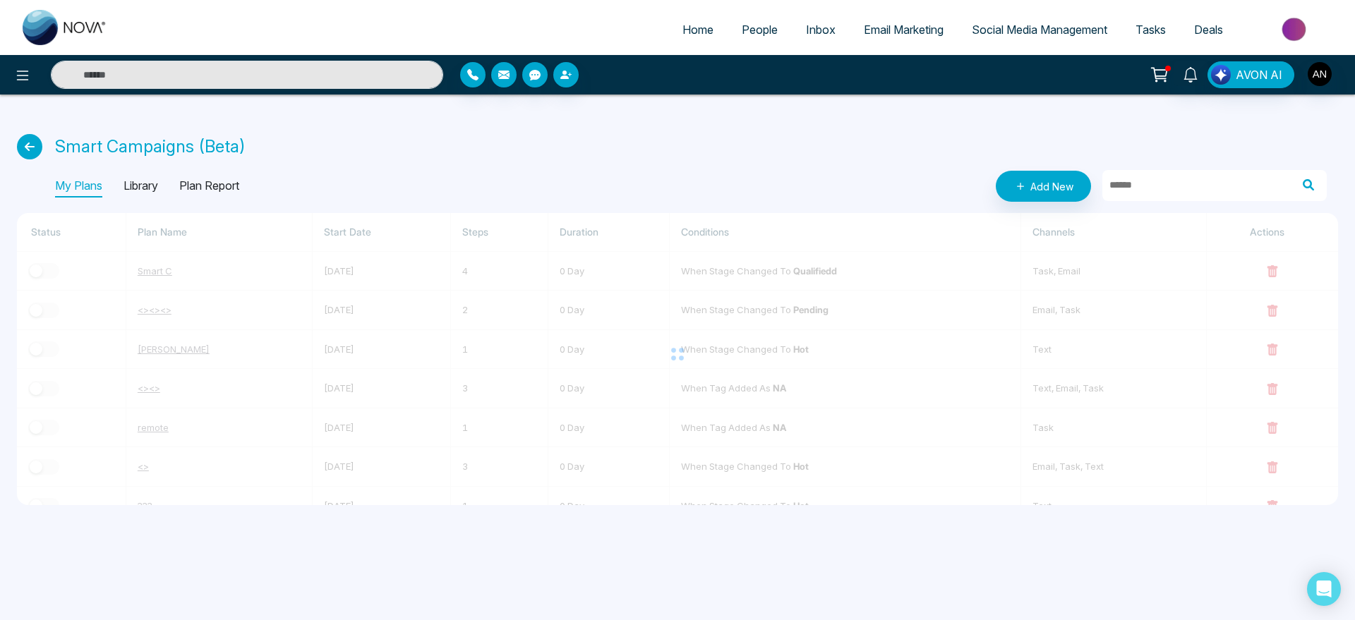
click at [32, 159] on div "Smart Campaigns (Beta) My Plans Library Plan Report Add New Status Plan Name St…" at bounding box center [677, 309] width 1355 height 428
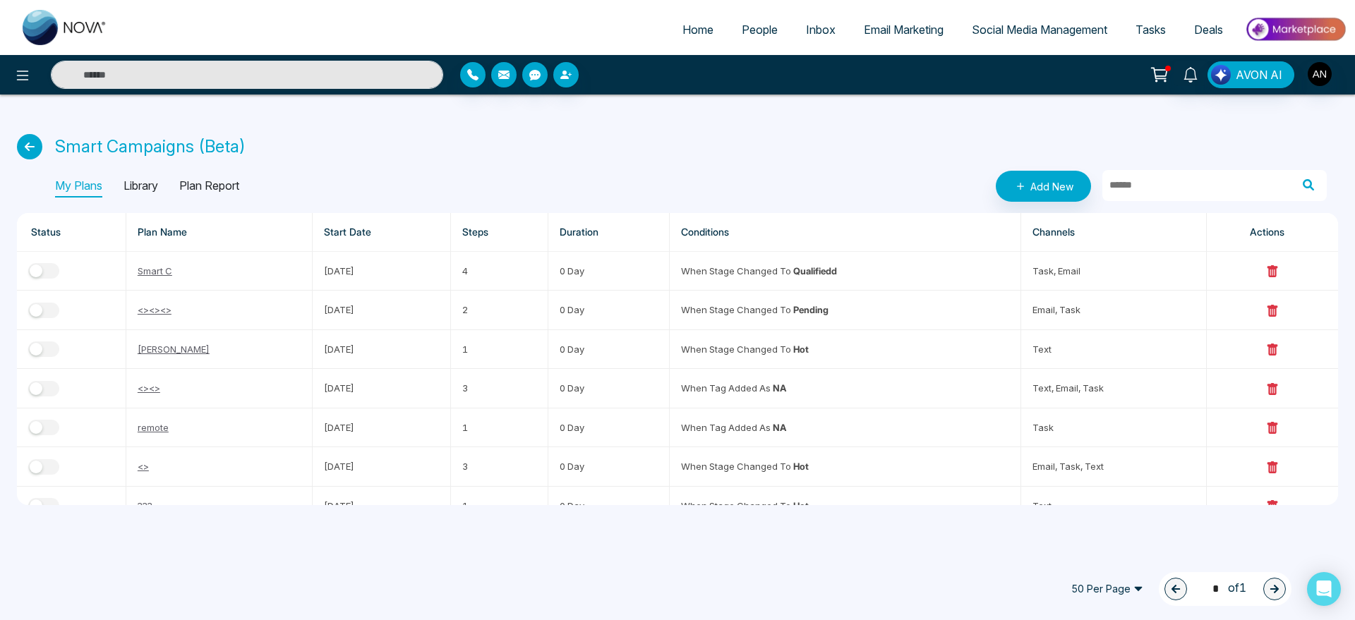
click at [30, 152] on icon at bounding box center [29, 146] width 25 height 25
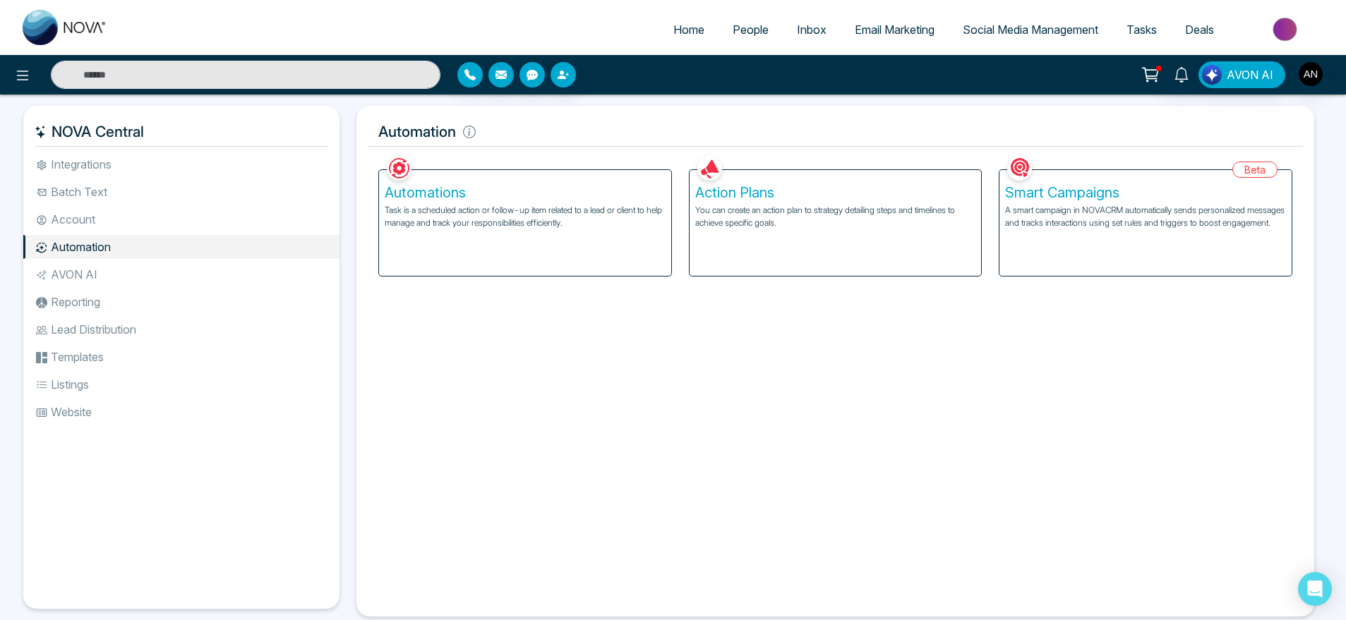
click at [73, 273] on li "AVON AI" at bounding box center [181, 274] width 316 height 24
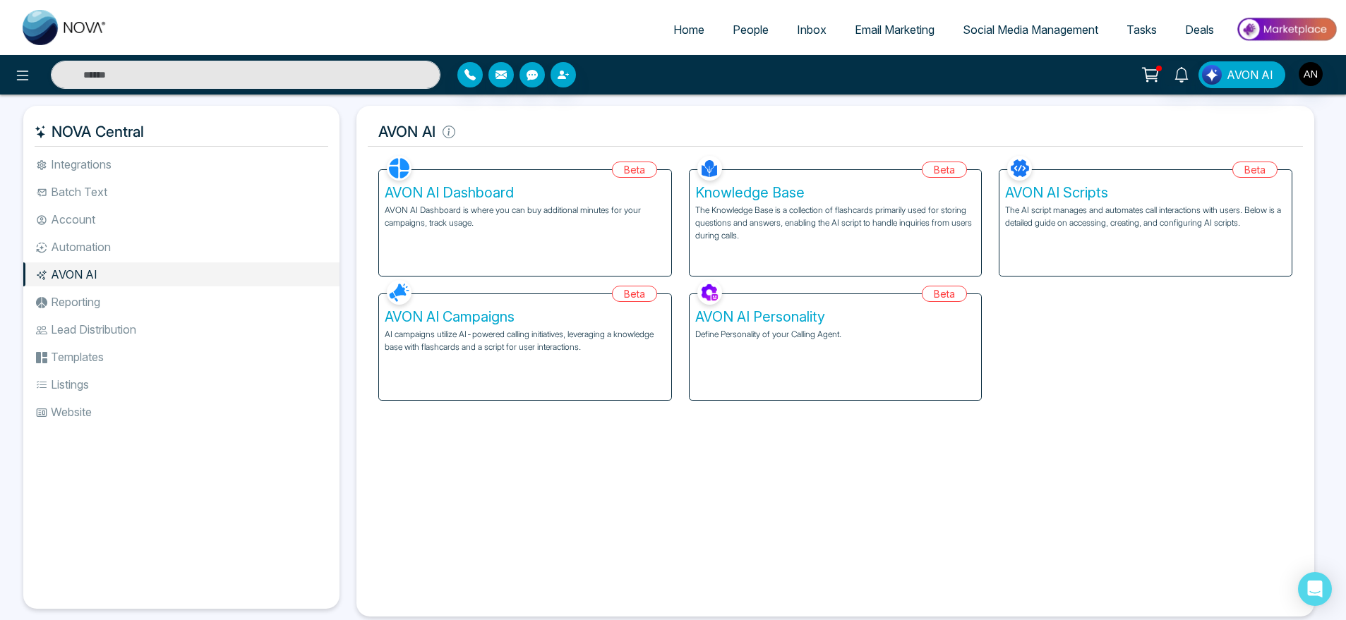
click at [100, 307] on li "Reporting" at bounding box center [181, 302] width 316 height 24
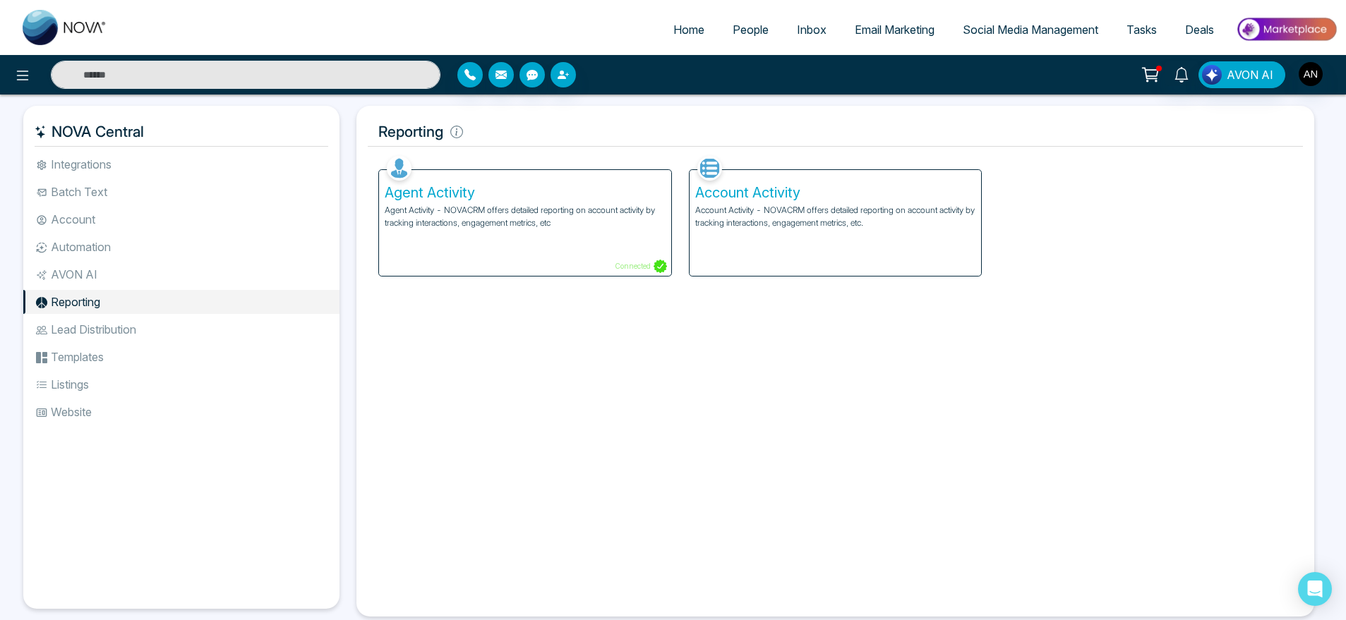
click at [135, 327] on li "Lead Distribution" at bounding box center [181, 330] width 316 height 24
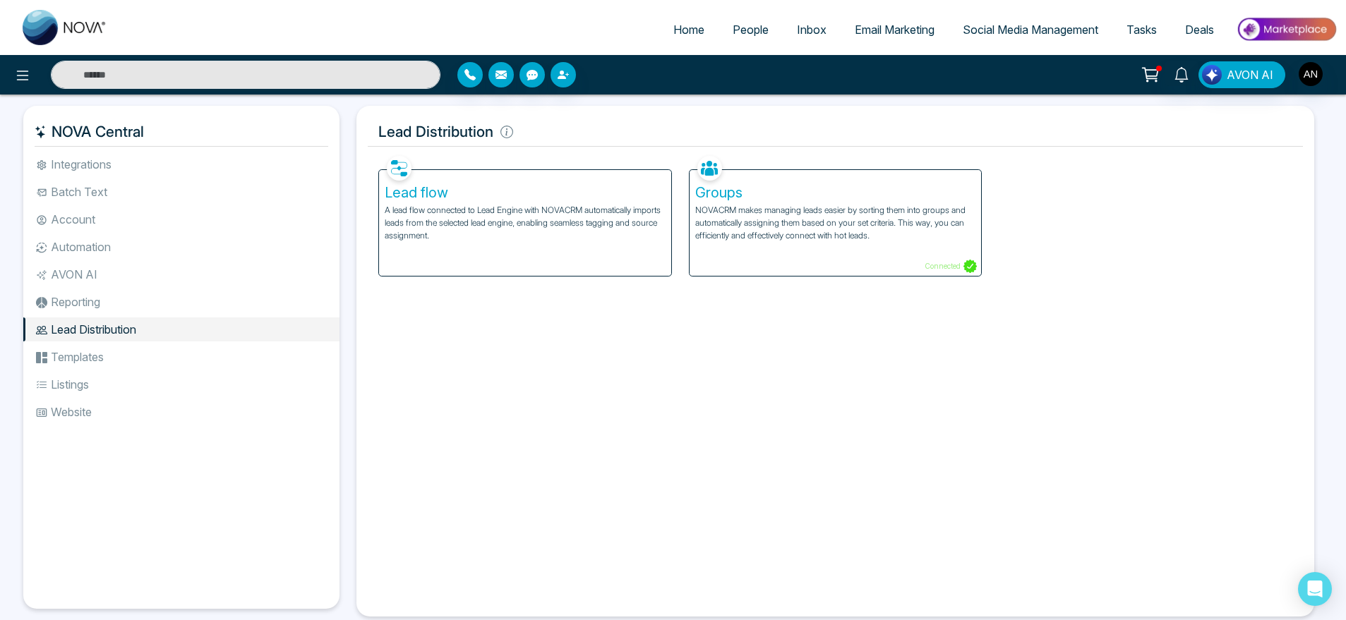
click at [92, 359] on li "Templates" at bounding box center [181, 357] width 316 height 24
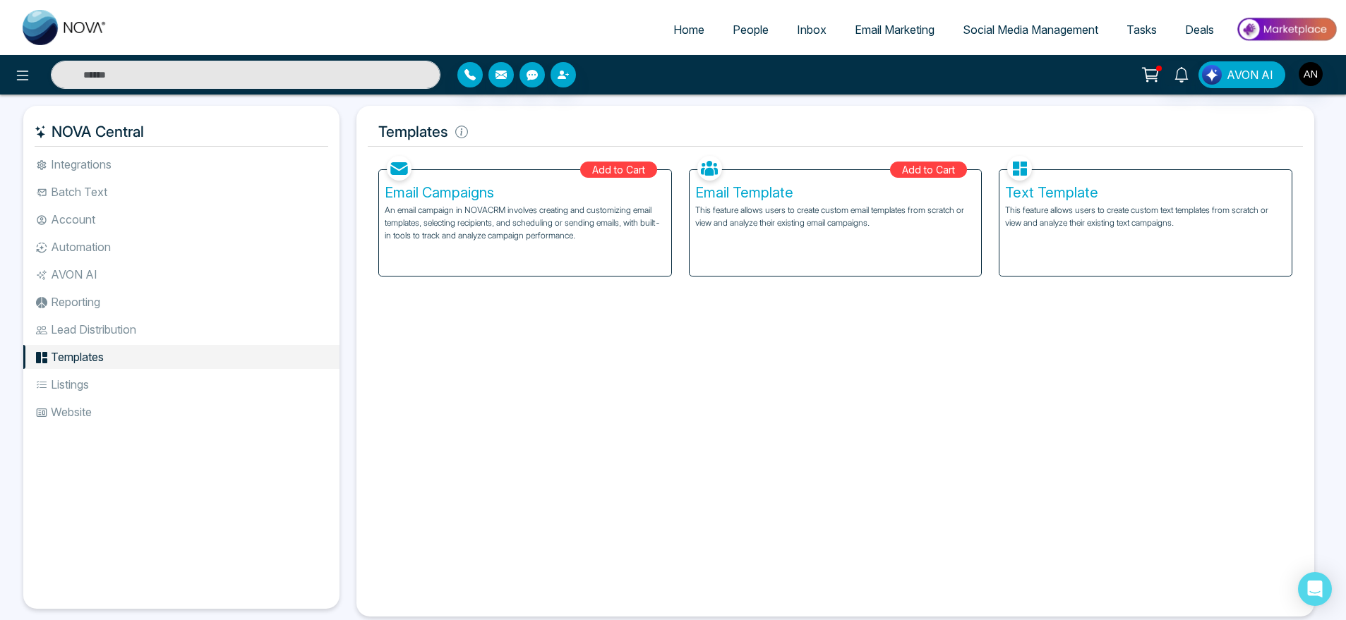
click at [109, 386] on li "Listings" at bounding box center [181, 385] width 316 height 24
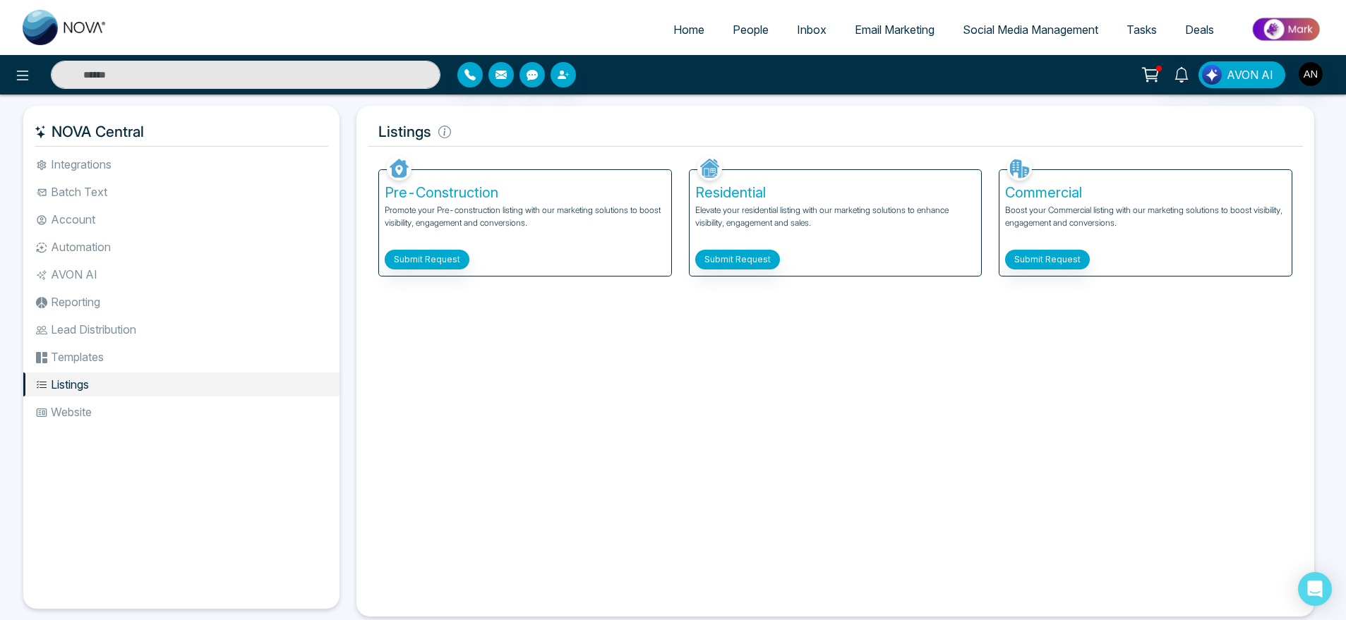
click at [121, 425] on ul "Integrations Batch Text Account Automation AVON AI Reporting Lead Distribution …" at bounding box center [181, 369] width 316 height 434
click at [69, 400] on li "Website" at bounding box center [181, 412] width 316 height 24
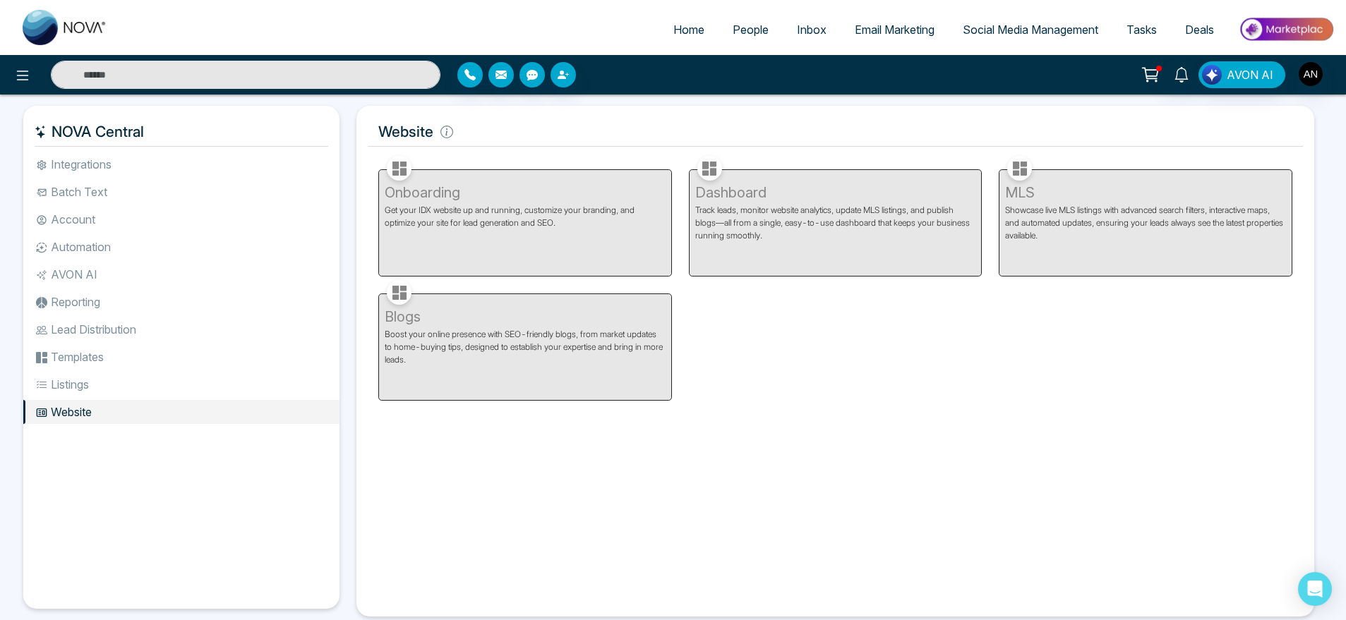
click at [72, 164] on li "Integrations" at bounding box center [181, 164] width 316 height 24
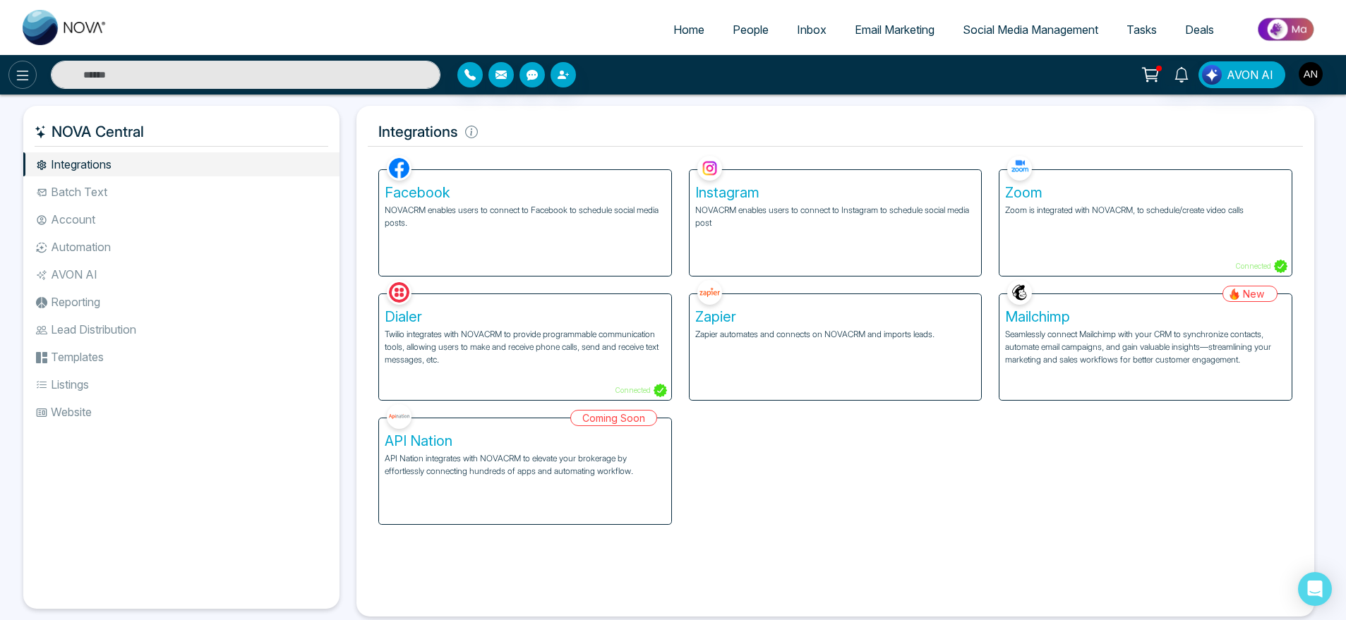
click at [17, 76] on icon at bounding box center [22, 75] width 17 height 17
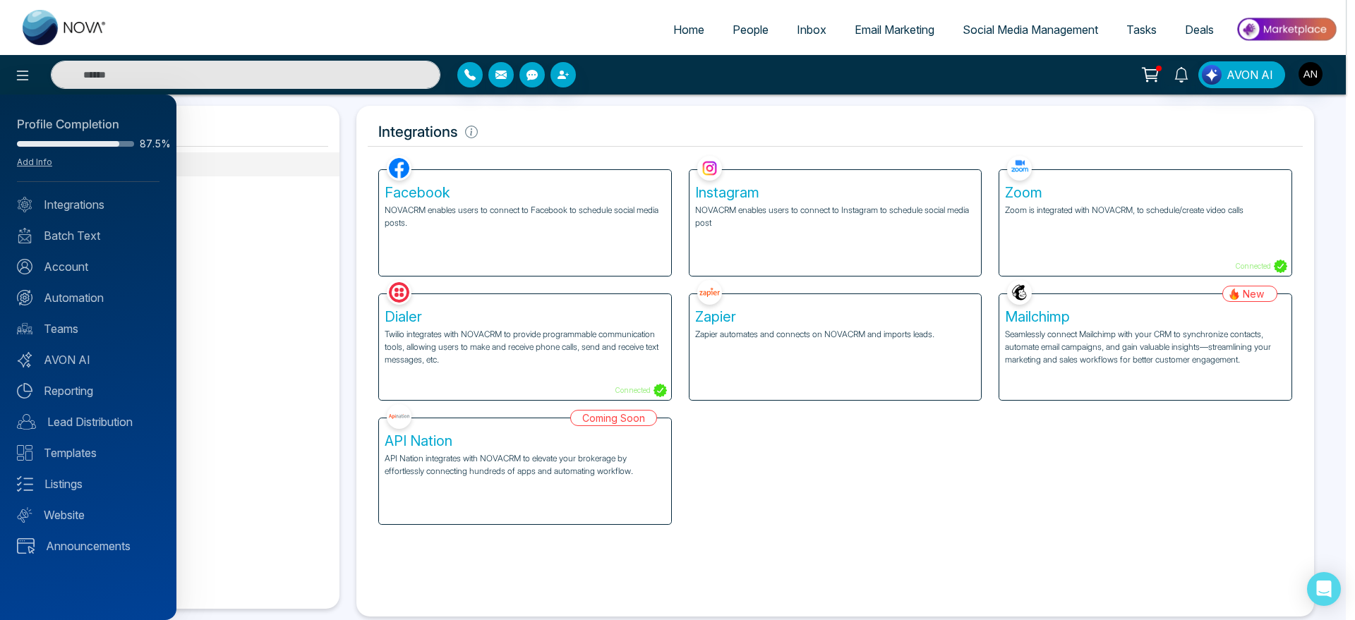
click at [277, 270] on div at bounding box center [677, 310] width 1355 height 620
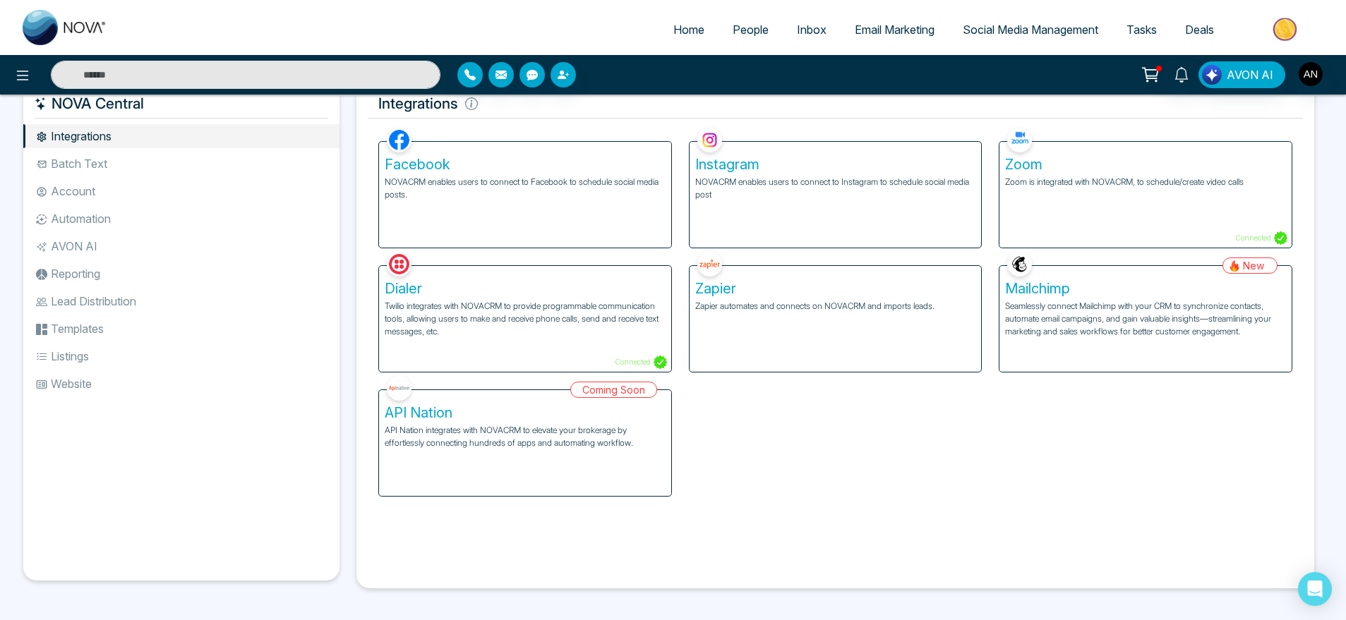
scroll to position [29, 0]
click at [108, 163] on li "Batch Text" at bounding box center [181, 163] width 316 height 24
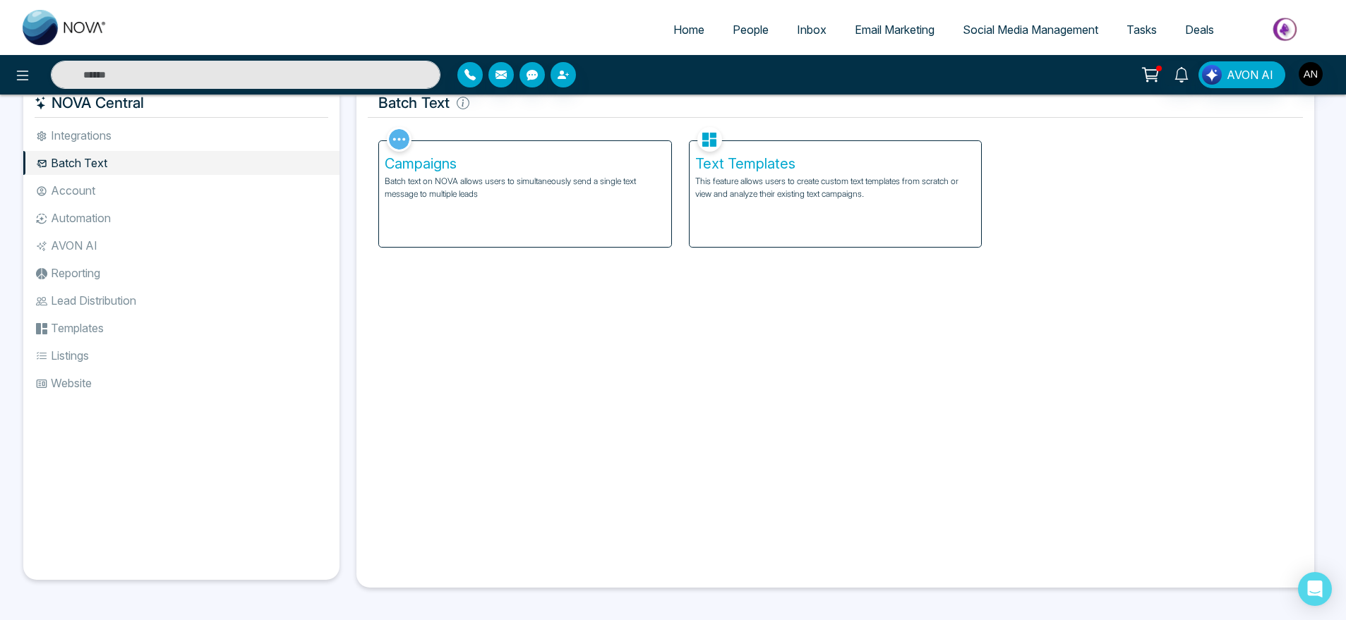
click at [80, 194] on li "Account" at bounding box center [181, 191] width 316 height 24
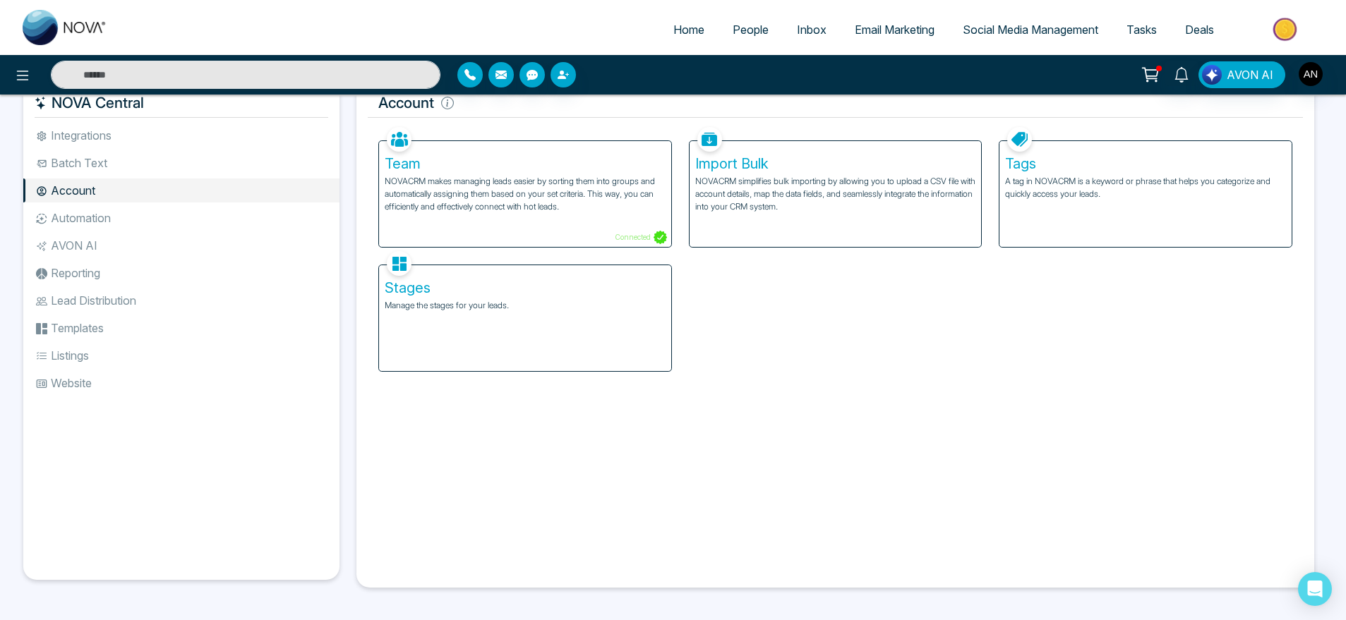
click at [102, 217] on li "Automation" at bounding box center [181, 218] width 316 height 24
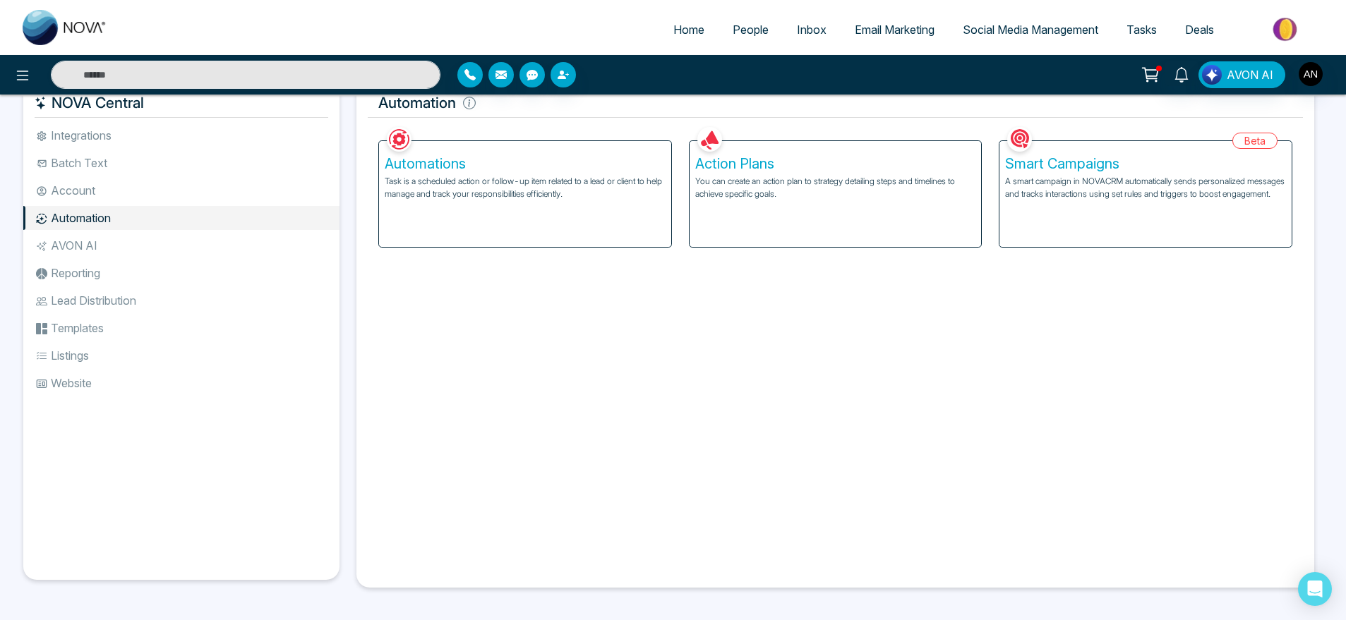
click at [67, 238] on li "AVON AI" at bounding box center [181, 246] width 316 height 24
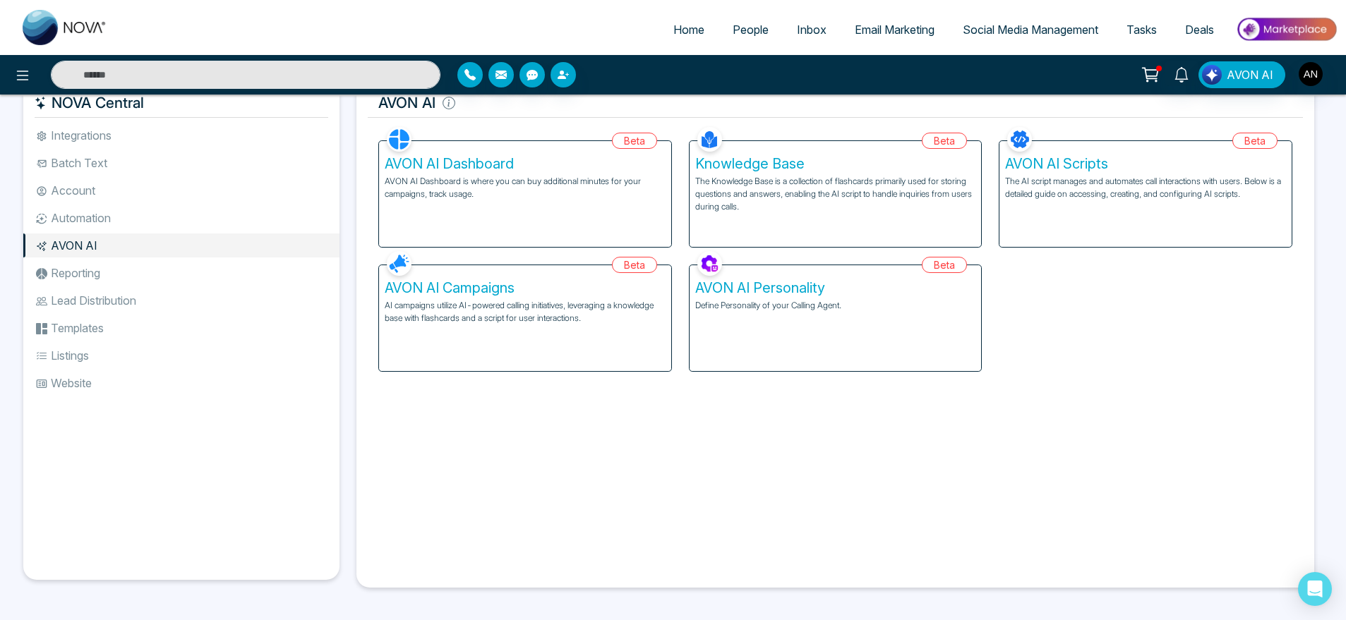
click at [92, 262] on li "Reporting" at bounding box center [181, 273] width 316 height 24
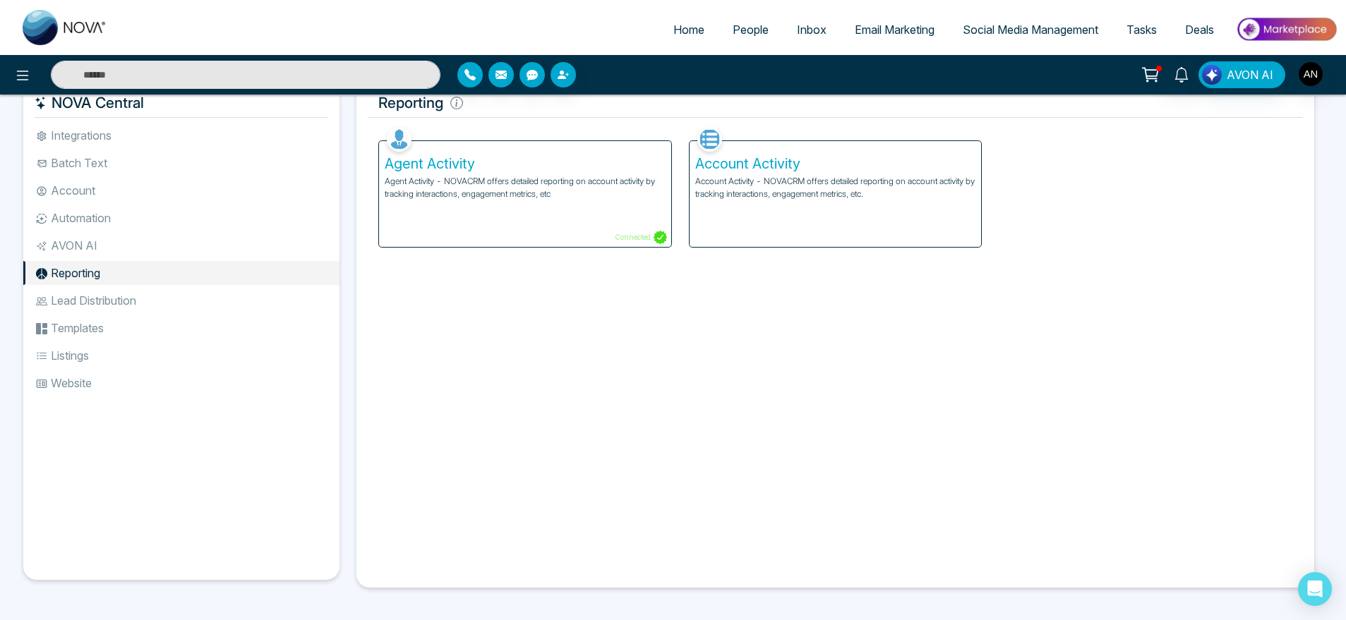
click at [114, 300] on li "Lead Distribution" at bounding box center [181, 301] width 316 height 24
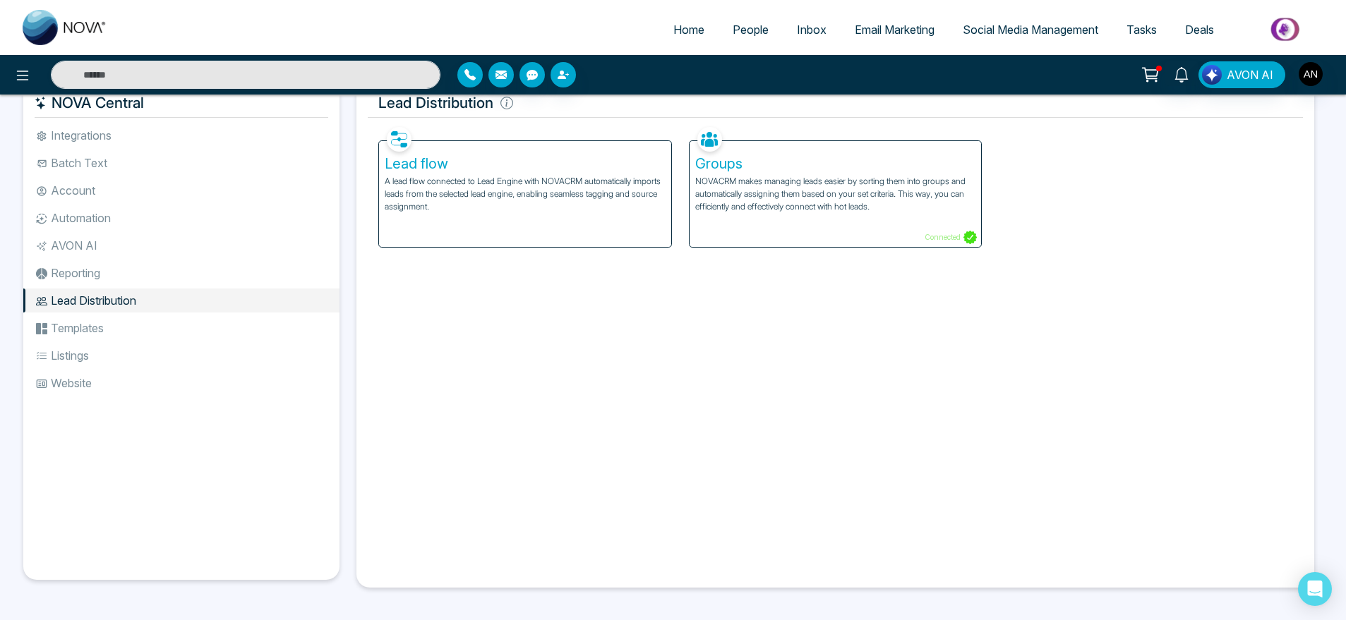
click at [64, 328] on li "Templates" at bounding box center [181, 328] width 316 height 24
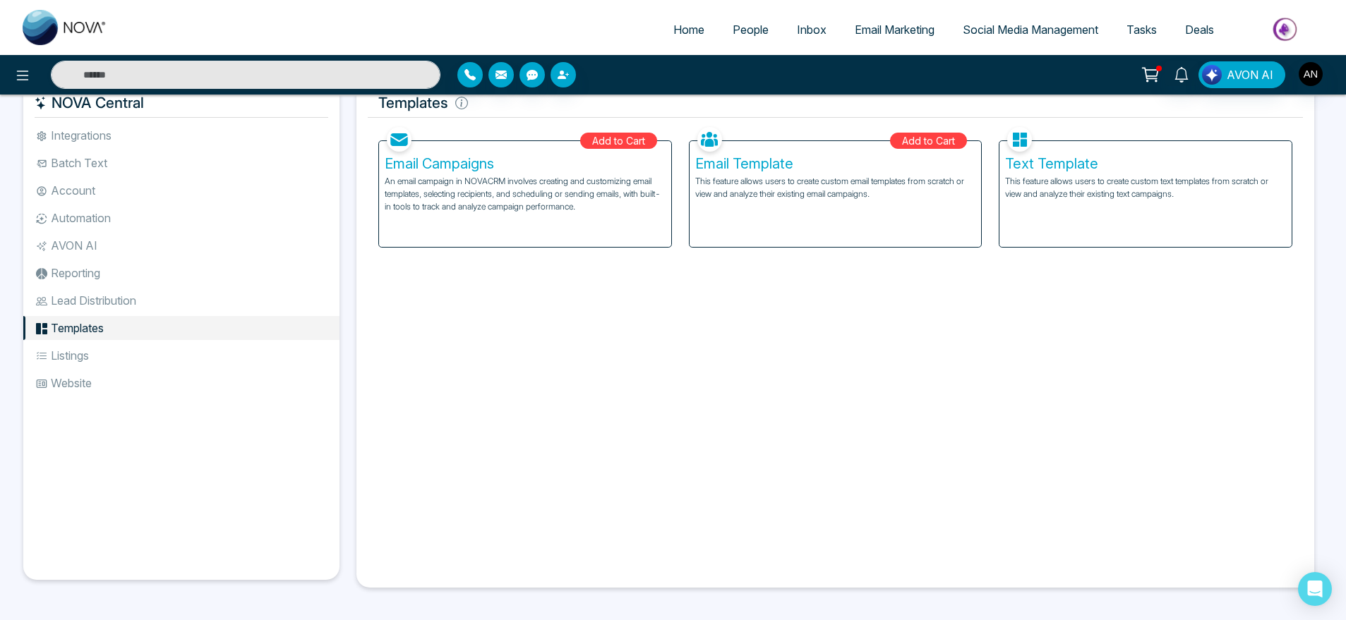
click at [92, 361] on li "Listings" at bounding box center [181, 356] width 316 height 24
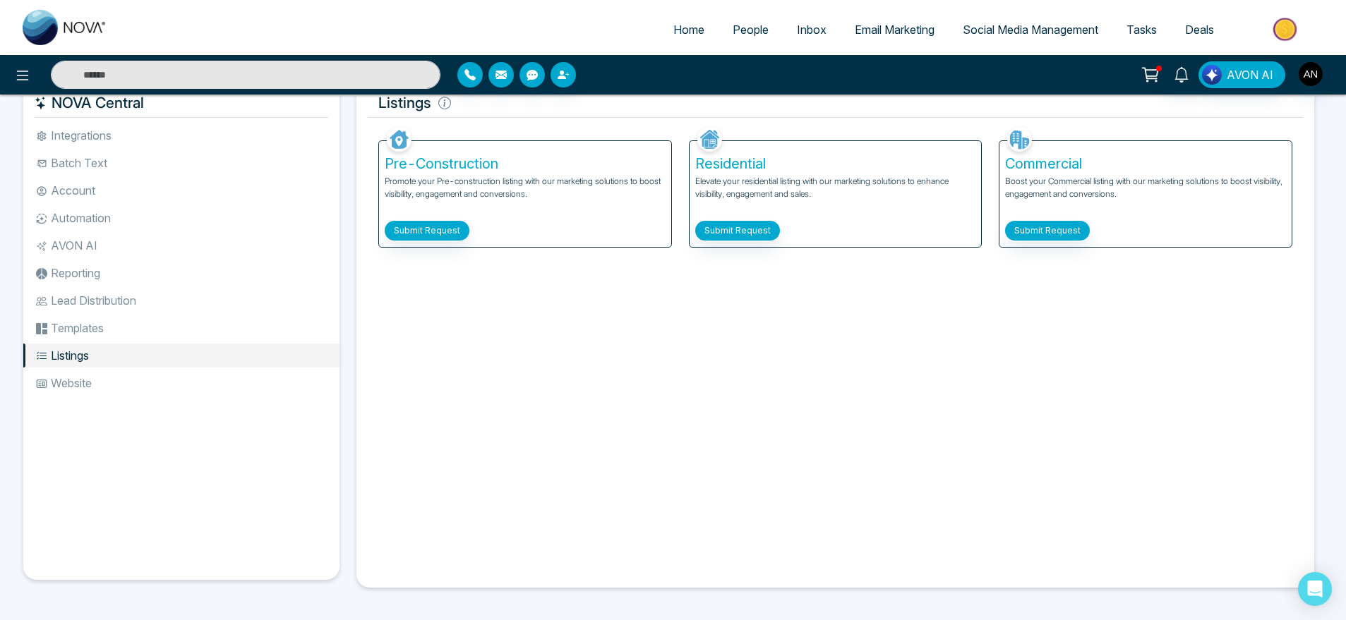
click at [112, 396] on ul "Integrations Batch Text Account Automation AVON AI Reporting Lead Distribution …" at bounding box center [181, 340] width 316 height 434
click at [135, 387] on li "Website" at bounding box center [181, 383] width 316 height 24
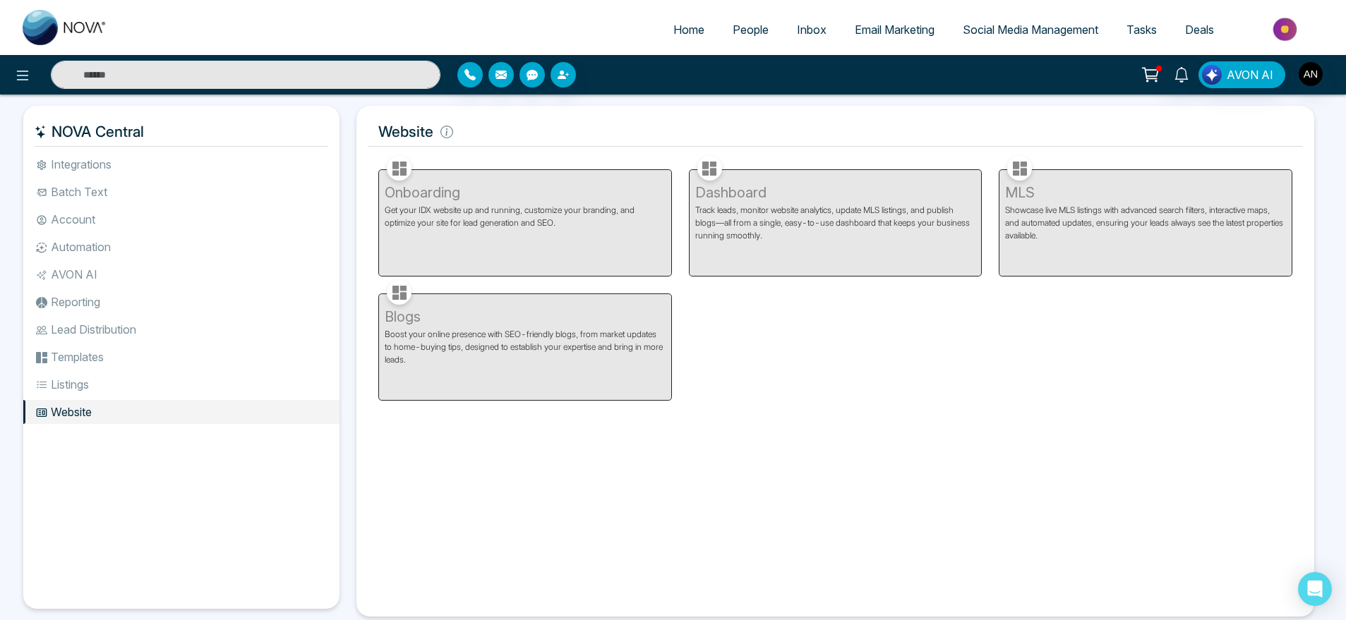
click at [684, 20] on link "Home" at bounding box center [688, 29] width 59 height 27
select select "*"
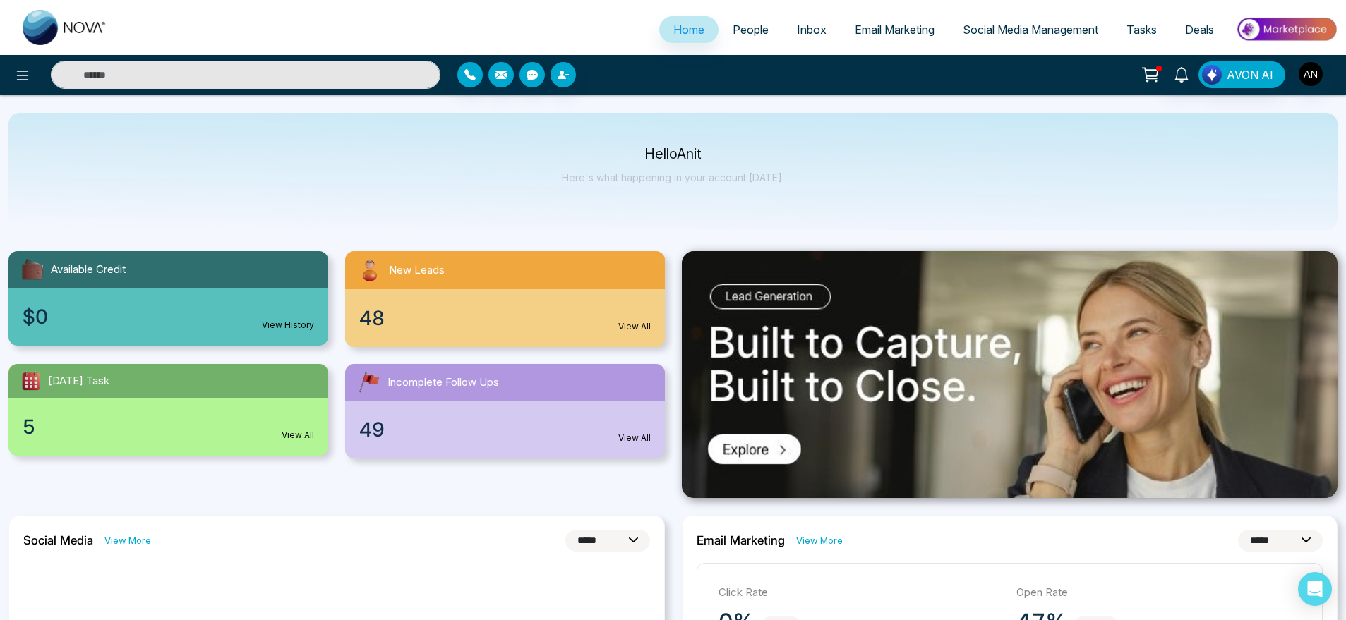
scroll to position [10, 0]
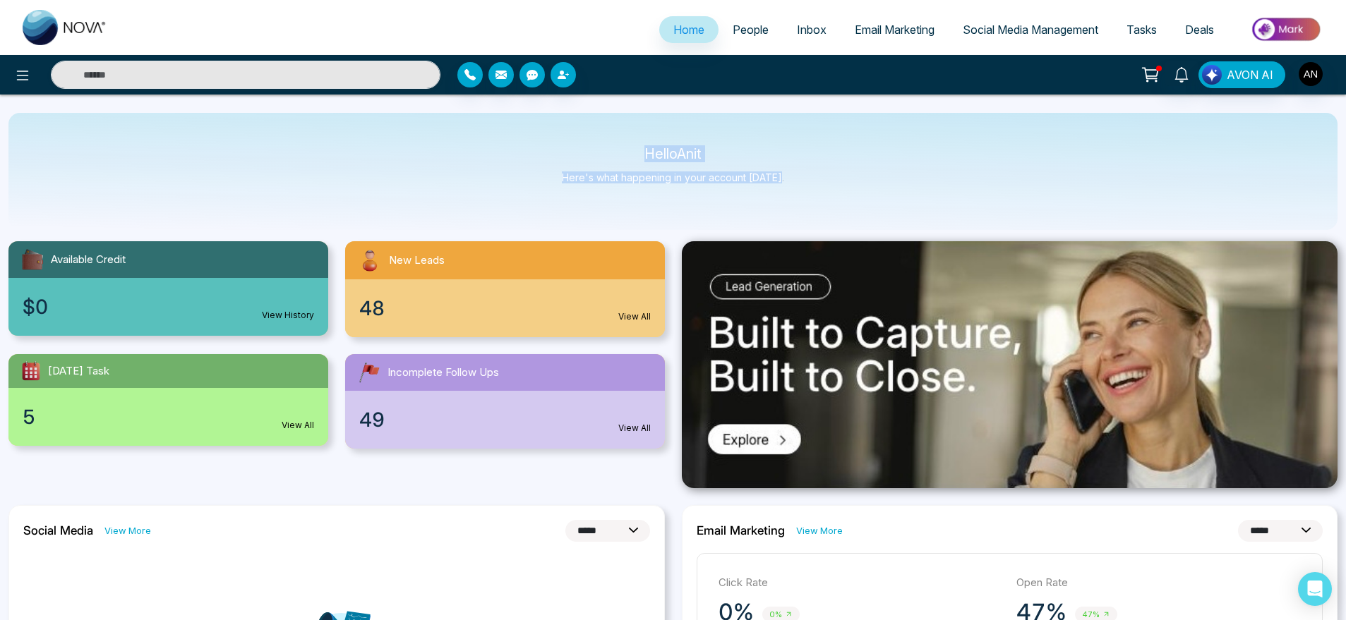
drag, startPoint x: 792, startPoint y: 183, endPoint x: 592, endPoint y: 141, distance: 204.1
click at [592, 141] on div "Hello Anit Here's what happening in your account [DATE]." at bounding box center [672, 171] width 1329 height 117
drag, startPoint x: 592, startPoint y: 141, endPoint x: 826, endPoint y: 196, distance: 240.0
click at [826, 196] on div "Hello Anit Here's what happening in your account [DATE]." at bounding box center [672, 171] width 1329 height 117
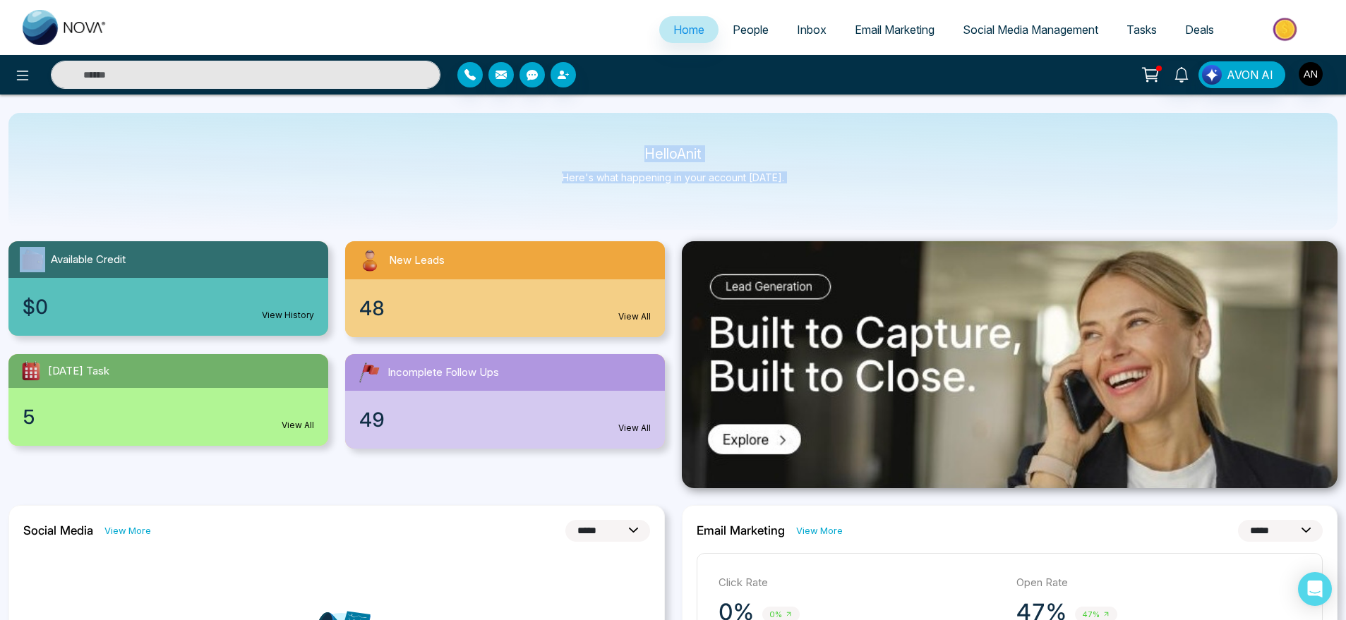
click at [826, 196] on div "Hello Anit Here's what happening in your account [DATE]." at bounding box center [672, 171] width 1329 height 117
drag, startPoint x: 826, startPoint y: 196, endPoint x: 529, endPoint y: 141, distance: 302.1
click at [529, 141] on div "Hello Anit Here's what happening in your account [DATE]." at bounding box center [672, 171] width 1329 height 117
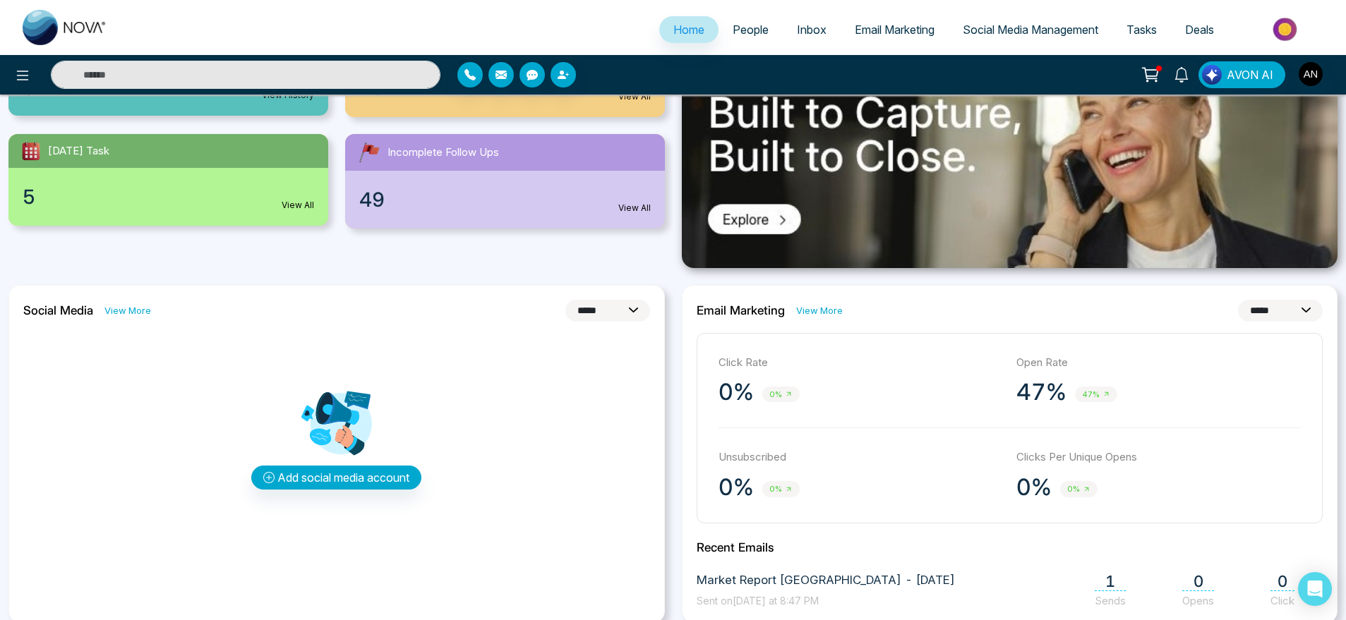
scroll to position [239, 0]
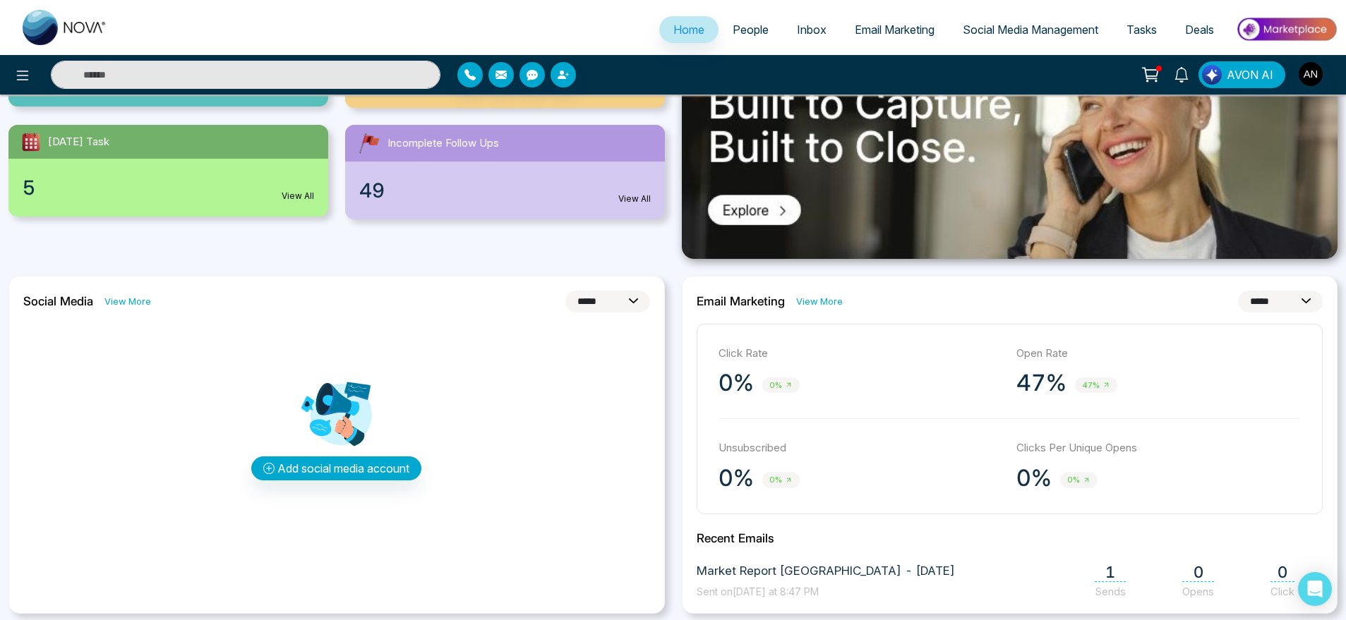
click at [585, 301] on select "**********" at bounding box center [607, 302] width 85 height 22
select select "*"
click at [565, 291] on select "**********" at bounding box center [607, 302] width 85 height 22
click at [831, 307] on link "View More" at bounding box center [819, 301] width 47 height 13
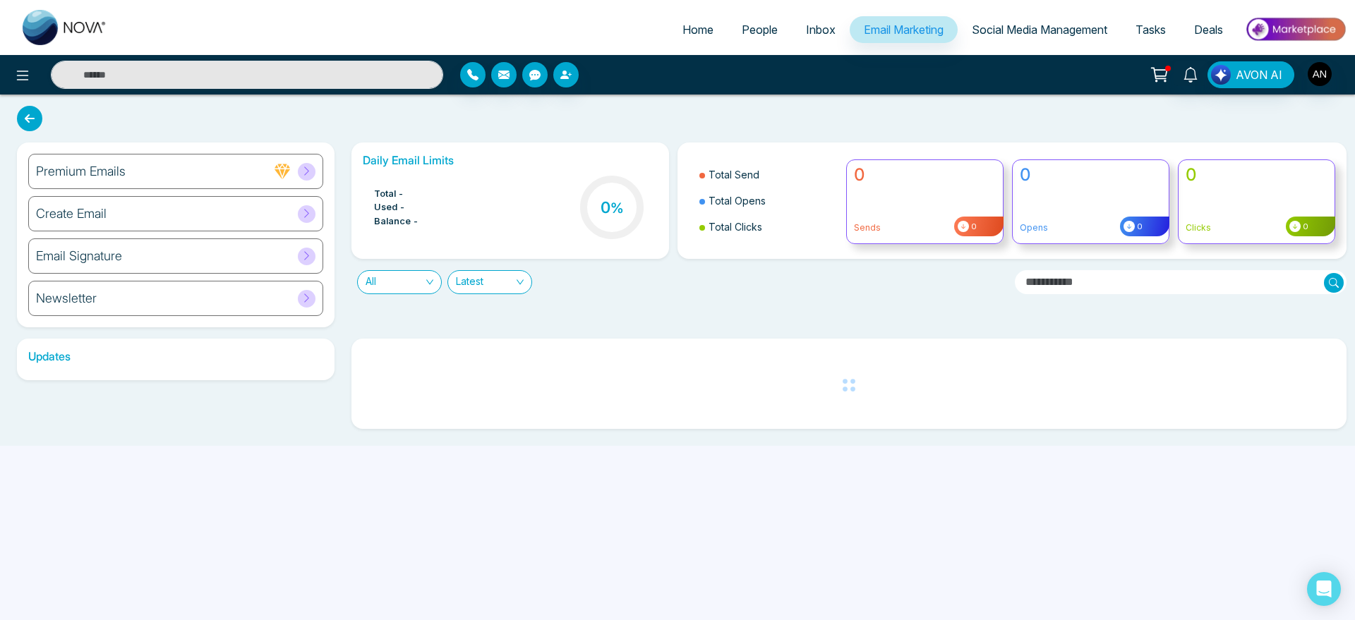
click at [675, 18] on link "Home" at bounding box center [697, 29] width 59 height 27
select select "*"
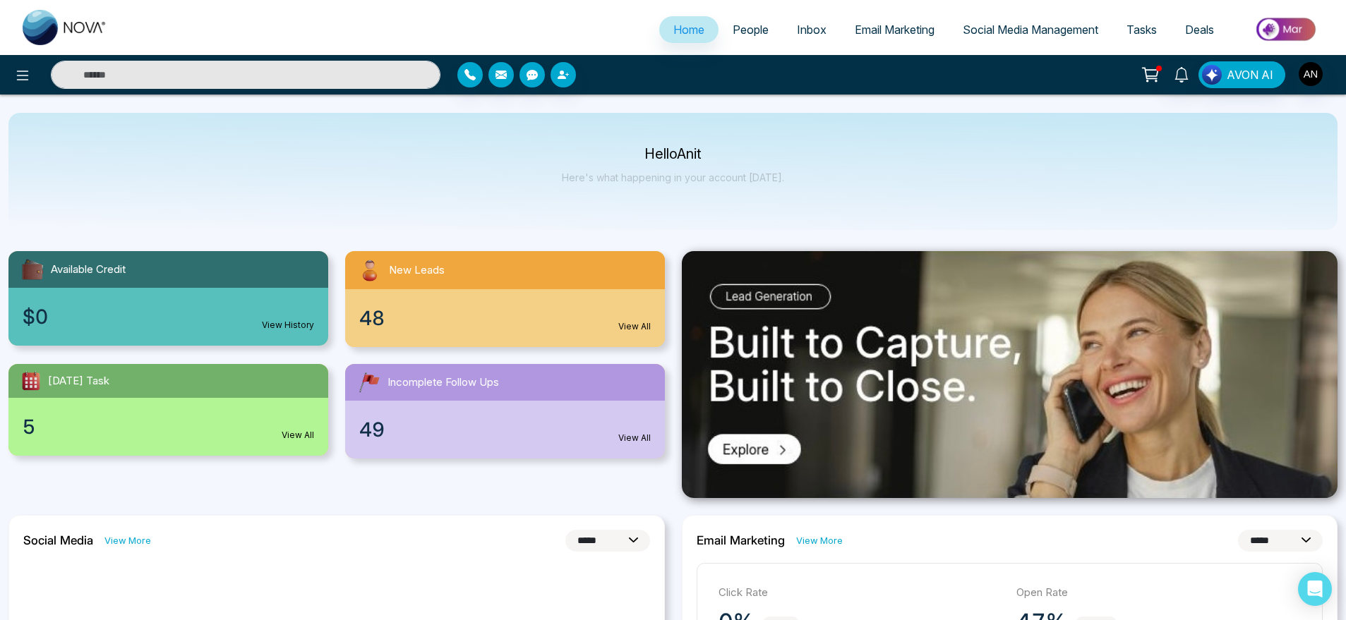
scroll to position [4, 0]
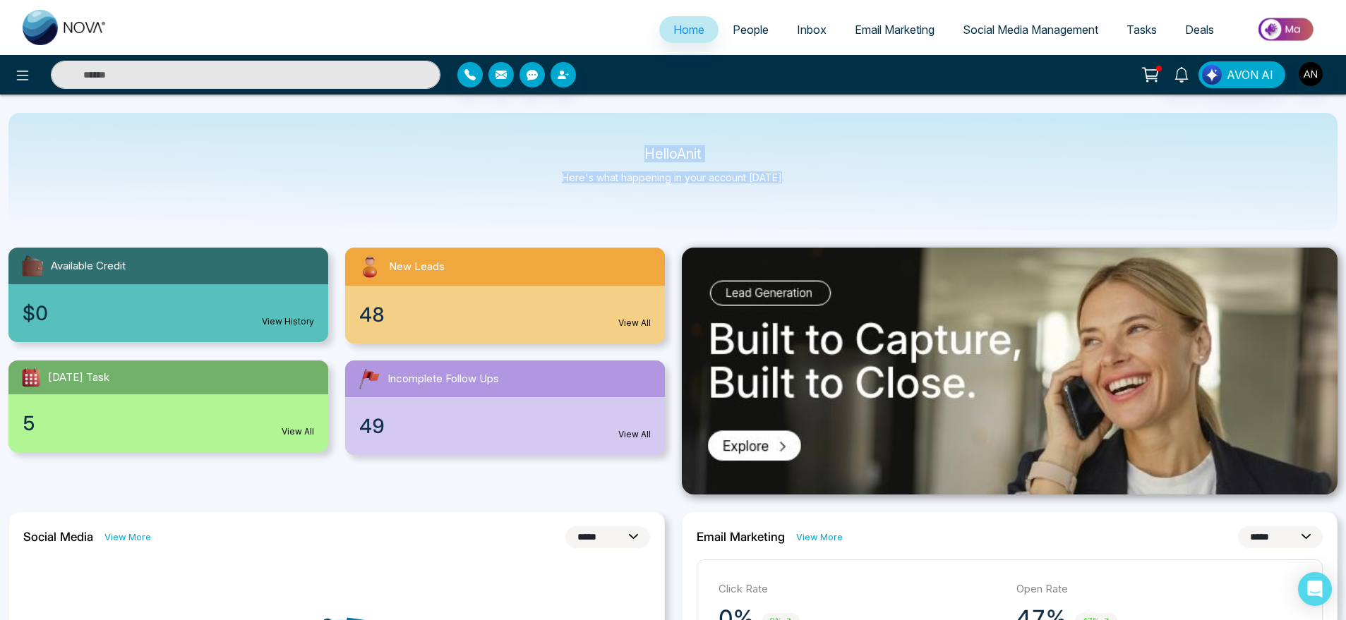
drag, startPoint x: 790, startPoint y: 192, endPoint x: 526, endPoint y: 134, distance: 269.5
click at [526, 134] on div "Hello Anit Here's what happening in your account [DATE]." at bounding box center [672, 171] width 1329 height 117
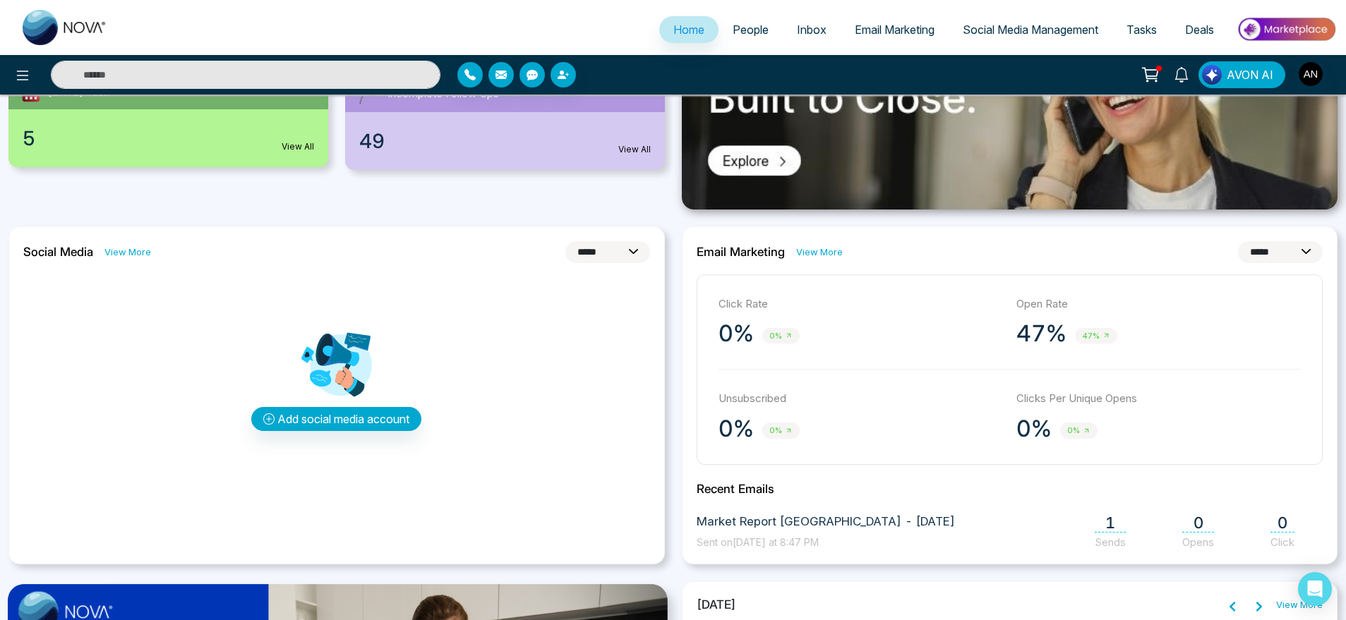
scroll to position [290, 0]
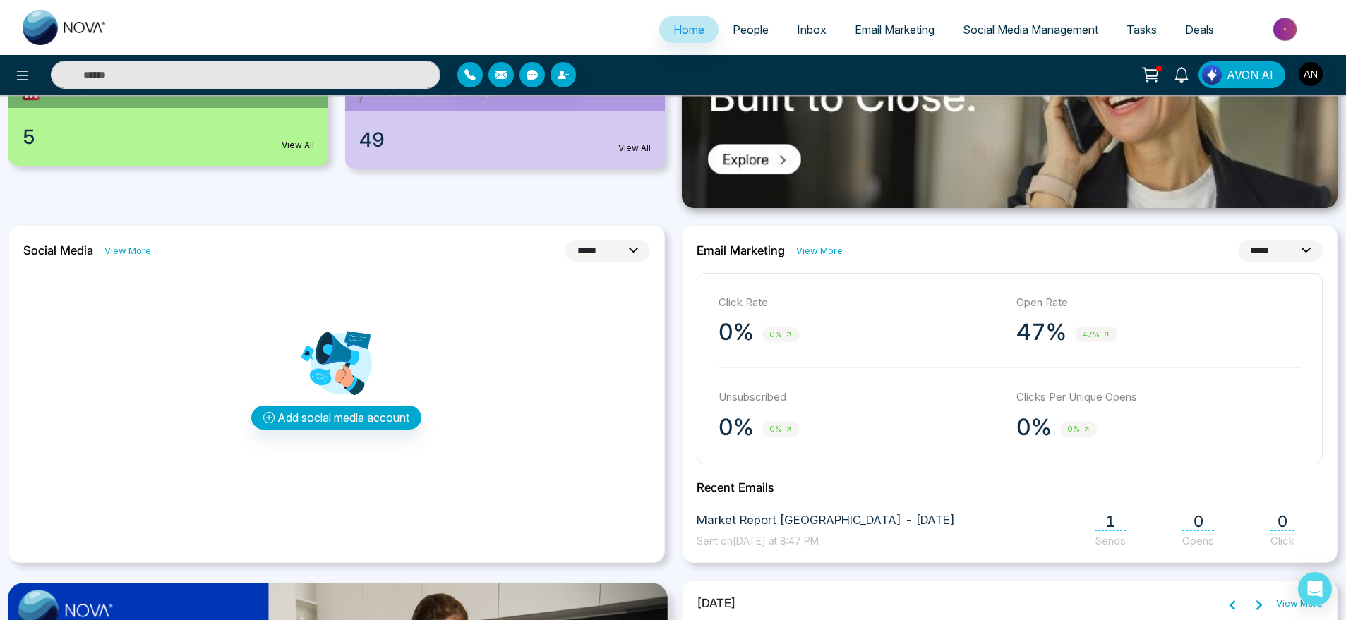
click at [586, 242] on select "**********" at bounding box center [607, 251] width 85 height 22
select select "*"
click at [565, 240] on select "**********" at bounding box center [607, 251] width 85 height 22
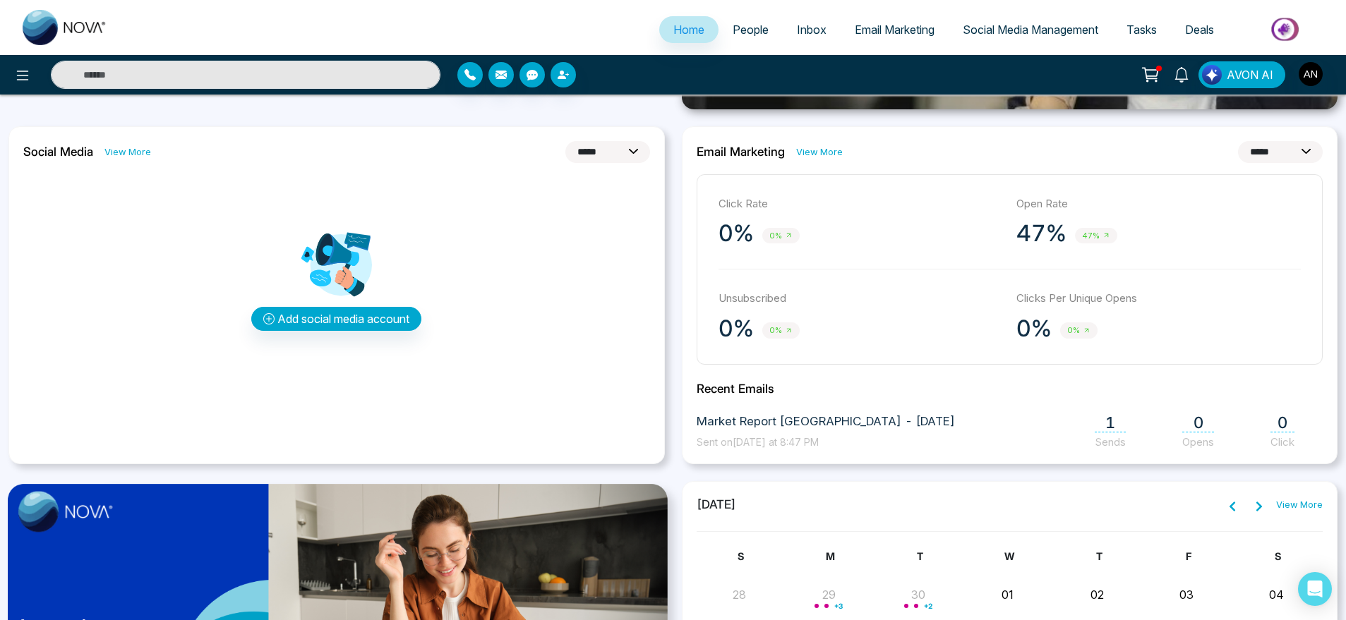
scroll to position [366, 0]
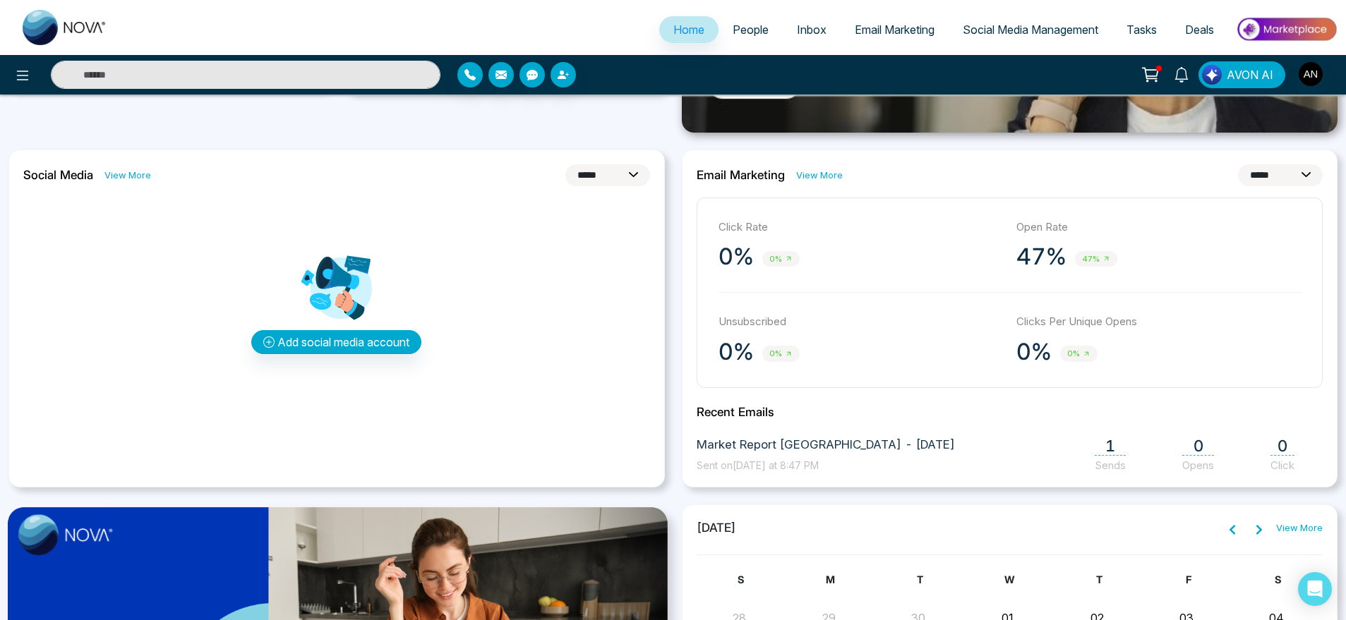
click at [1296, 536] on div "View More" at bounding box center [1272, 528] width 100 height 18
click at [1310, 531] on link "View More" at bounding box center [1299, 528] width 47 height 14
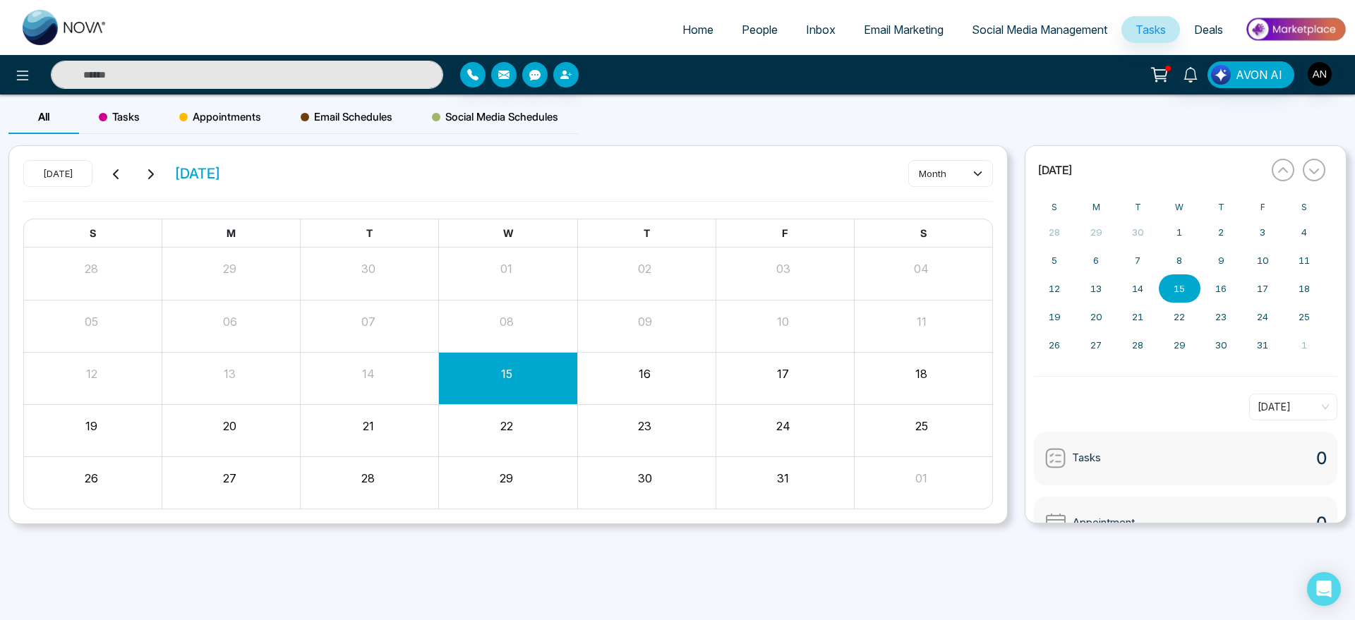
click at [694, 30] on span "Home" at bounding box center [697, 30] width 31 height 14
select select "*"
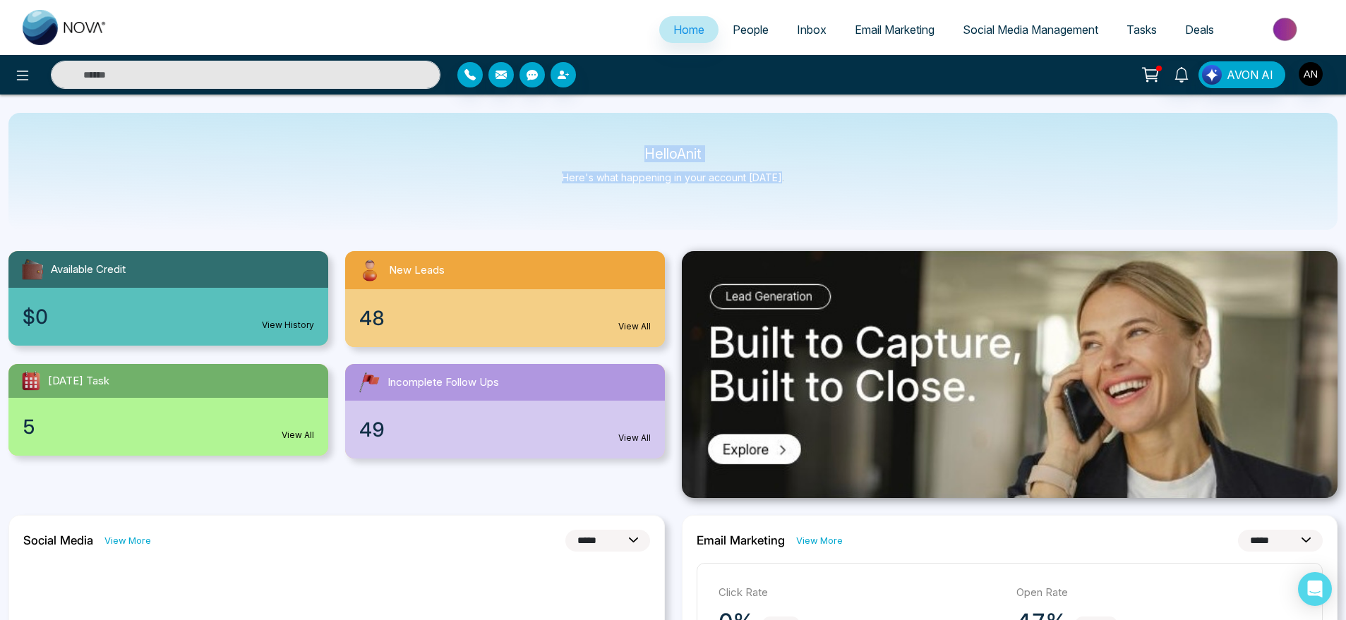
drag, startPoint x: 823, startPoint y: 183, endPoint x: 543, endPoint y: 141, distance: 283.3
click at [543, 141] on div "Hello Anit Here's what happening in your account [DATE]." at bounding box center [672, 171] width 1329 height 117
drag, startPoint x: 626, startPoint y: 143, endPoint x: 799, endPoint y: 197, distance: 181.9
click at [799, 197] on div "Hello Anit Here's what happening in your account [DATE]." at bounding box center [672, 171] width 1329 height 117
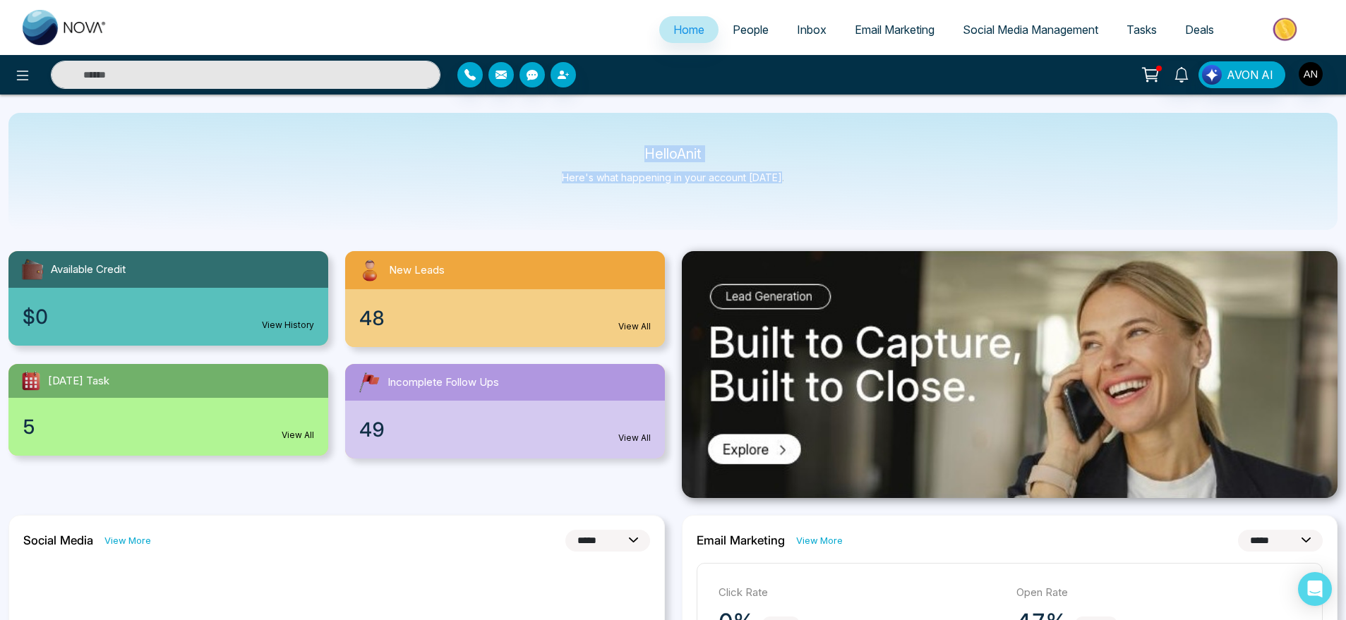
click at [799, 197] on div "Hello Anit Here's what happening in your account [DATE]." at bounding box center [672, 171] width 1329 height 117
drag, startPoint x: 799, startPoint y: 197, endPoint x: 596, endPoint y: 143, distance: 211.0
click at [596, 143] on div "Hello Anit Here's what happening in your account [DATE]." at bounding box center [672, 171] width 1329 height 117
